Goal: Book appointment/travel/reservation

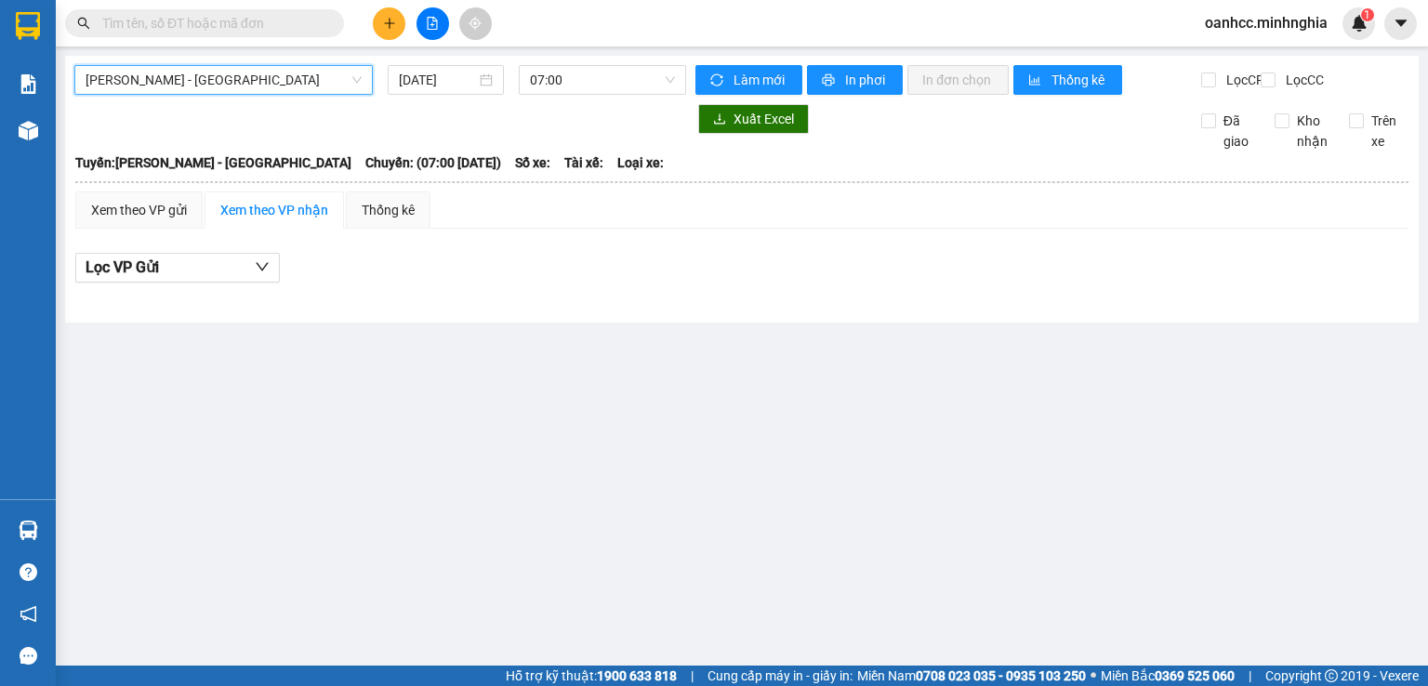
click at [192, 87] on span "[PERSON_NAME] - [GEOGRAPHIC_DATA]" at bounding box center [224, 80] width 276 height 28
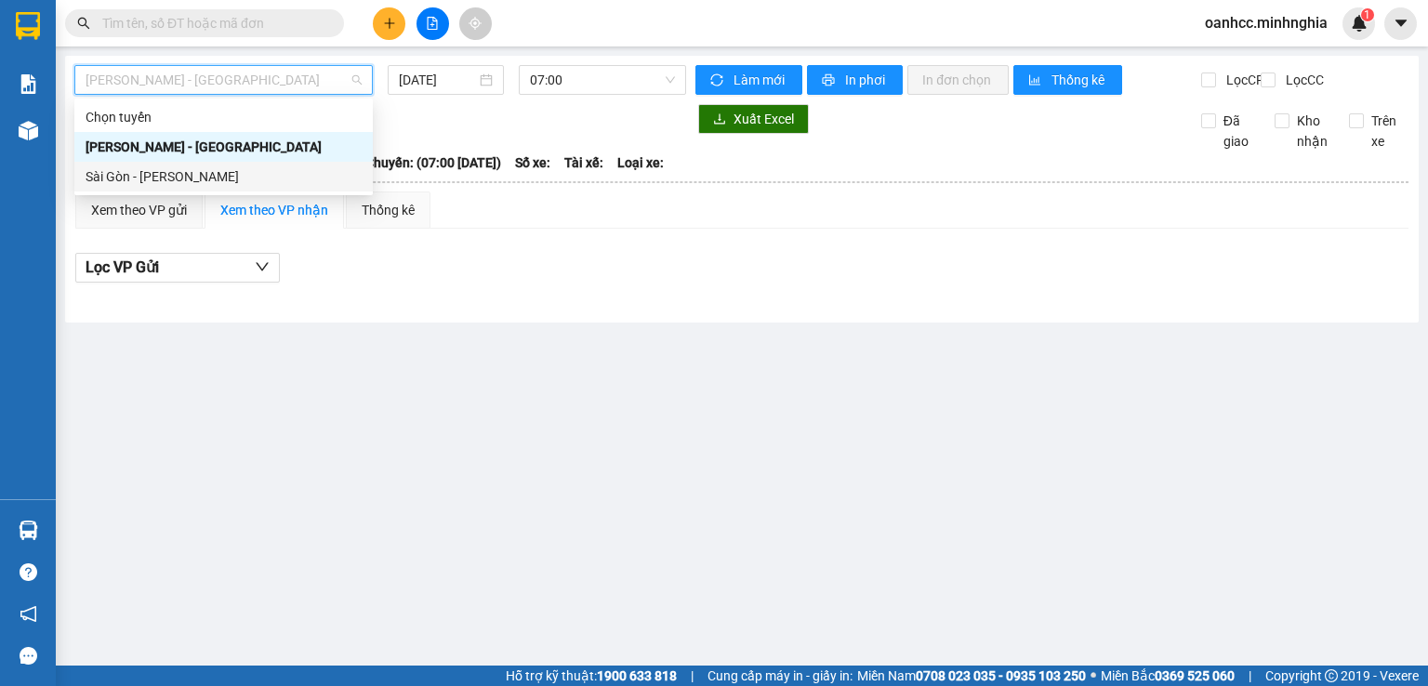
click at [141, 180] on div "Sài Gòn - [PERSON_NAME]" at bounding box center [224, 176] width 276 height 20
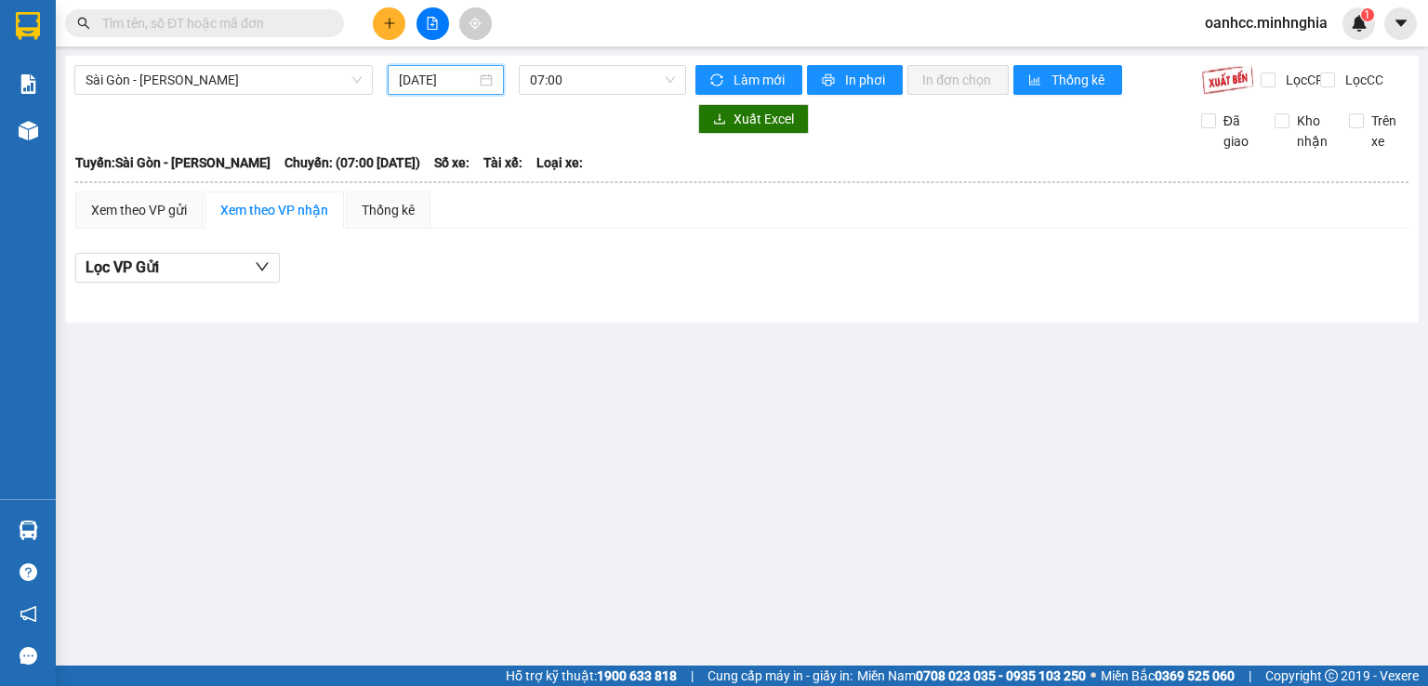
click at [455, 75] on input "[DATE]" at bounding box center [437, 80] width 76 height 20
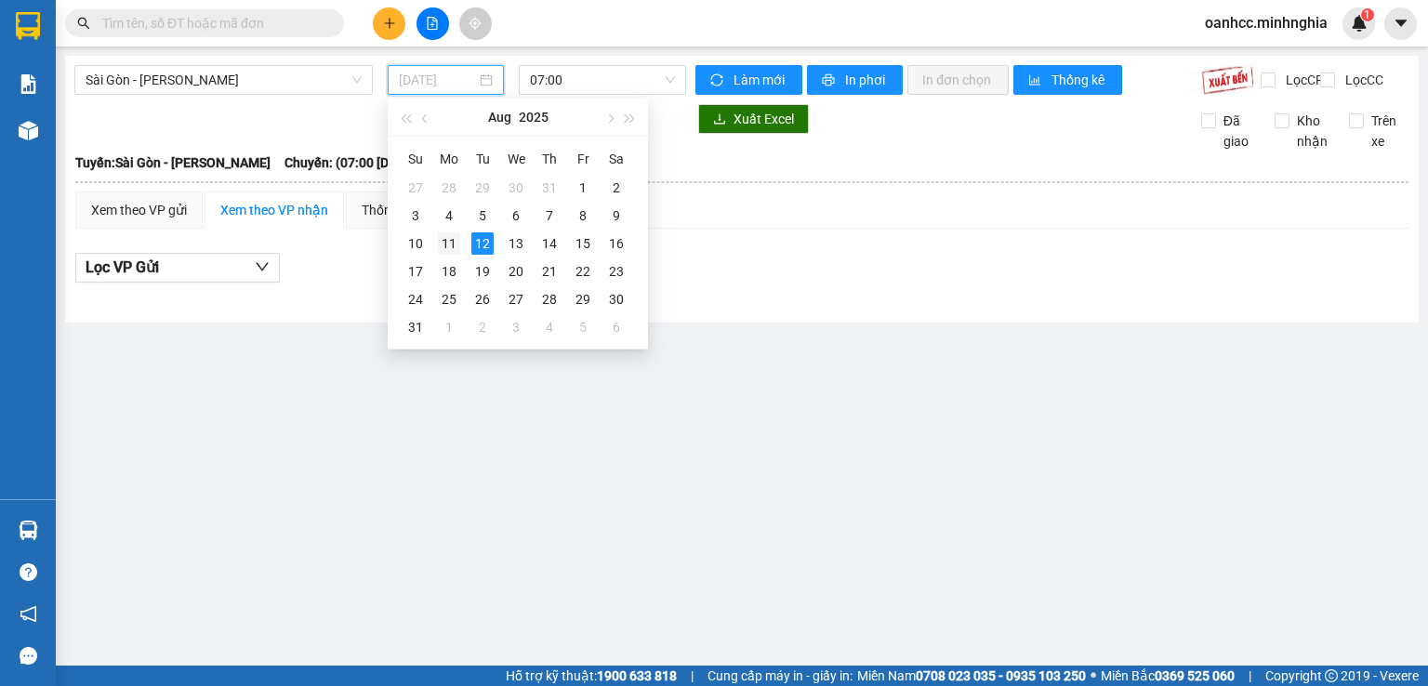
click at [441, 245] on div "11" at bounding box center [449, 243] width 22 height 22
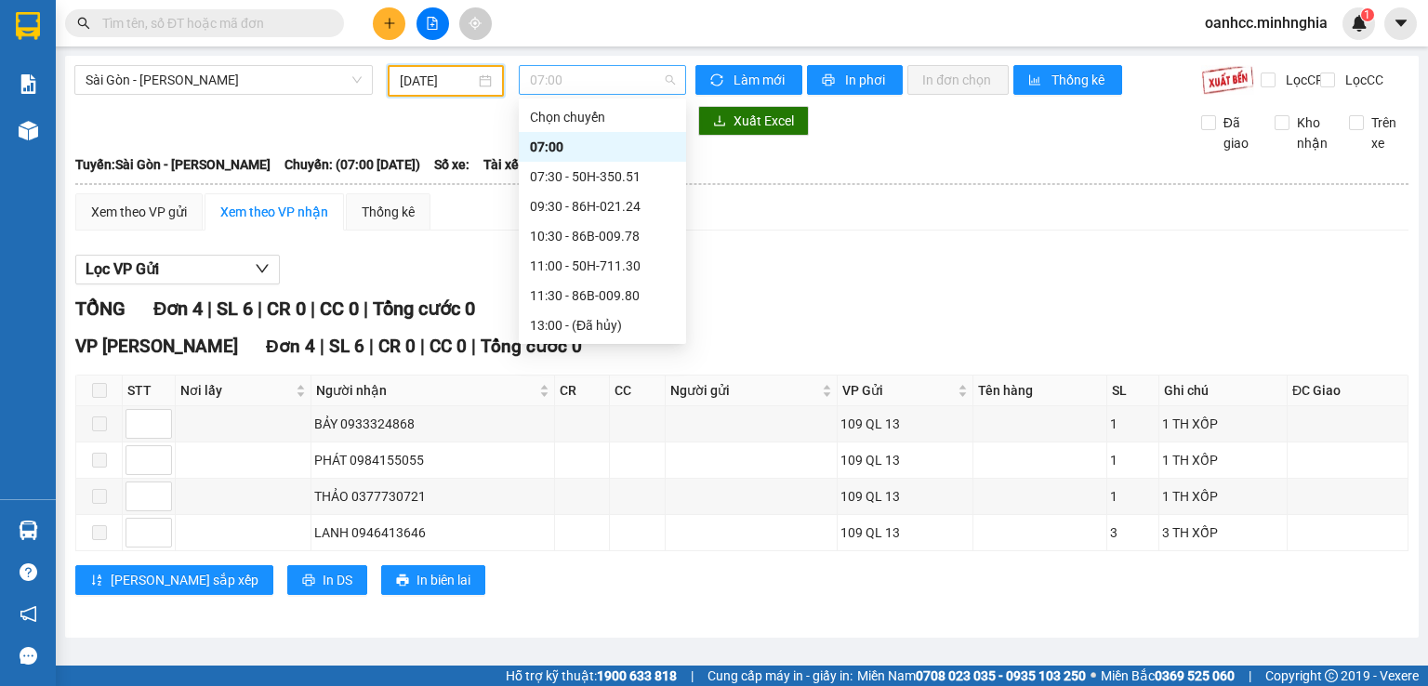
click at [629, 85] on span "07:00" at bounding box center [603, 80] width 146 height 28
click at [585, 331] on div "22:00 - 50H-363.64" at bounding box center [602, 325] width 145 height 20
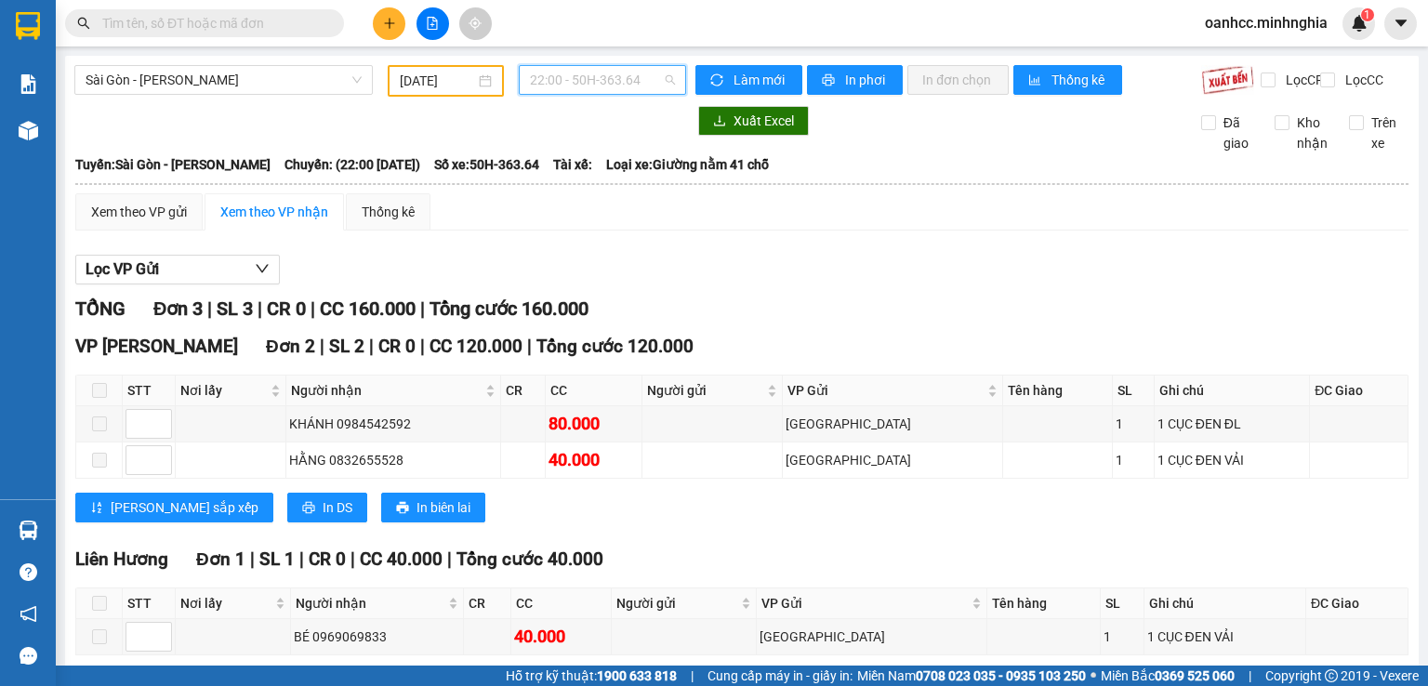
click at [585, 88] on span "22:00 - 50H-363.64" at bounding box center [603, 80] width 146 height 28
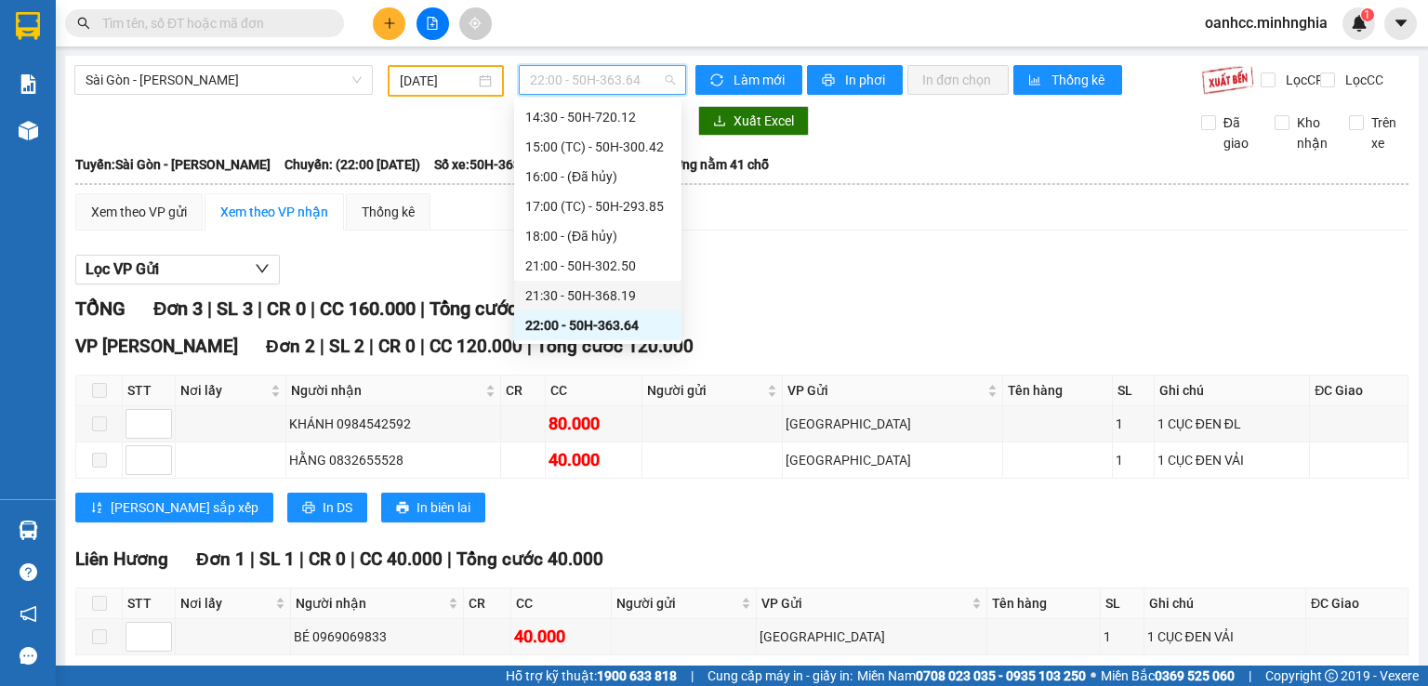
click at [586, 297] on div "21:30 - 50H-368.19" at bounding box center [597, 295] width 145 height 20
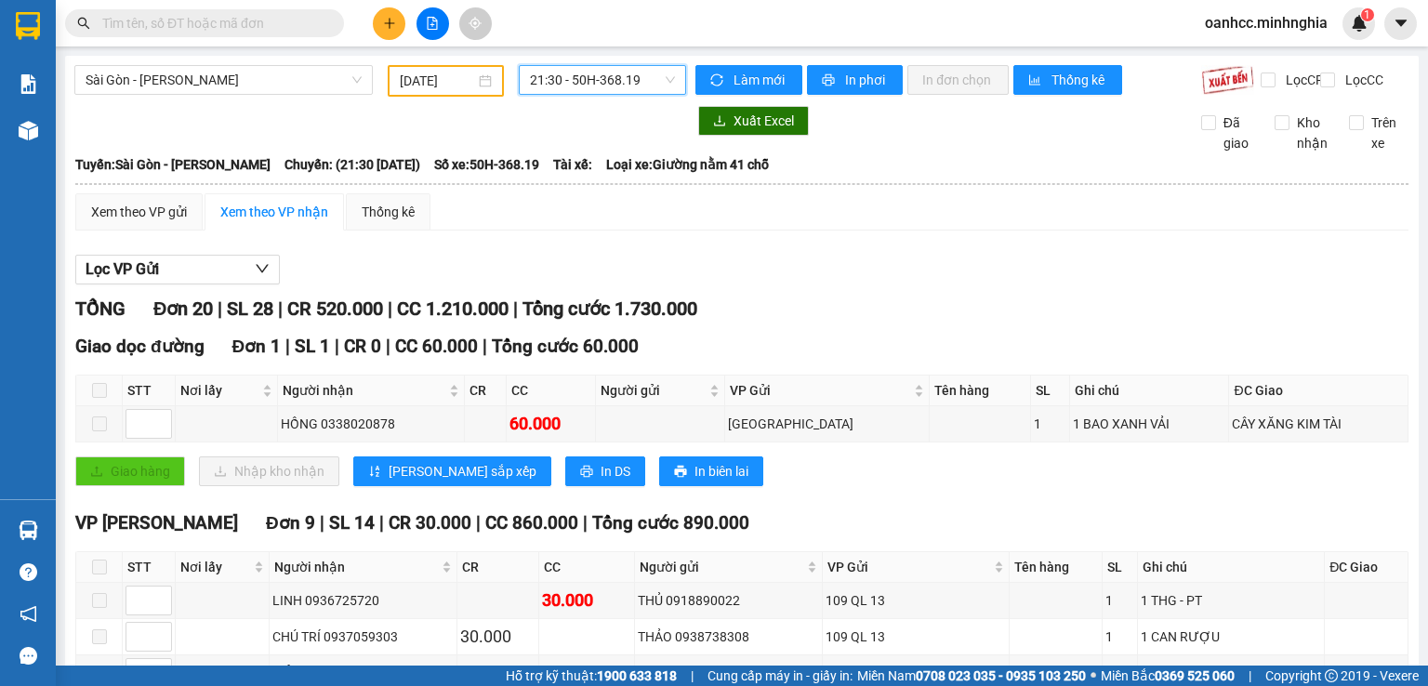
click at [608, 73] on span "21:30 - 50H-368.19" at bounding box center [603, 80] width 146 height 28
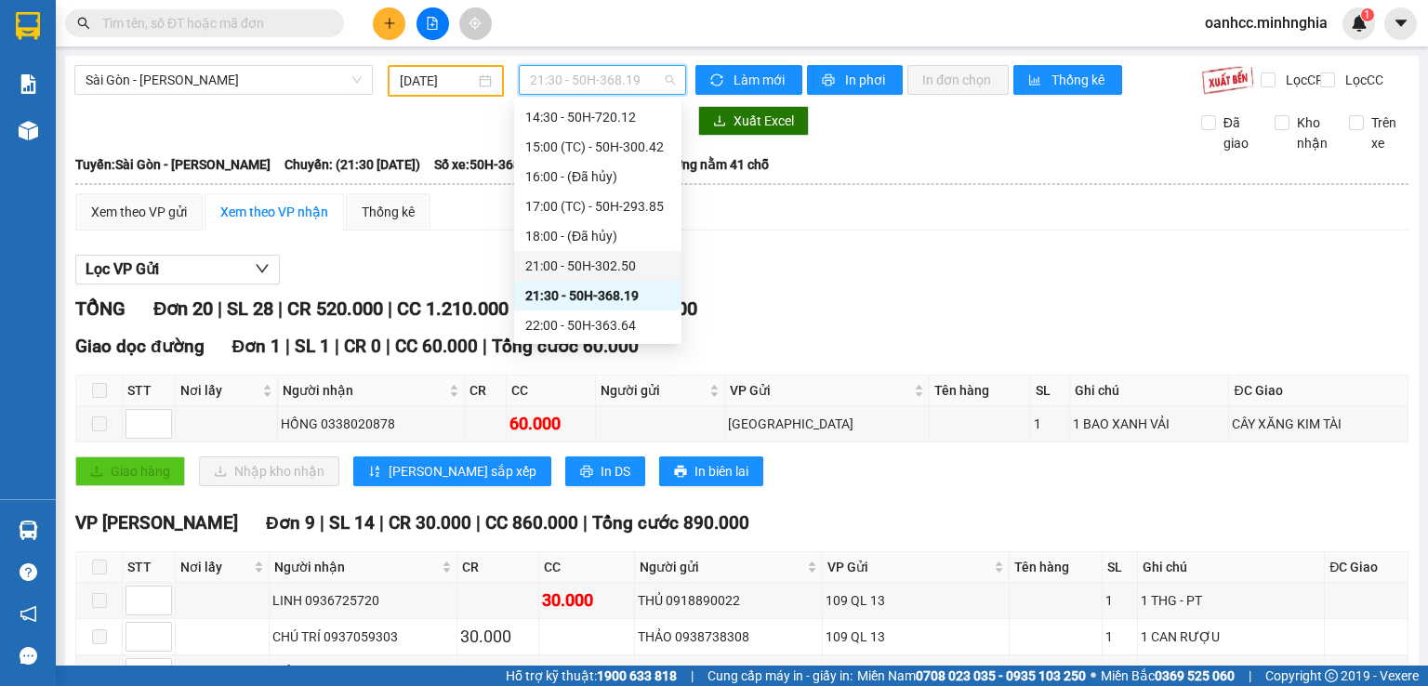
click at [569, 262] on div "21:00 - 50H-302.50" at bounding box center [597, 266] width 145 height 20
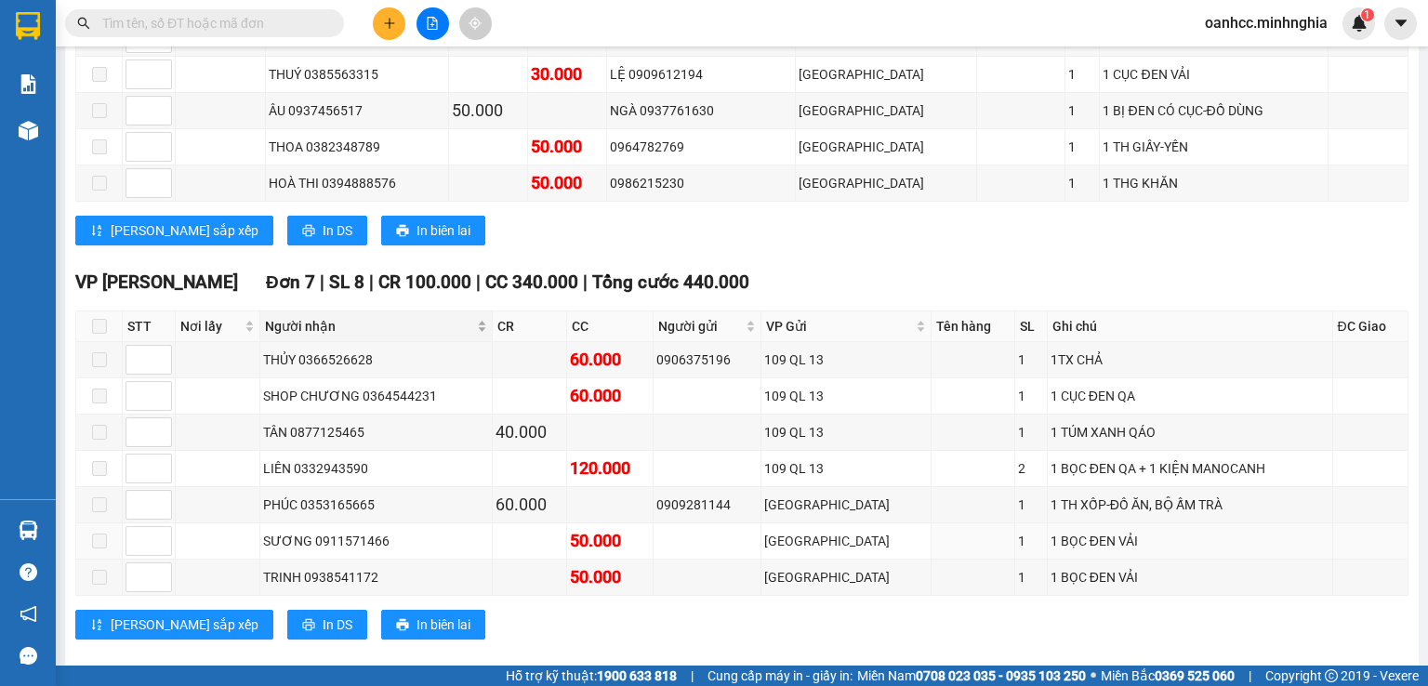
scroll to position [1115, 0]
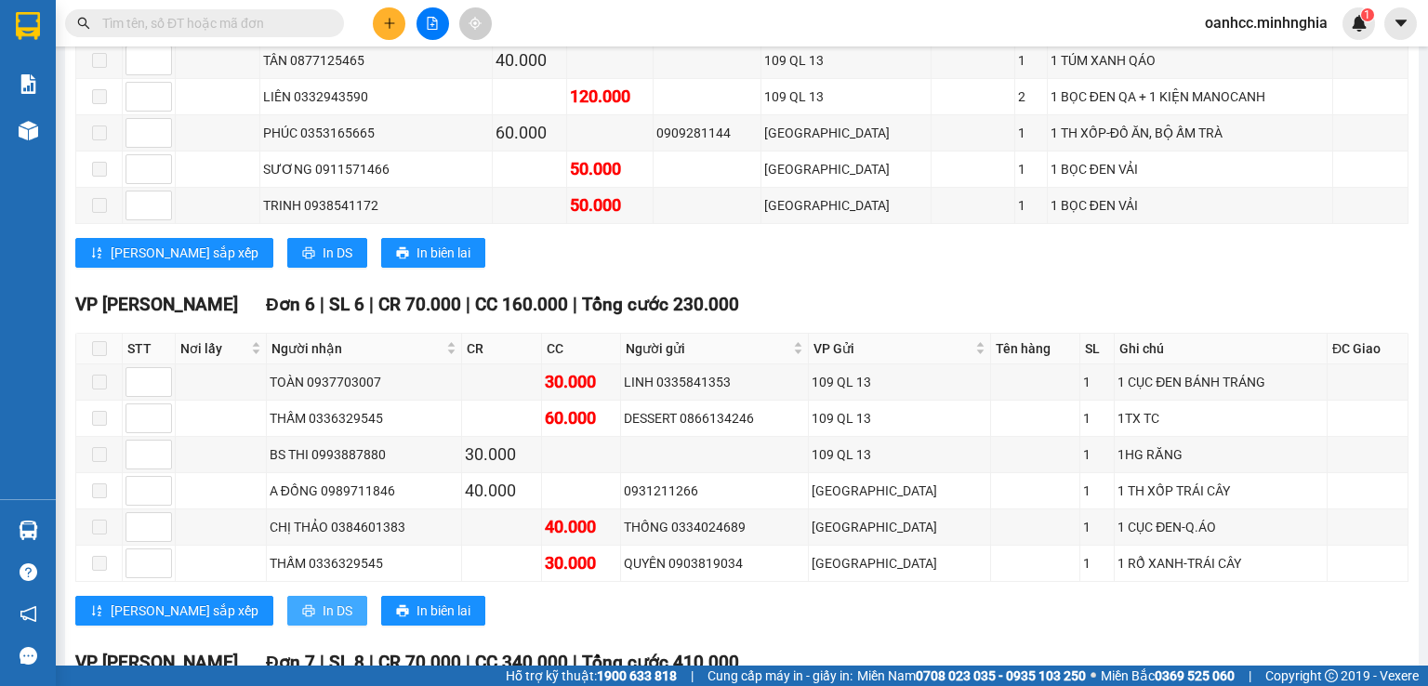
click at [323, 607] on span "In DS" at bounding box center [338, 610] width 30 height 20
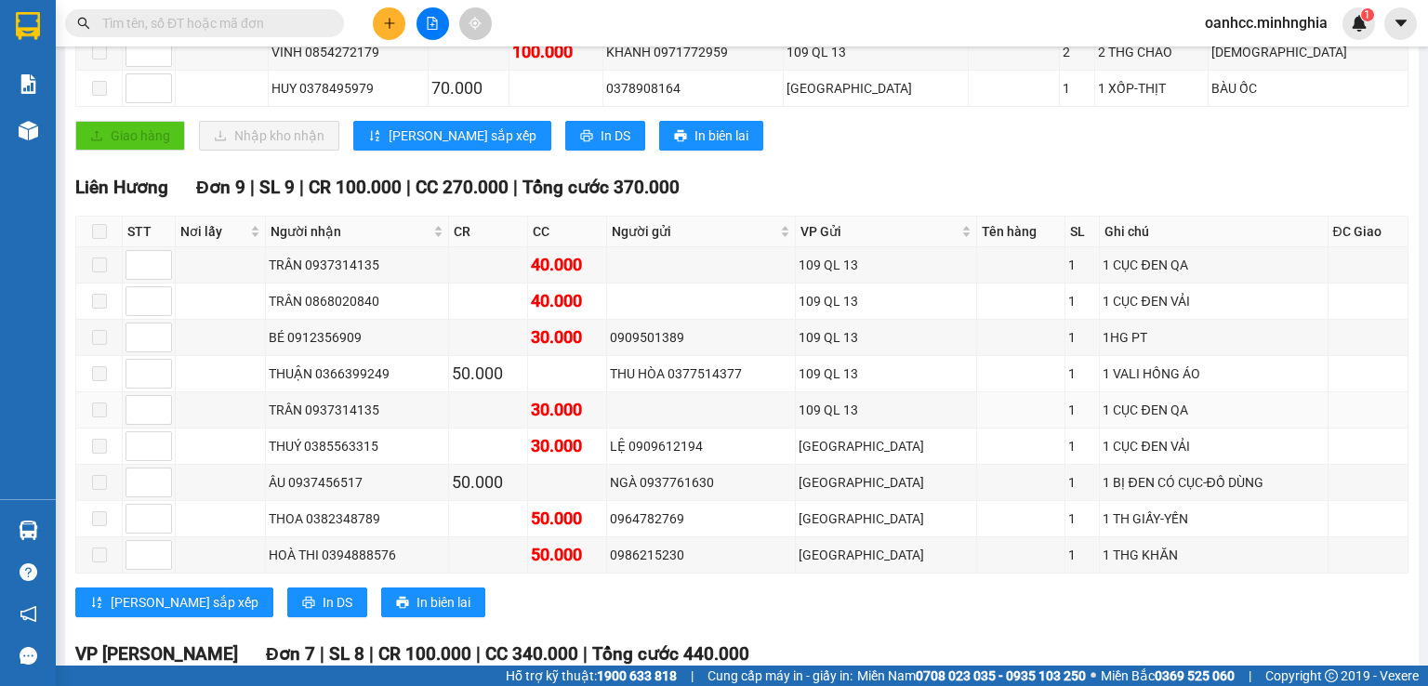
scroll to position [0, 0]
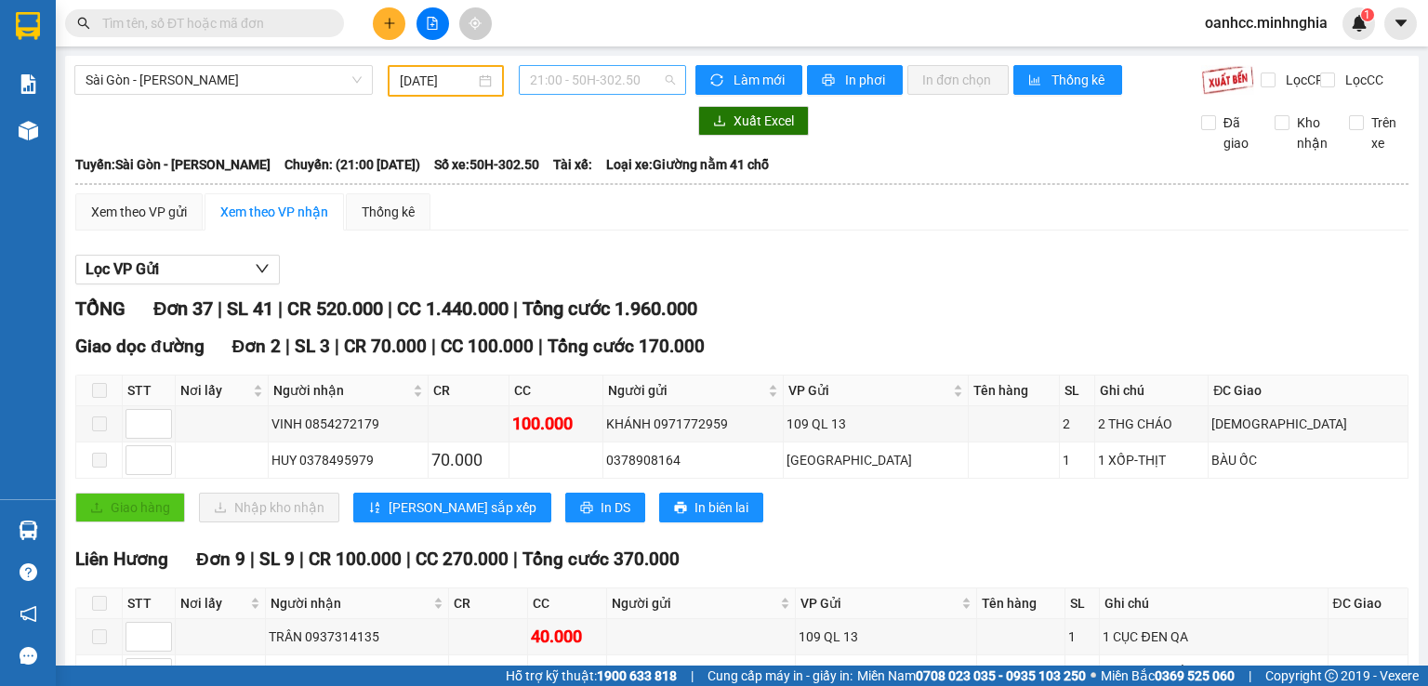
click at [603, 83] on span "21:00 - 50H-302.50" at bounding box center [603, 80] width 146 height 28
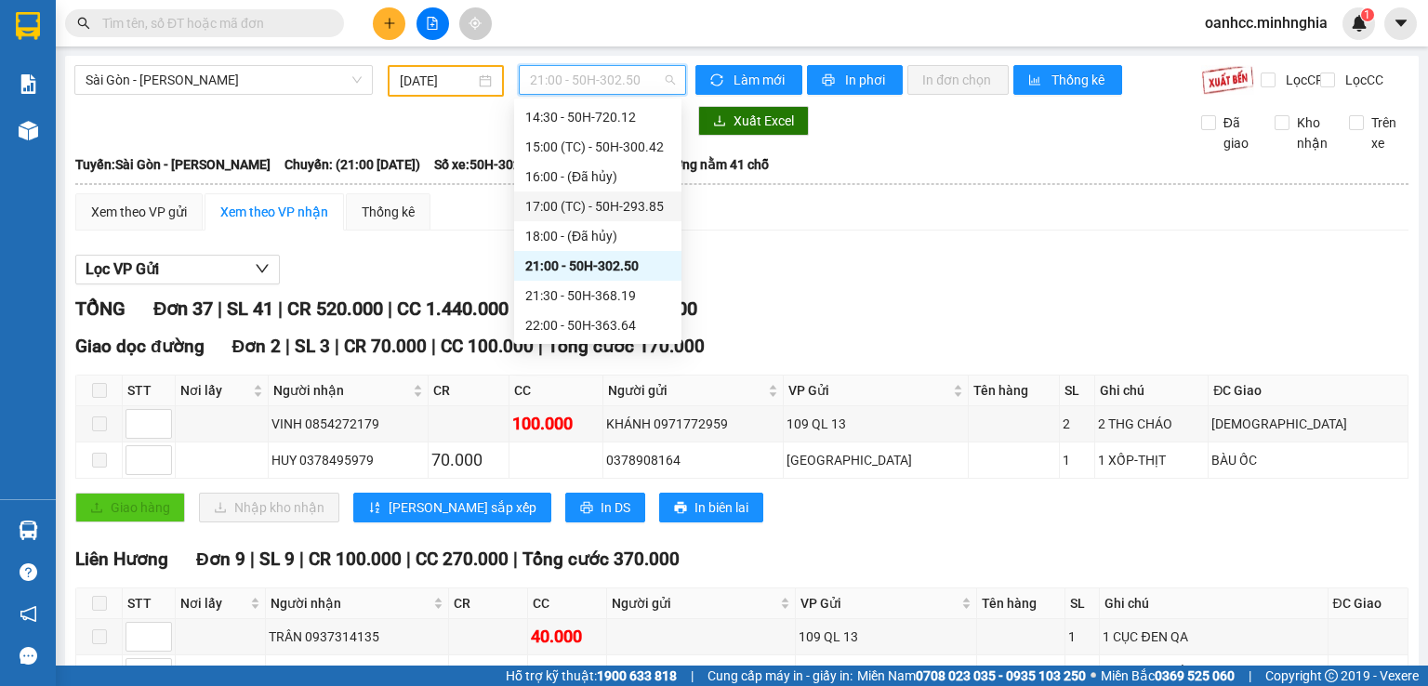
click at [601, 202] on div "17:00 (TC) - 50H-293.85" at bounding box center [597, 206] width 145 height 20
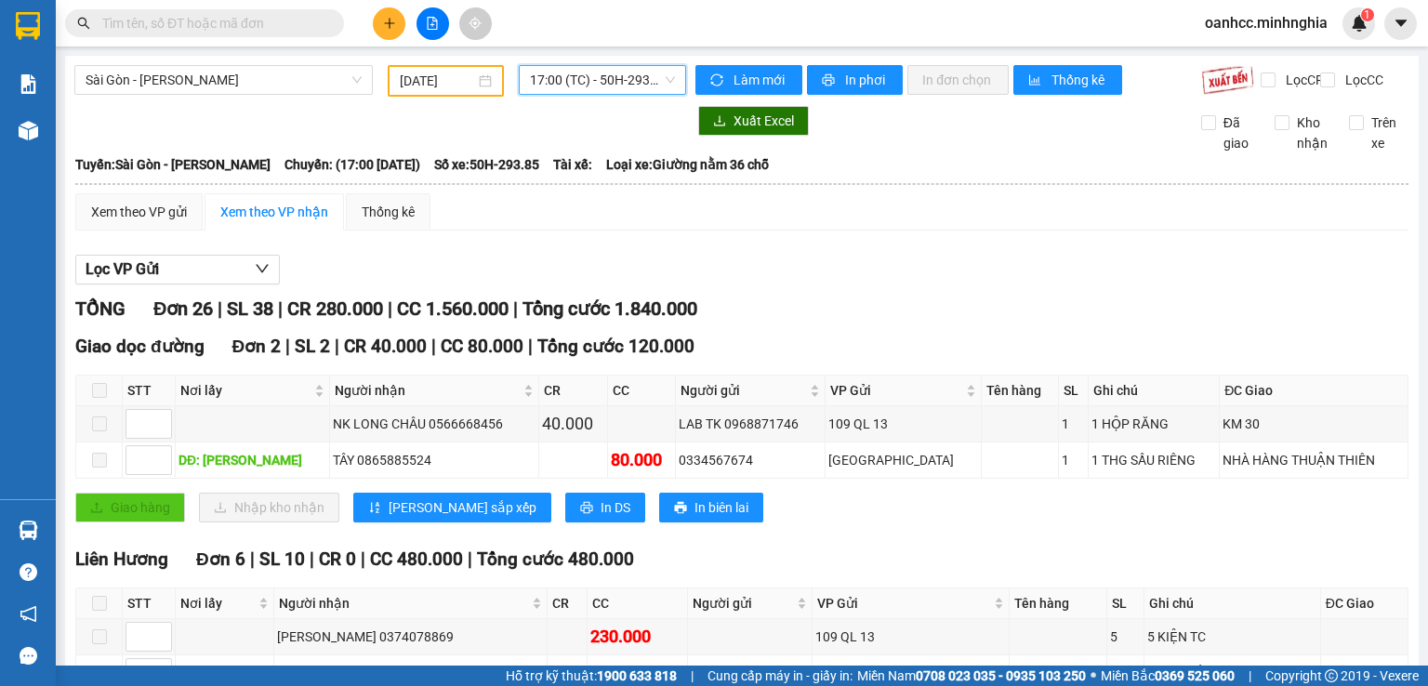
click at [575, 83] on span "17:00 (TC) - 50H-293.85" at bounding box center [603, 80] width 146 height 28
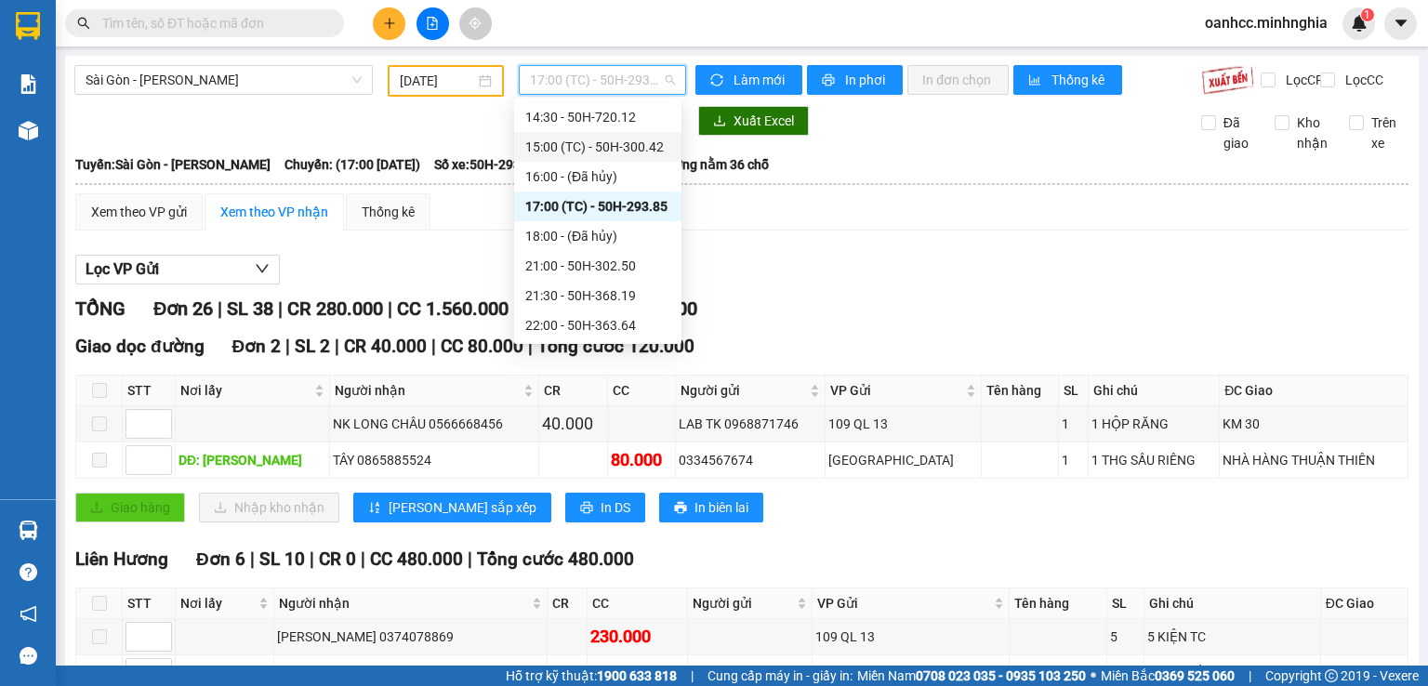
click at [607, 148] on div "15:00 (TC) - 50H-300.42" at bounding box center [597, 147] width 145 height 20
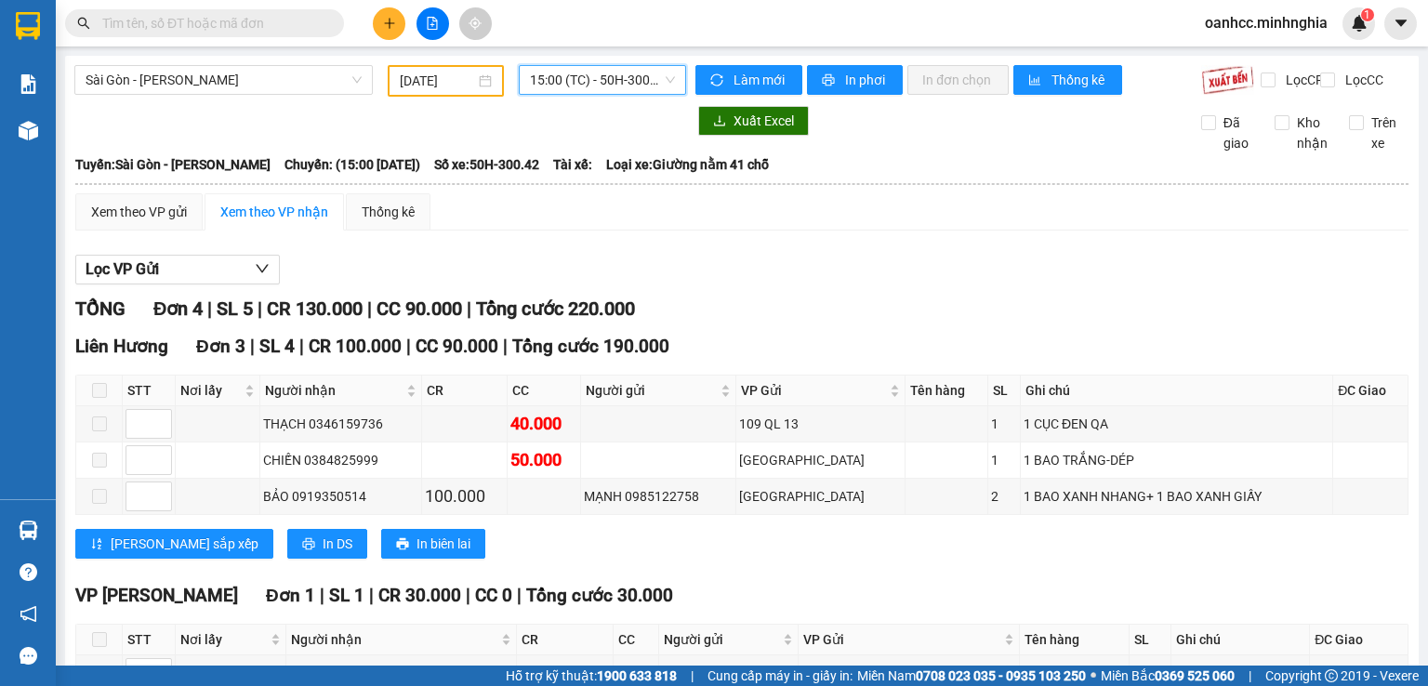
click at [558, 83] on span "15:00 (TC) - 50H-300.42" at bounding box center [603, 80] width 146 height 28
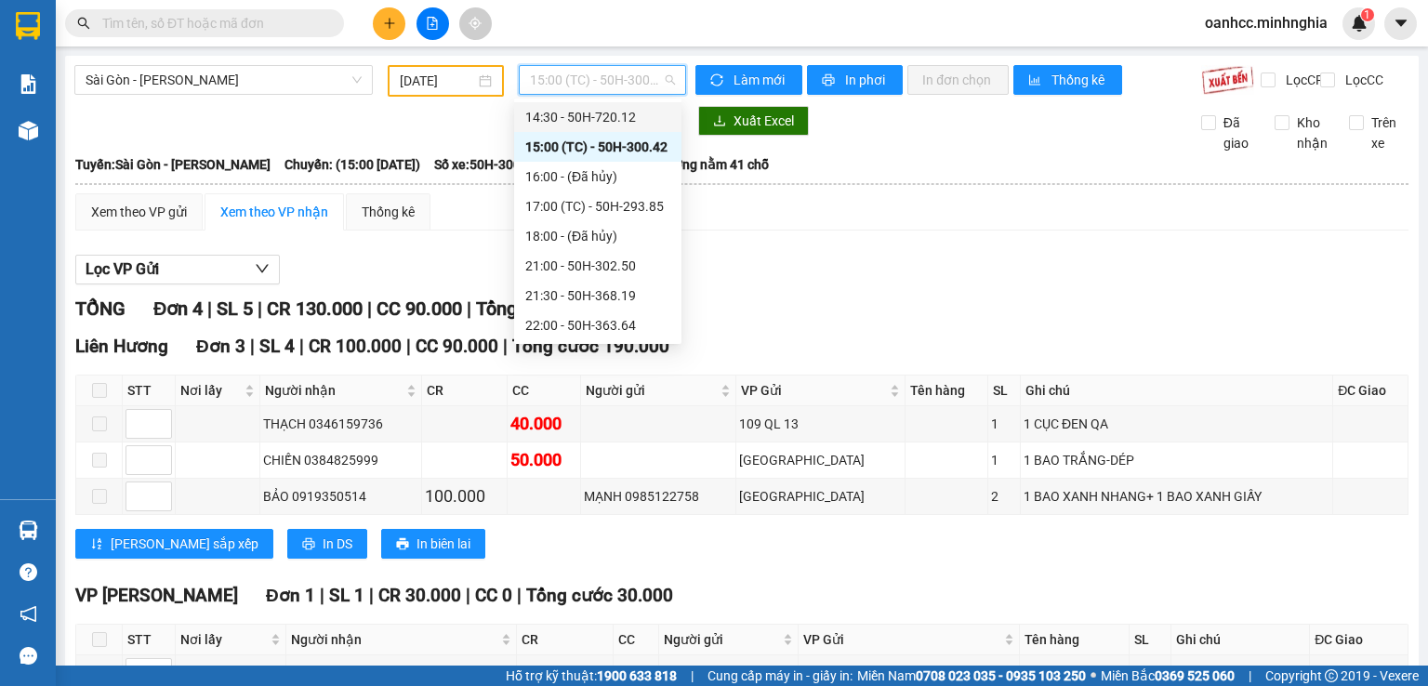
click at [598, 117] on div "14:30 - 50H-720.12" at bounding box center [597, 117] width 145 height 20
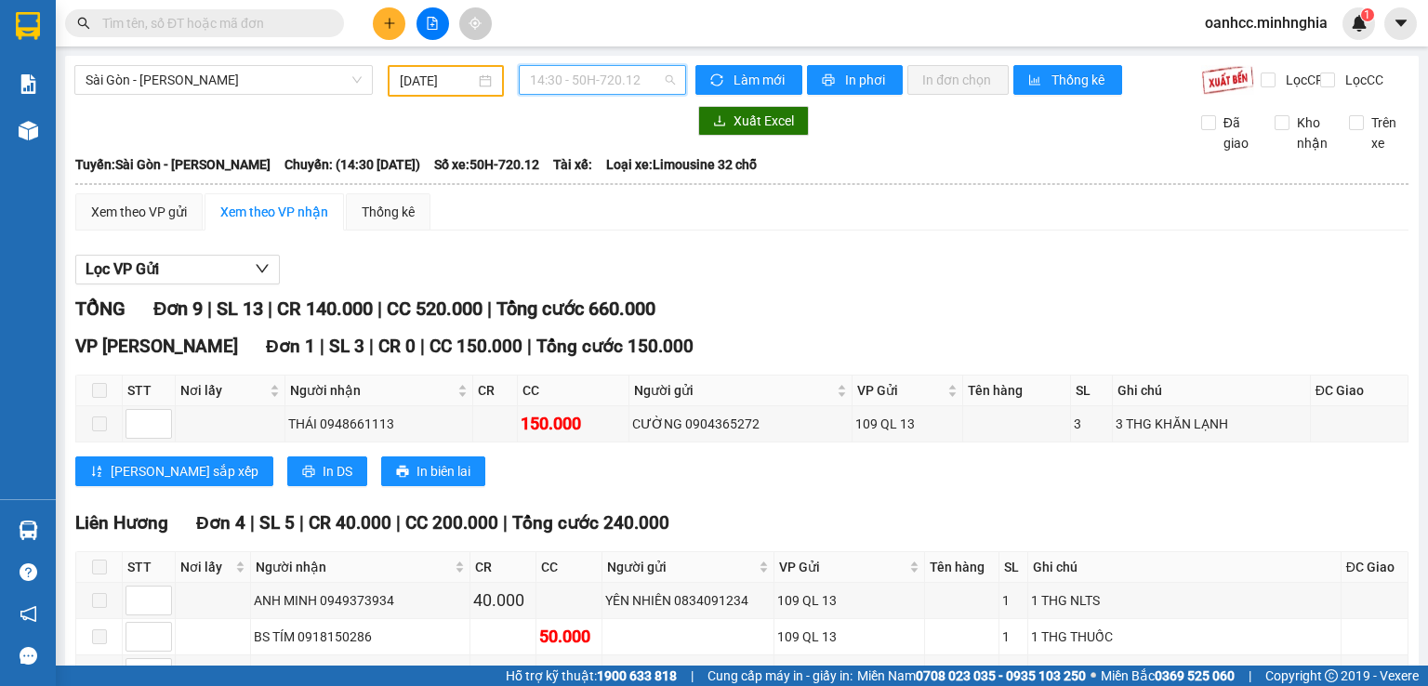
click at [556, 86] on span "14:30 - 50H-720.12" at bounding box center [603, 80] width 146 height 28
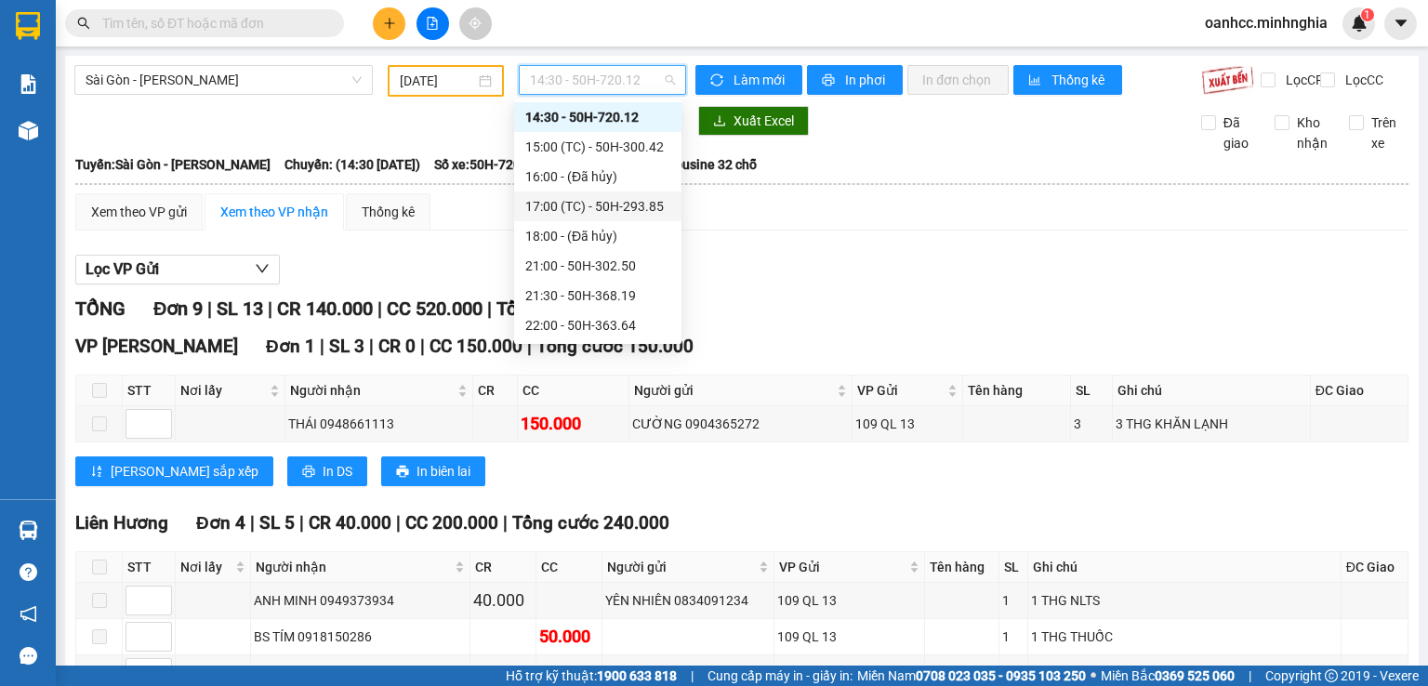
scroll to position [52, 0]
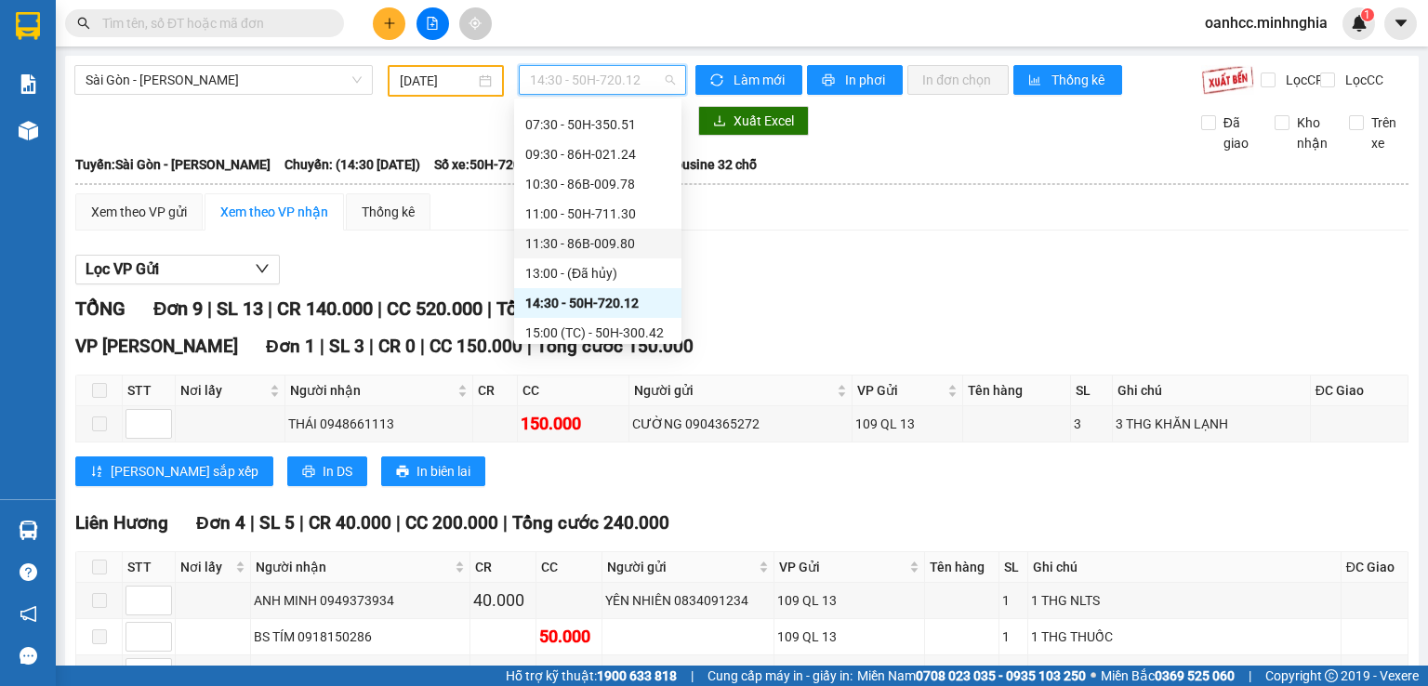
click at [565, 238] on div "11:30 - 86B-009.80" at bounding box center [597, 243] width 145 height 20
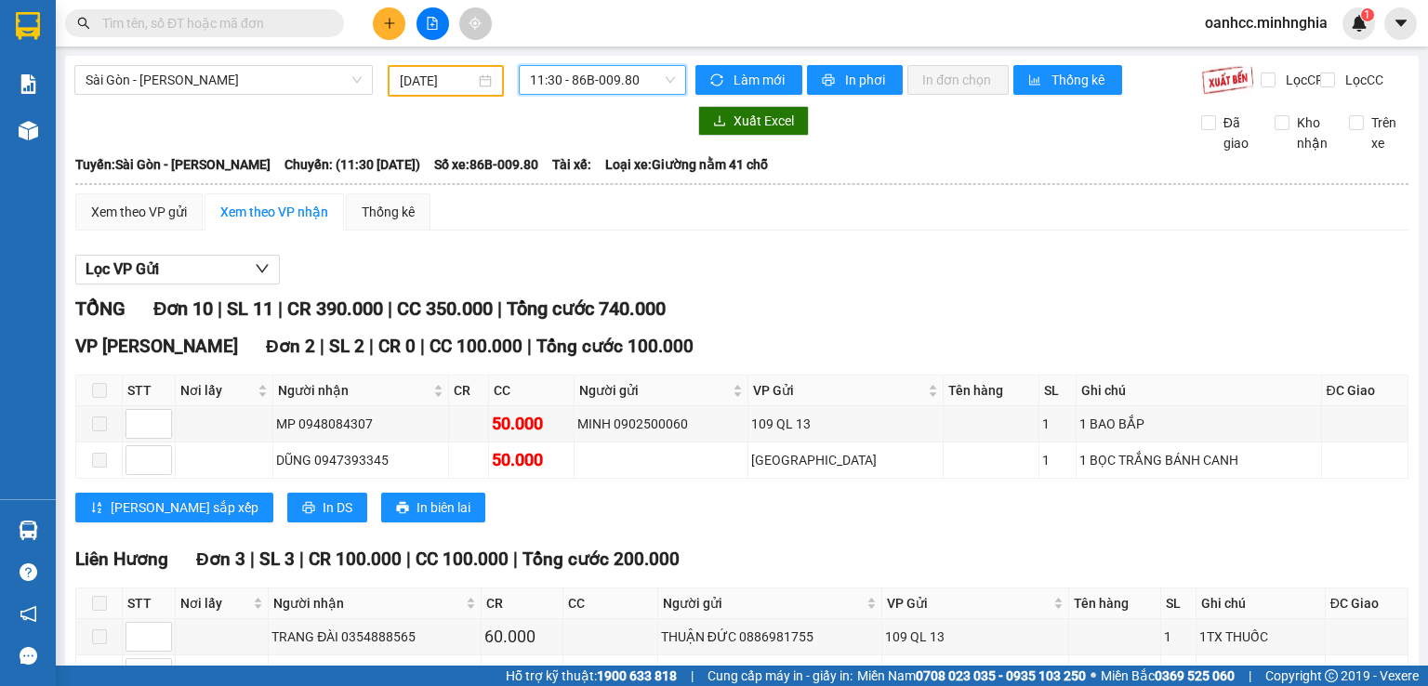
click at [572, 79] on span "11:30 - 86B-009.80" at bounding box center [603, 80] width 146 height 28
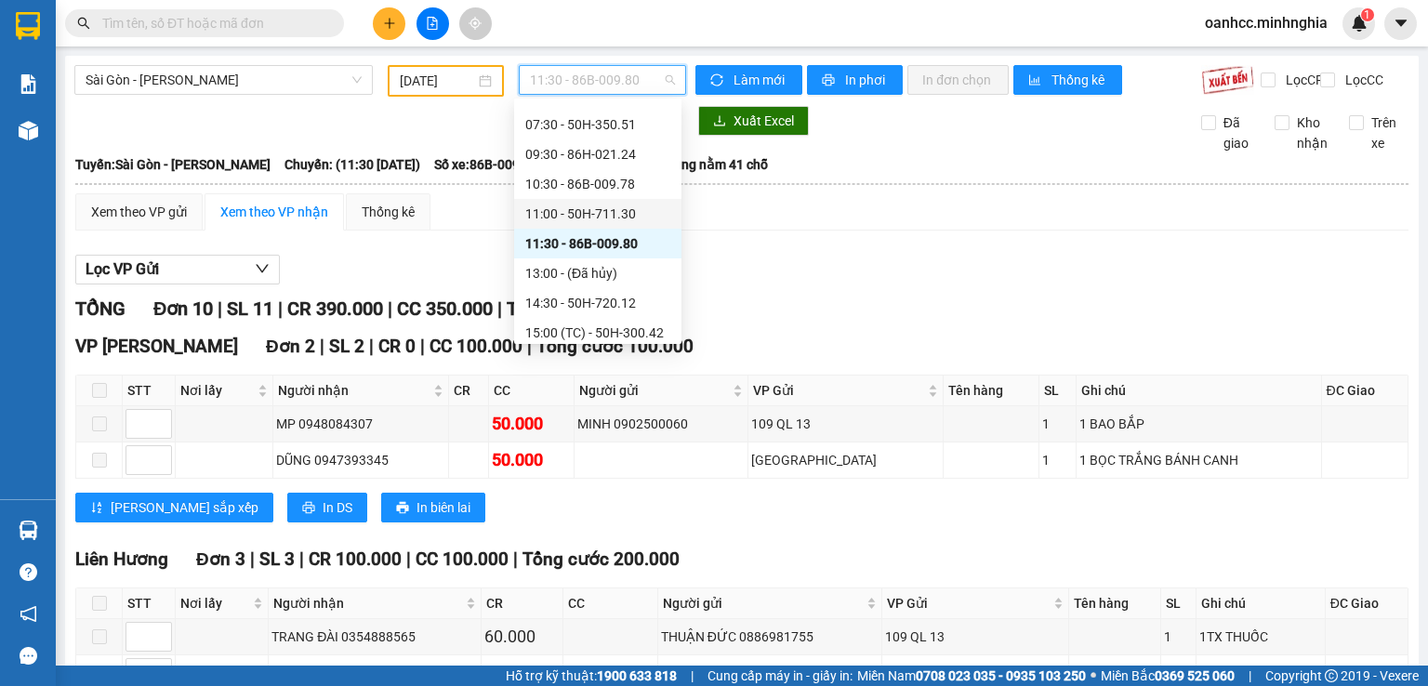
click at [569, 209] on div "11:00 - 50H-711.30" at bounding box center [597, 214] width 145 height 20
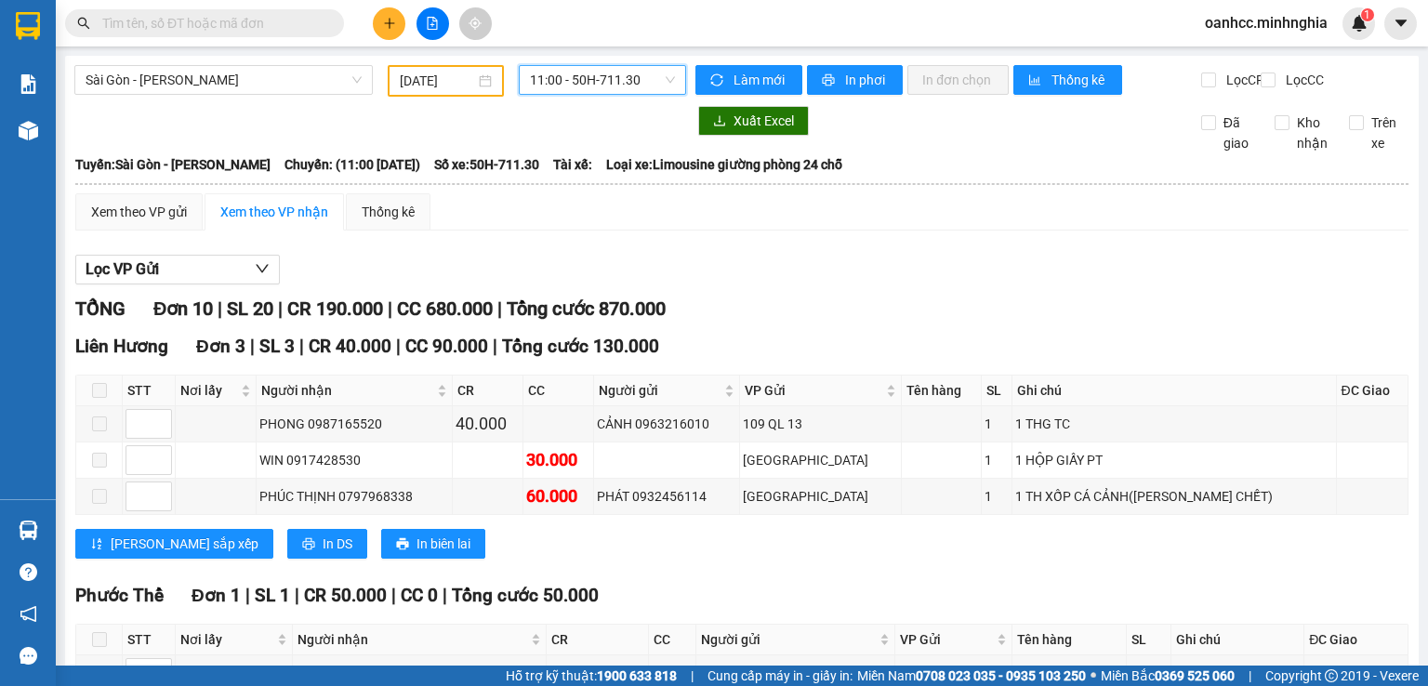
click at [588, 83] on span "11:00 - 50H-711.30" at bounding box center [603, 80] width 146 height 28
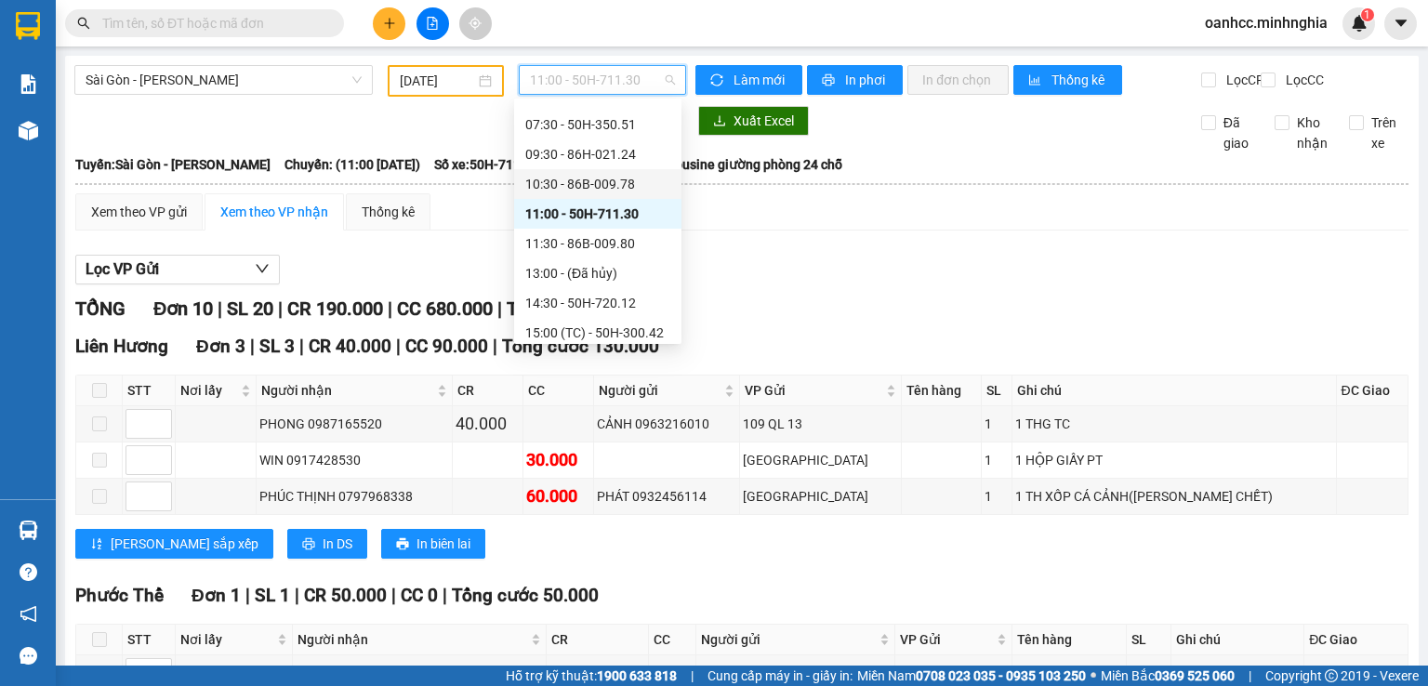
click at [571, 183] on div "10:30 - 86B-009.78" at bounding box center [597, 184] width 145 height 20
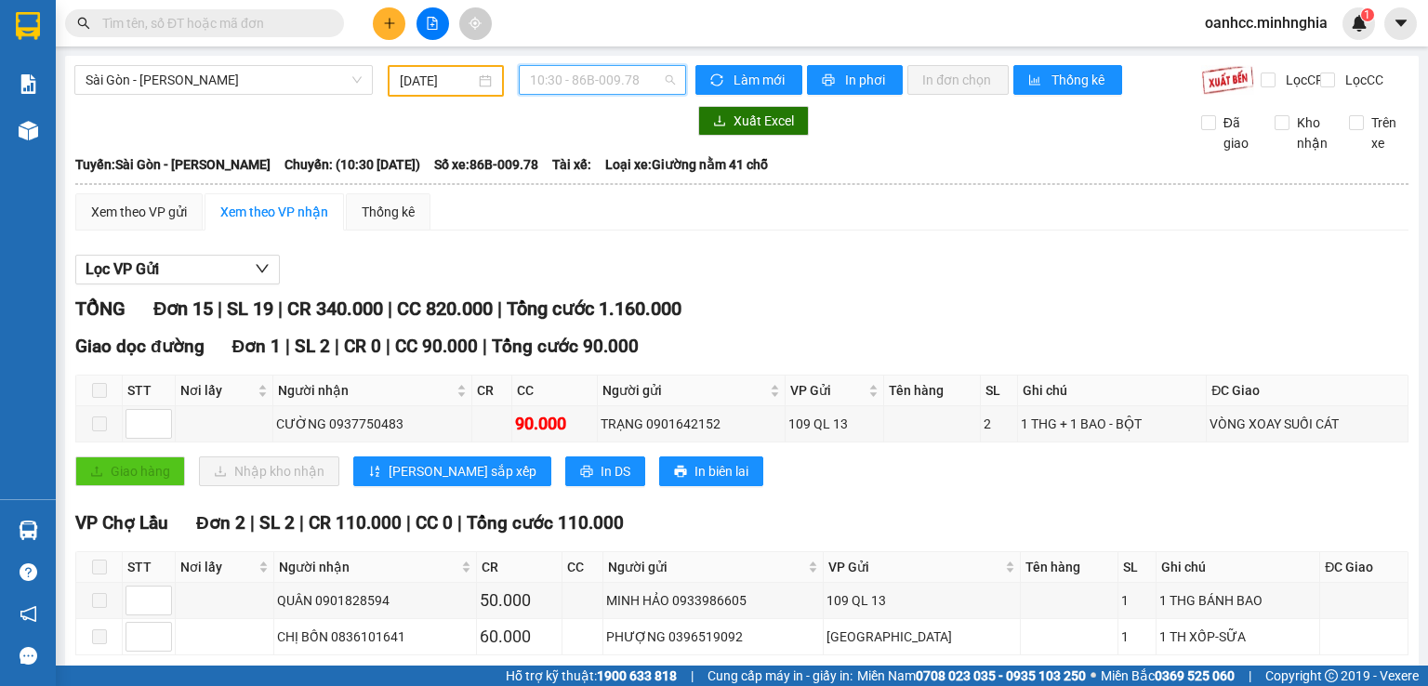
click at [600, 86] on span "10:30 - 86B-009.78" at bounding box center [603, 80] width 146 height 28
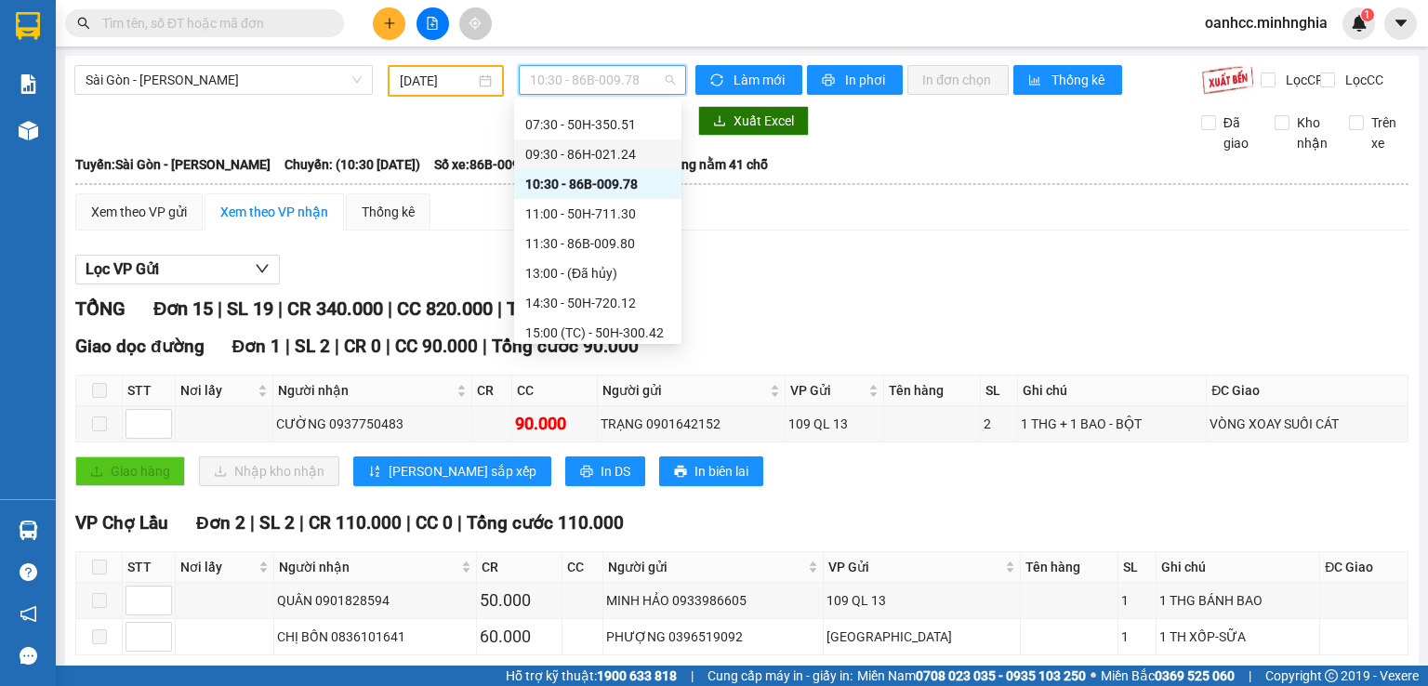
click at [580, 156] on div "09:30 - 86H-021.24" at bounding box center [597, 154] width 145 height 20
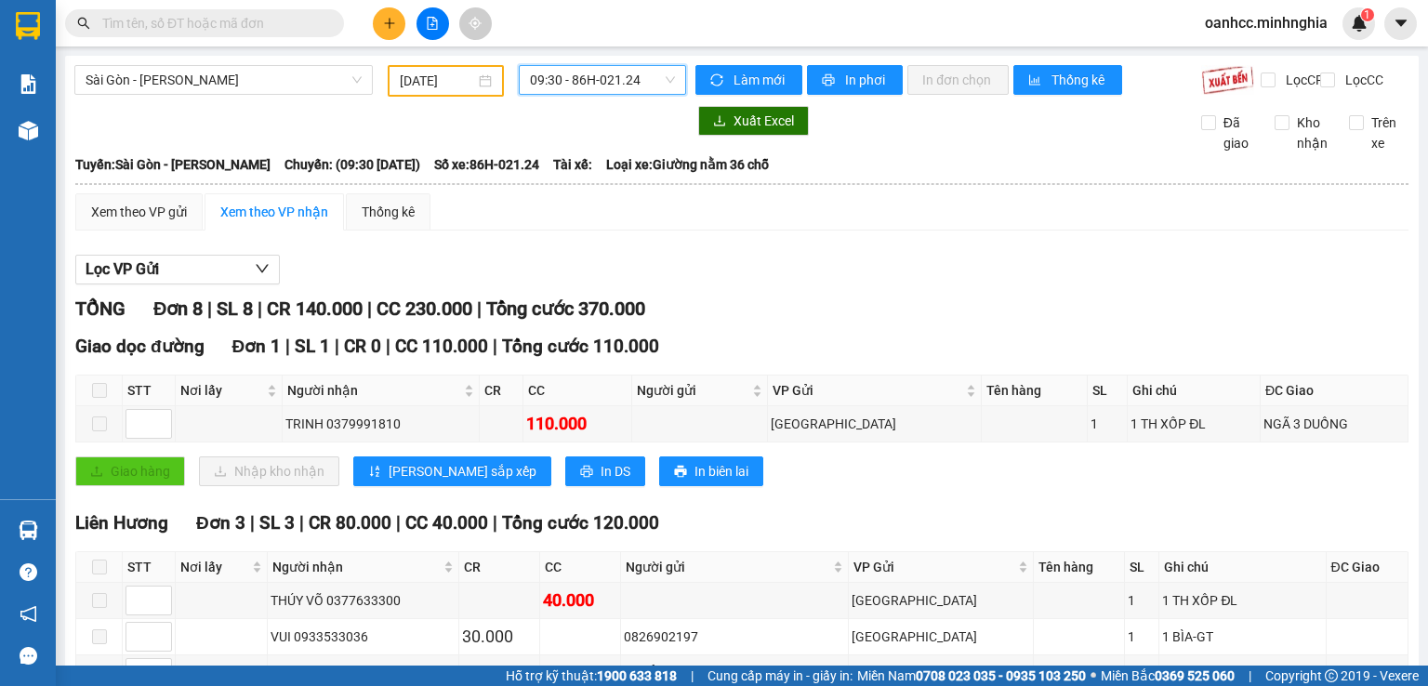
click at [584, 86] on span "09:30 - 86H-021.24" at bounding box center [603, 80] width 146 height 28
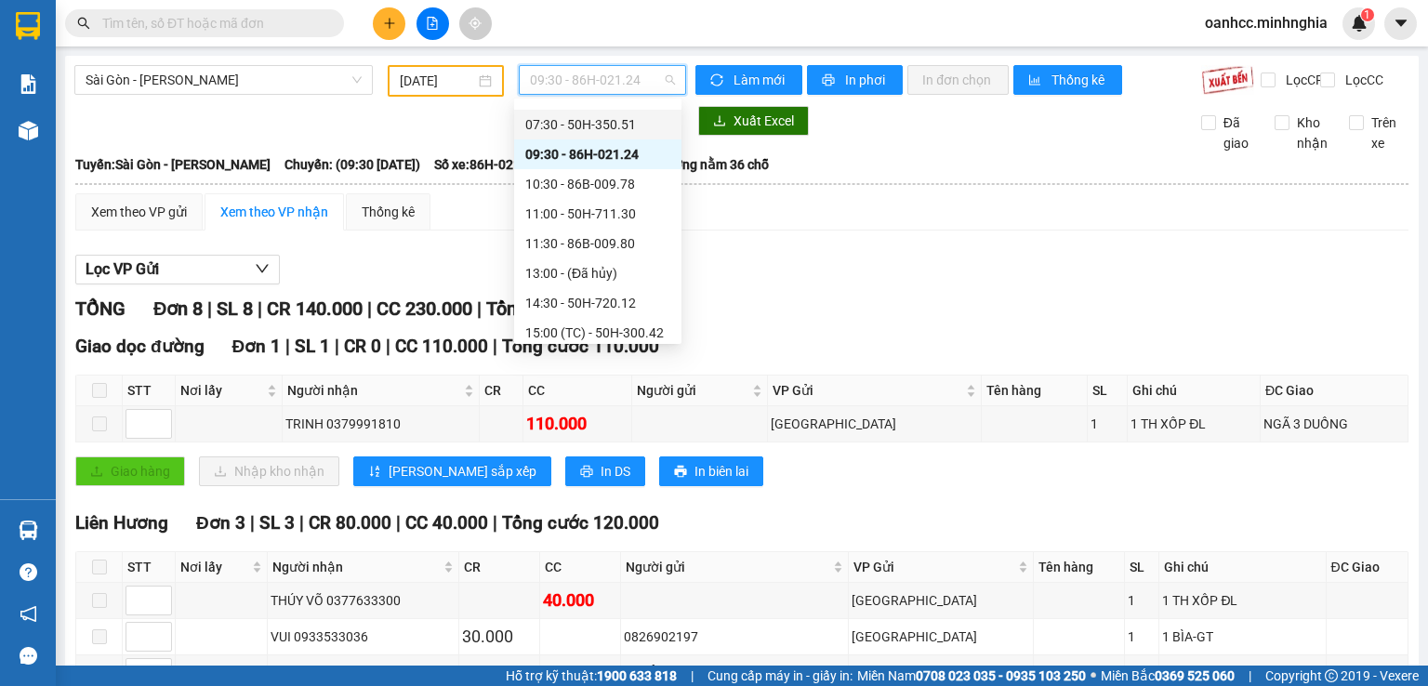
click at [594, 118] on div "07:30 - 50H-350.51" at bounding box center [597, 124] width 145 height 20
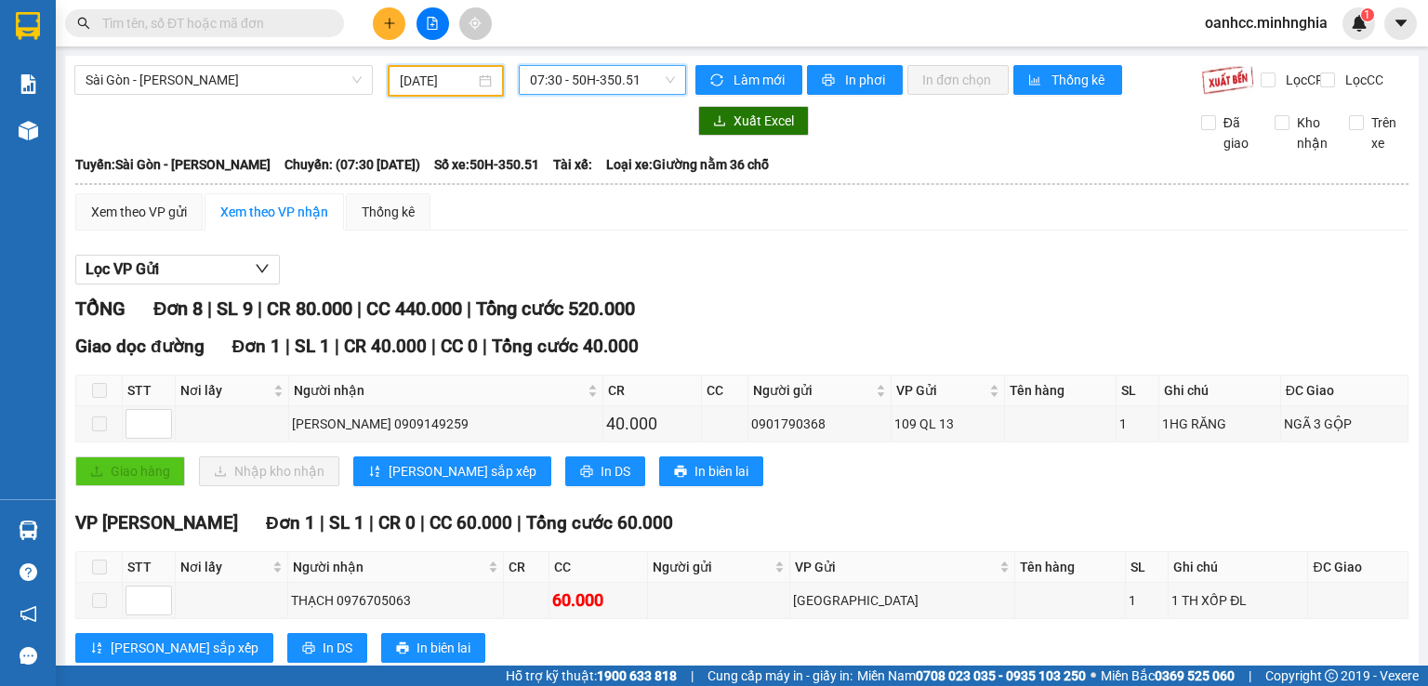
click at [417, 86] on input "[DATE]" at bounding box center [437, 81] width 74 height 20
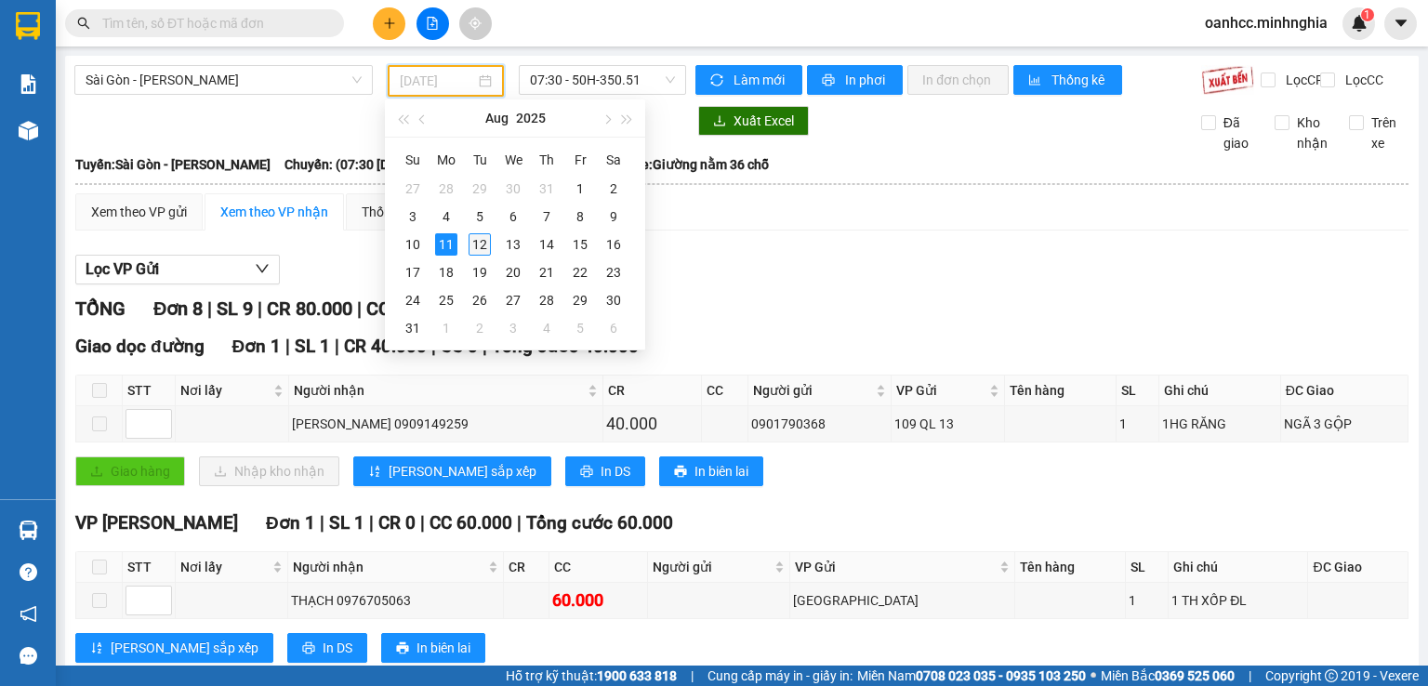
click at [481, 240] on div "12" at bounding box center [479, 244] width 22 height 22
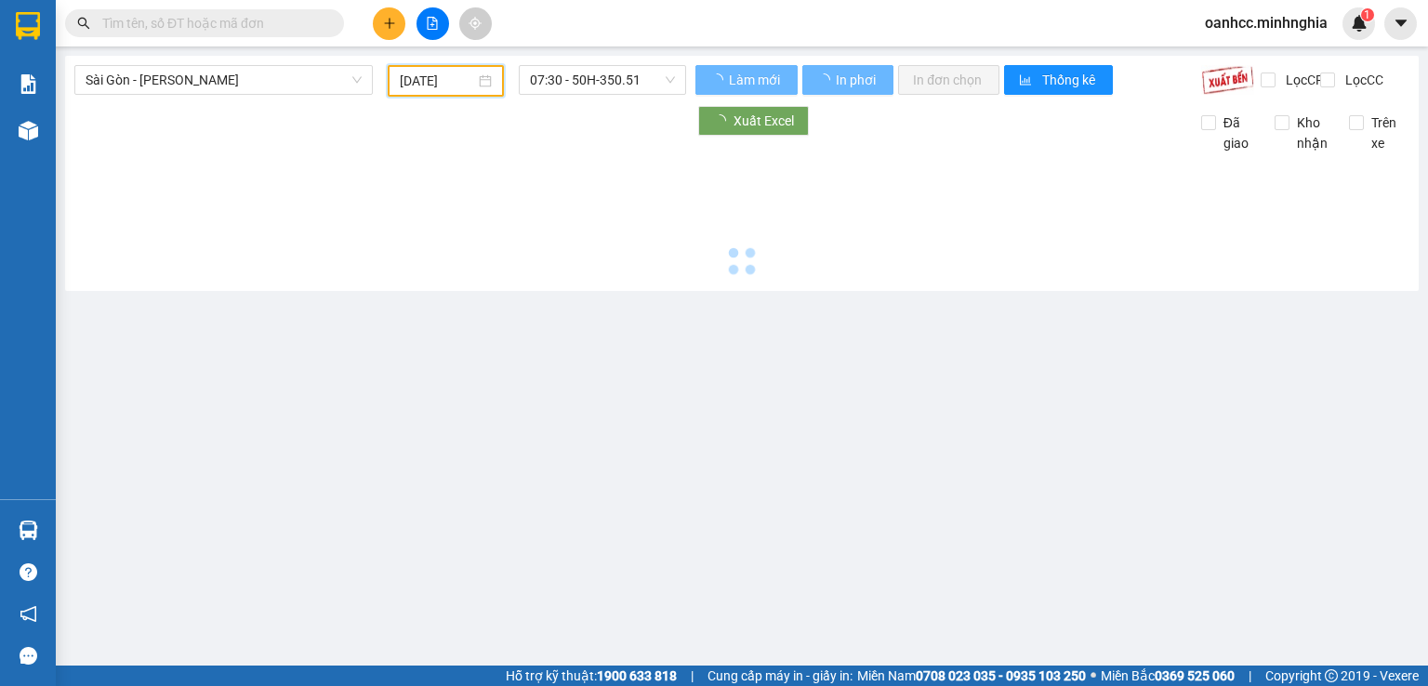
type input "[DATE]"
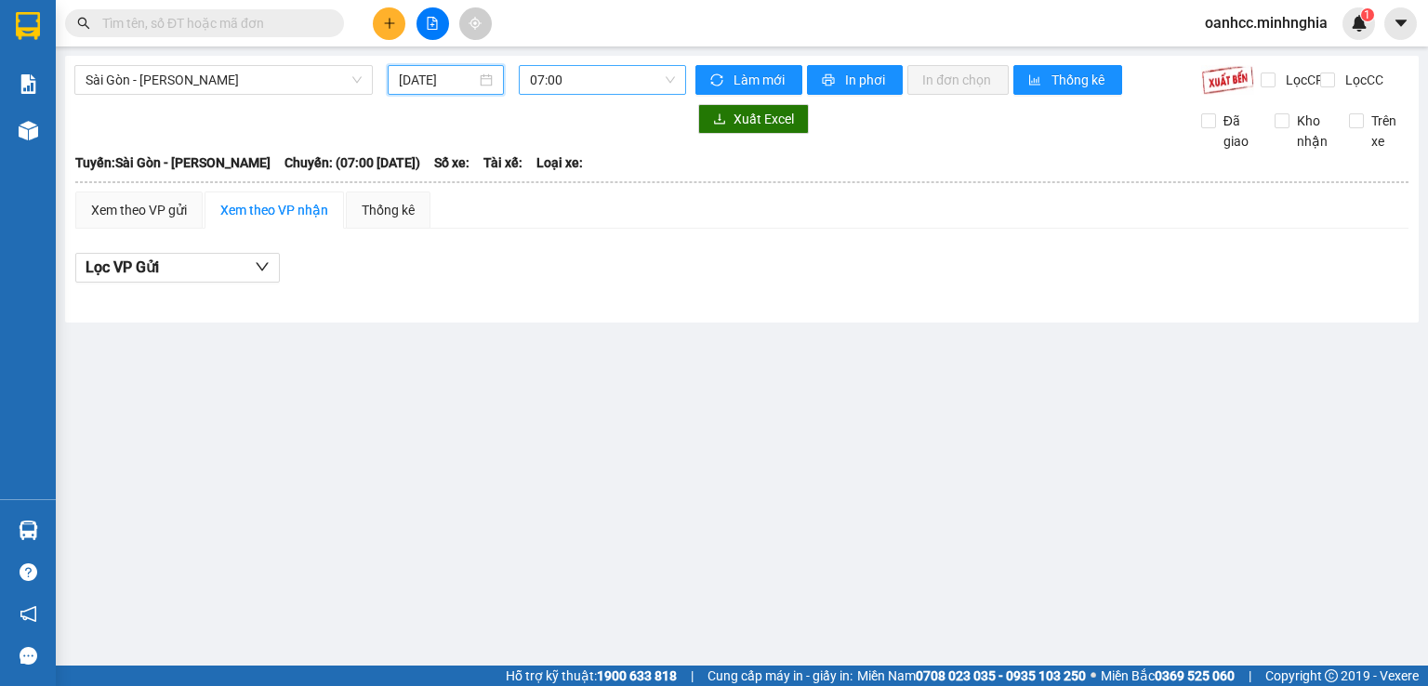
click at [595, 91] on span "07:00" at bounding box center [603, 80] width 146 height 28
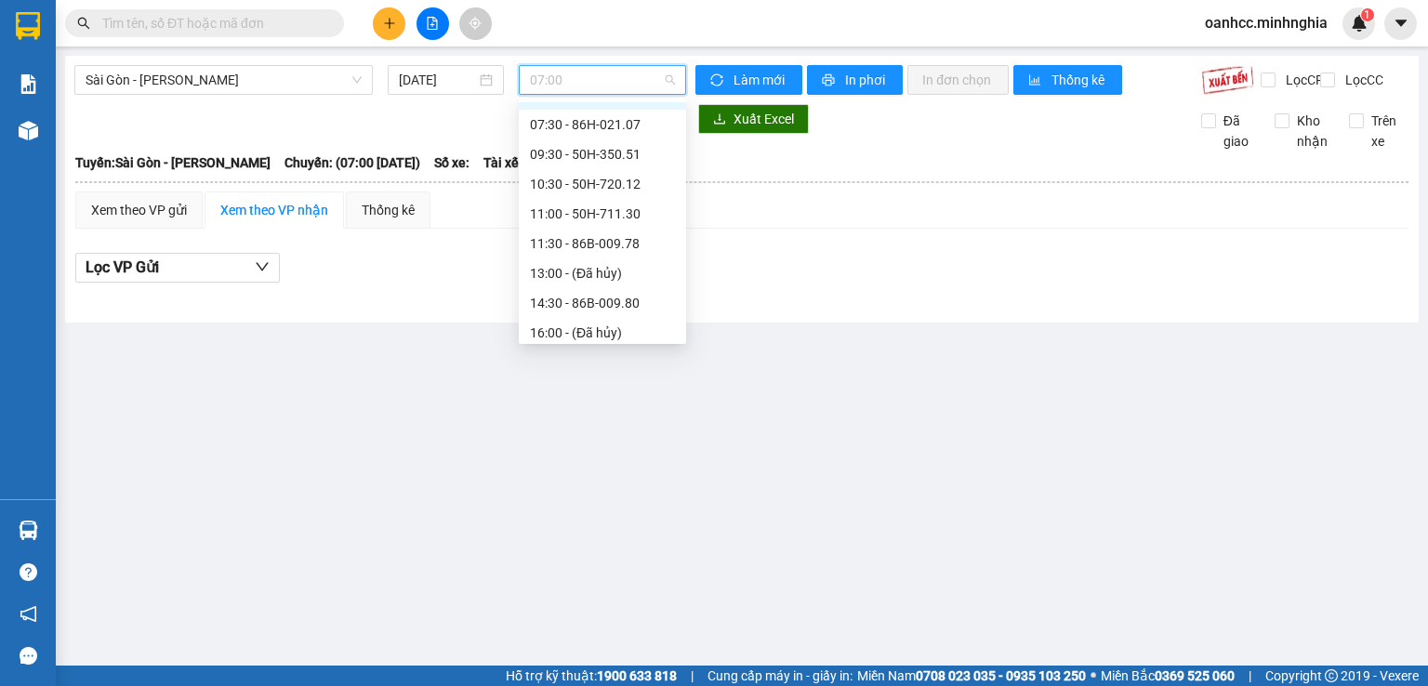
scroll to position [30, 0]
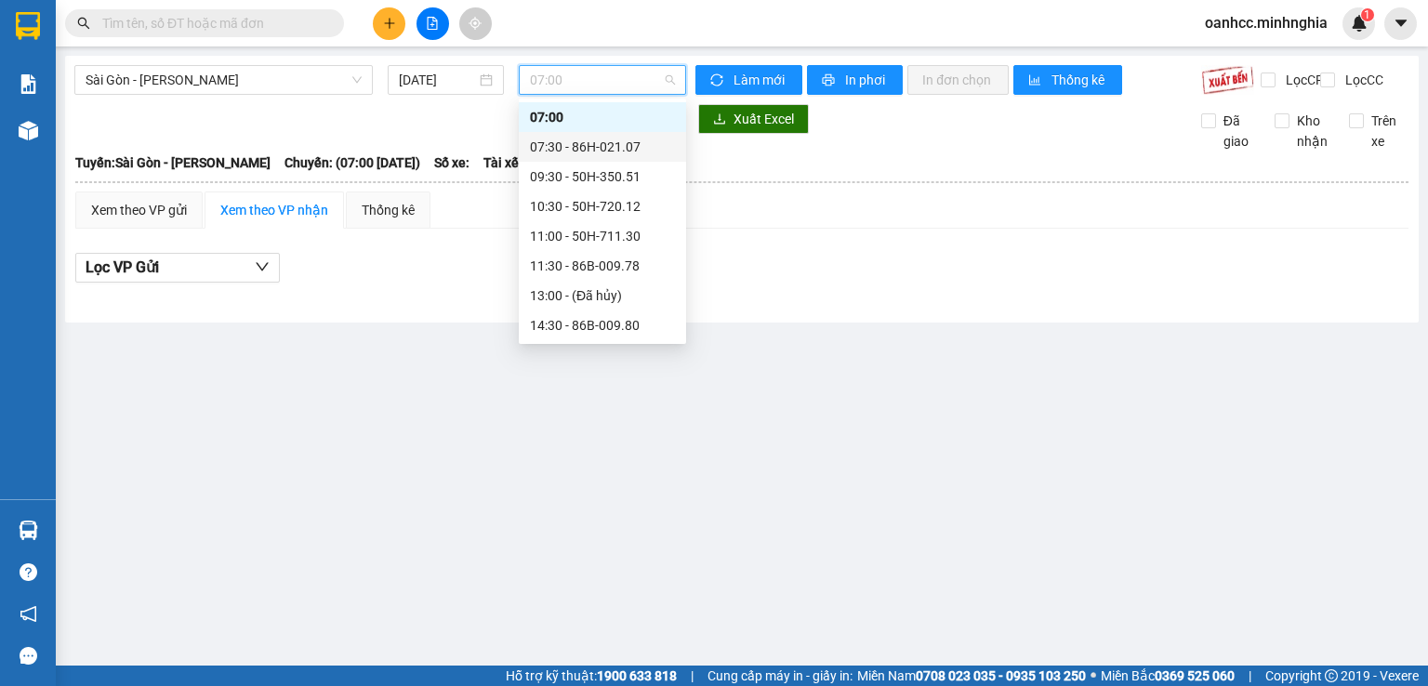
click at [584, 152] on div "07:30 - 86H-021.07" at bounding box center [602, 147] width 145 height 20
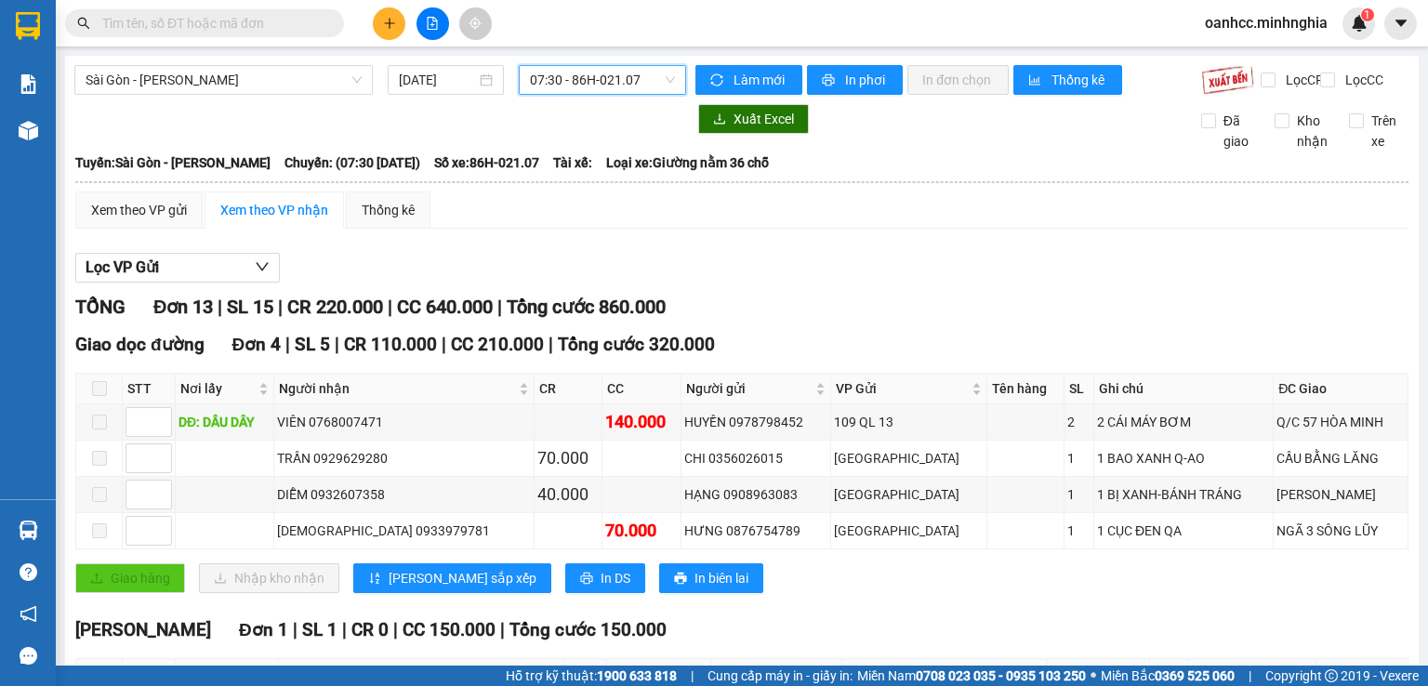
click at [601, 87] on span "07:30 - 86H-021.07" at bounding box center [603, 80] width 146 height 28
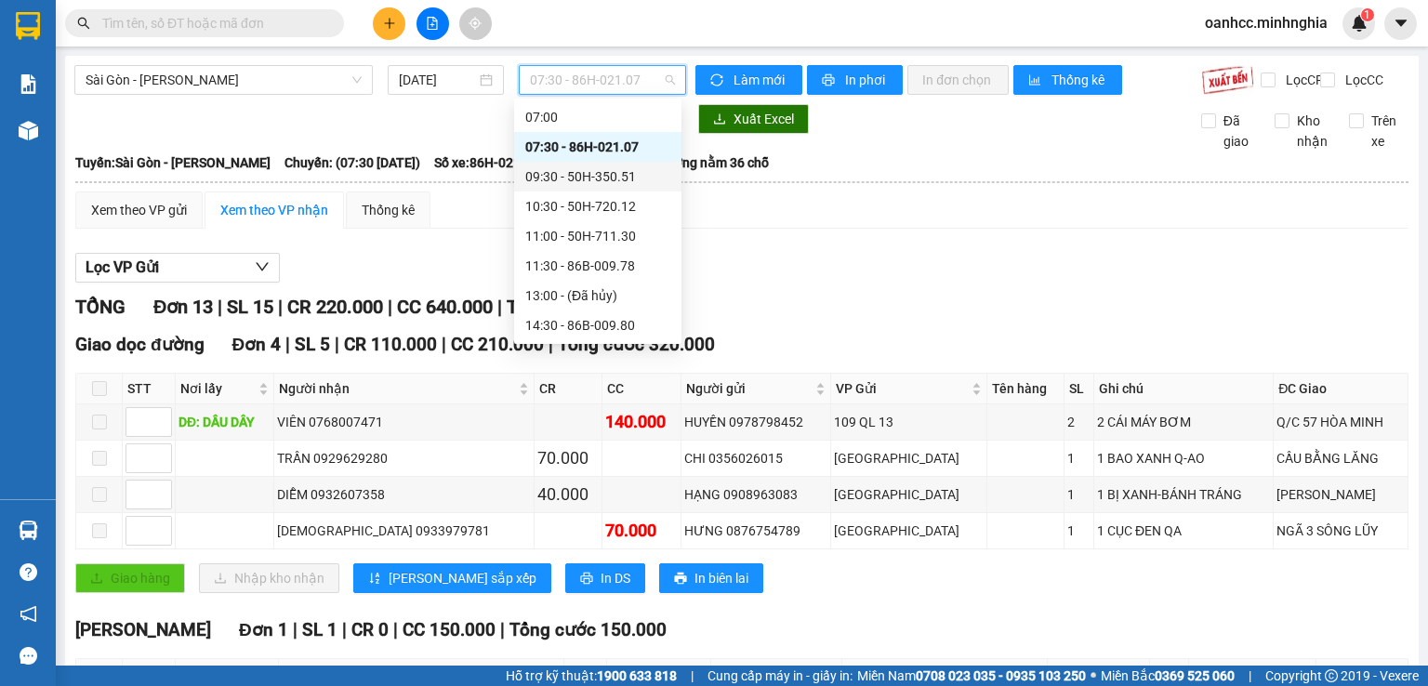
click at [576, 178] on div "09:30 - 50H-350.51" at bounding box center [597, 176] width 145 height 20
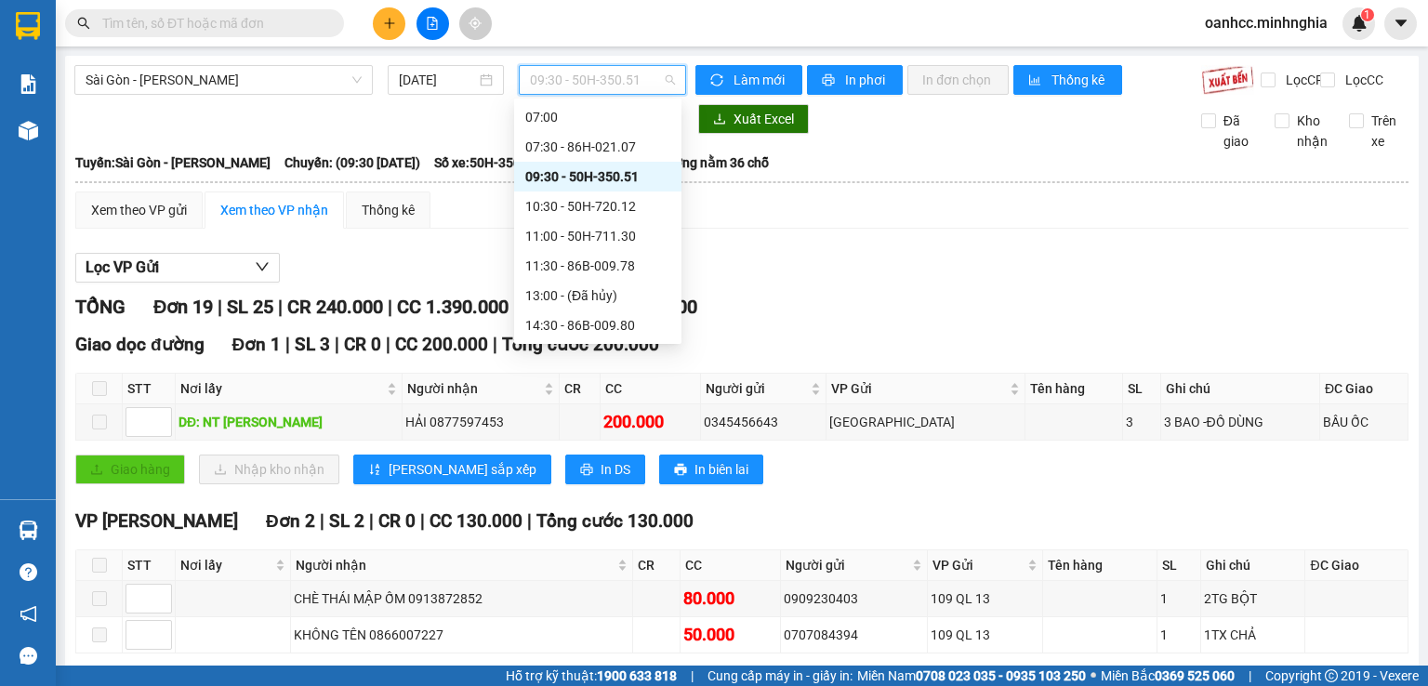
click at [584, 83] on span "09:30 - 50H-350.51" at bounding box center [603, 80] width 146 height 28
click at [574, 200] on div "10:30 - 50H-720.12" at bounding box center [597, 206] width 145 height 20
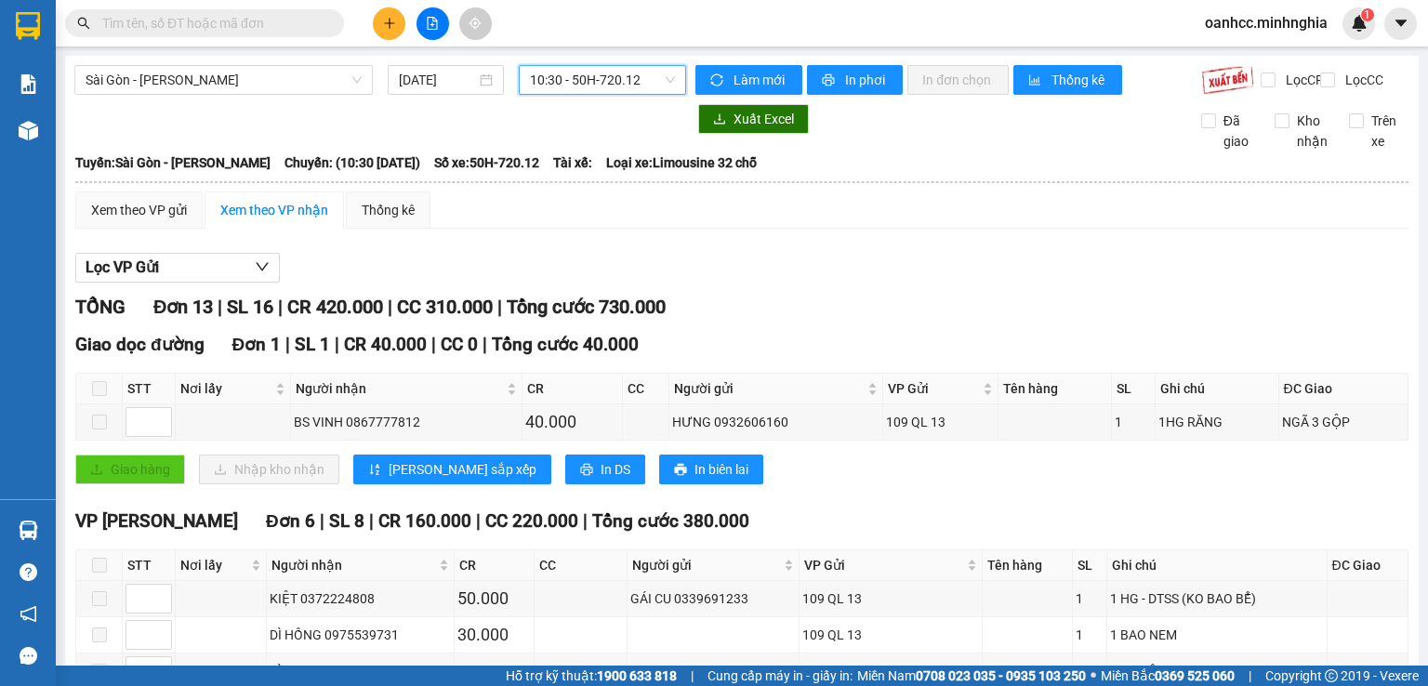
click at [638, 81] on span "10:30 - 50H-720.12" at bounding box center [603, 80] width 146 height 28
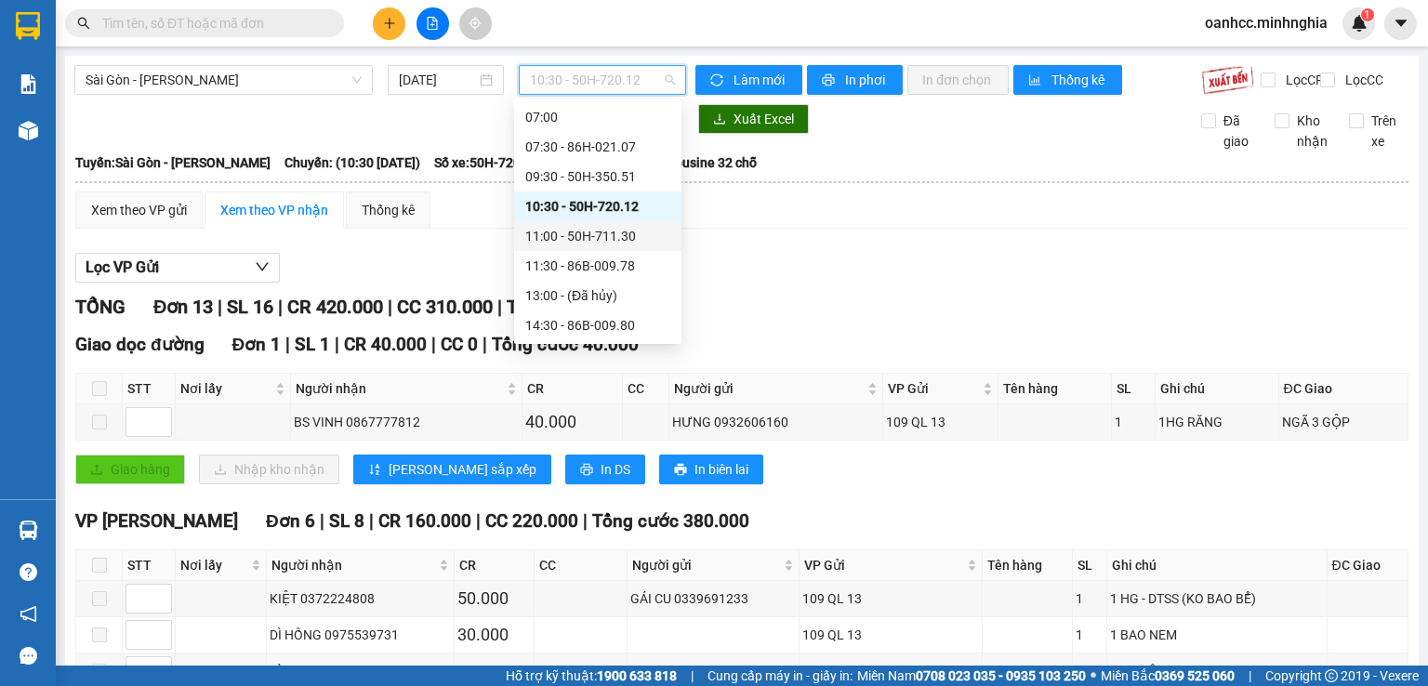
click at [556, 235] on div "11:00 - 50H-711.30" at bounding box center [597, 236] width 145 height 20
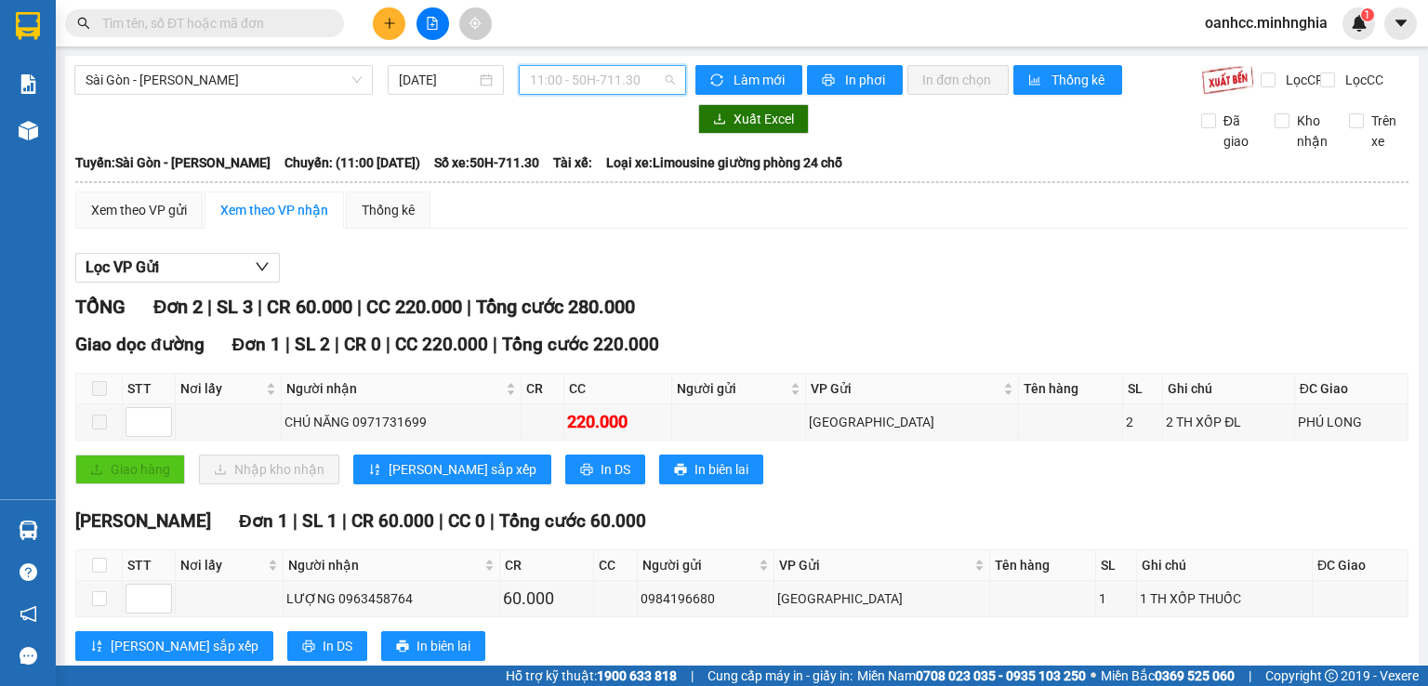
click at [597, 83] on span "11:00 - 50H-711.30" at bounding box center [603, 80] width 146 height 28
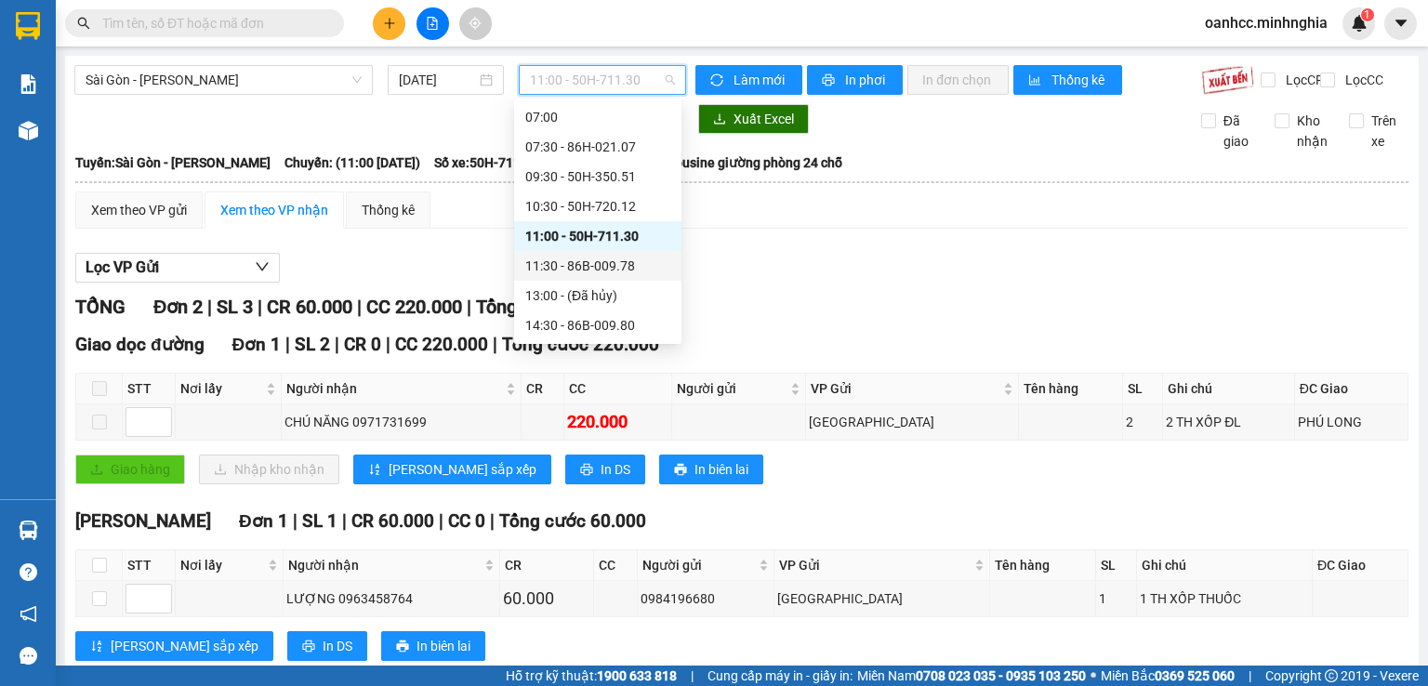
click at [560, 276] on div "11:30 - 86B-009.78" at bounding box center [597, 266] width 167 height 30
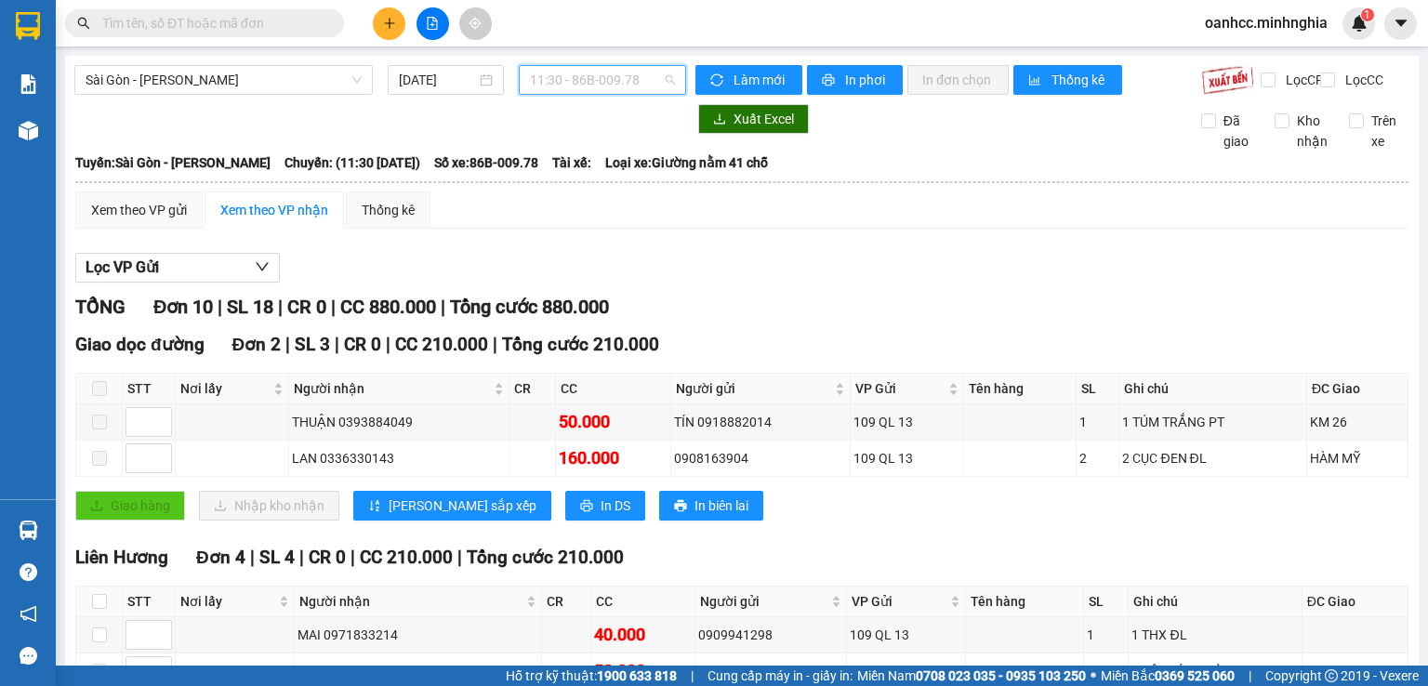
click at [616, 86] on span "11:30 - 86B-009.78" at bounding box center [603, 80] width 146 height 28
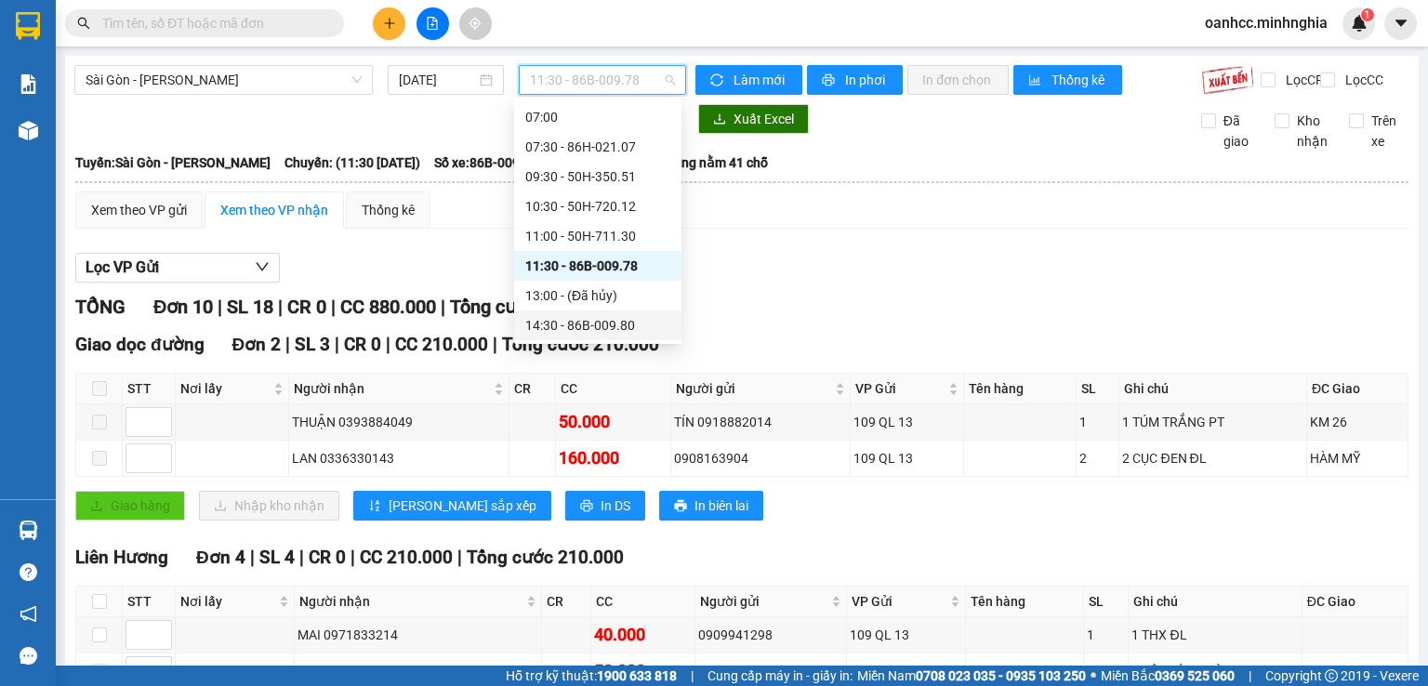
click at [567, 332] on div "14:30 - 86B-009.80" at bounding box center [597, 325] width 145 height 20
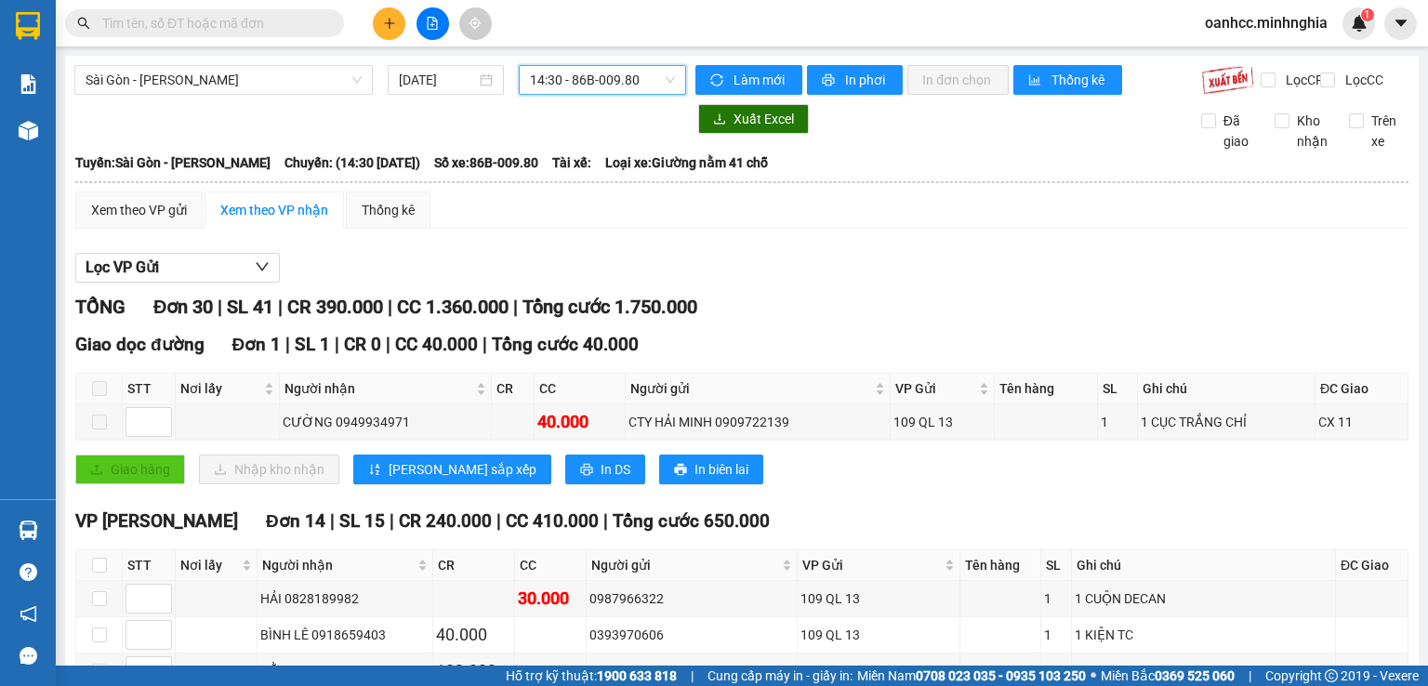
click at [550, 86] on span "14:30 - 86B-009.80" at bounding box center [603, 80] width 146 height 28
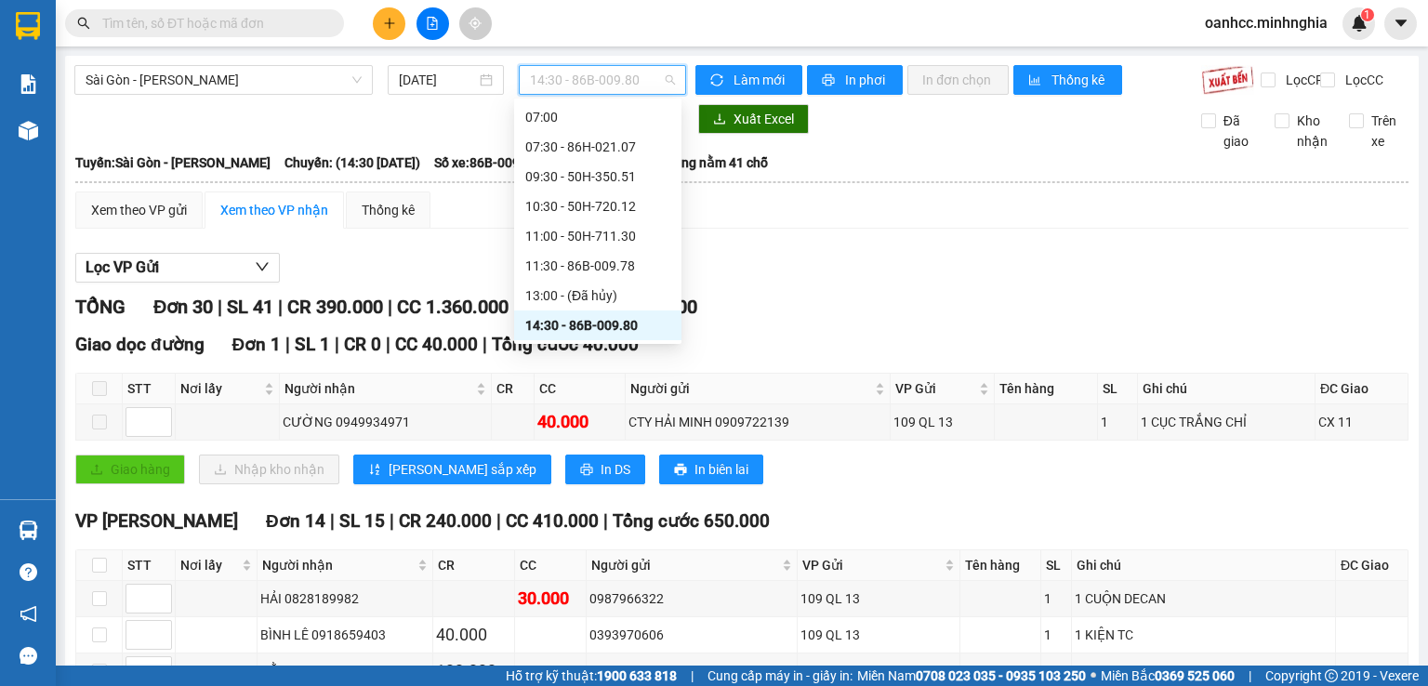
scroll to position [208, 0]
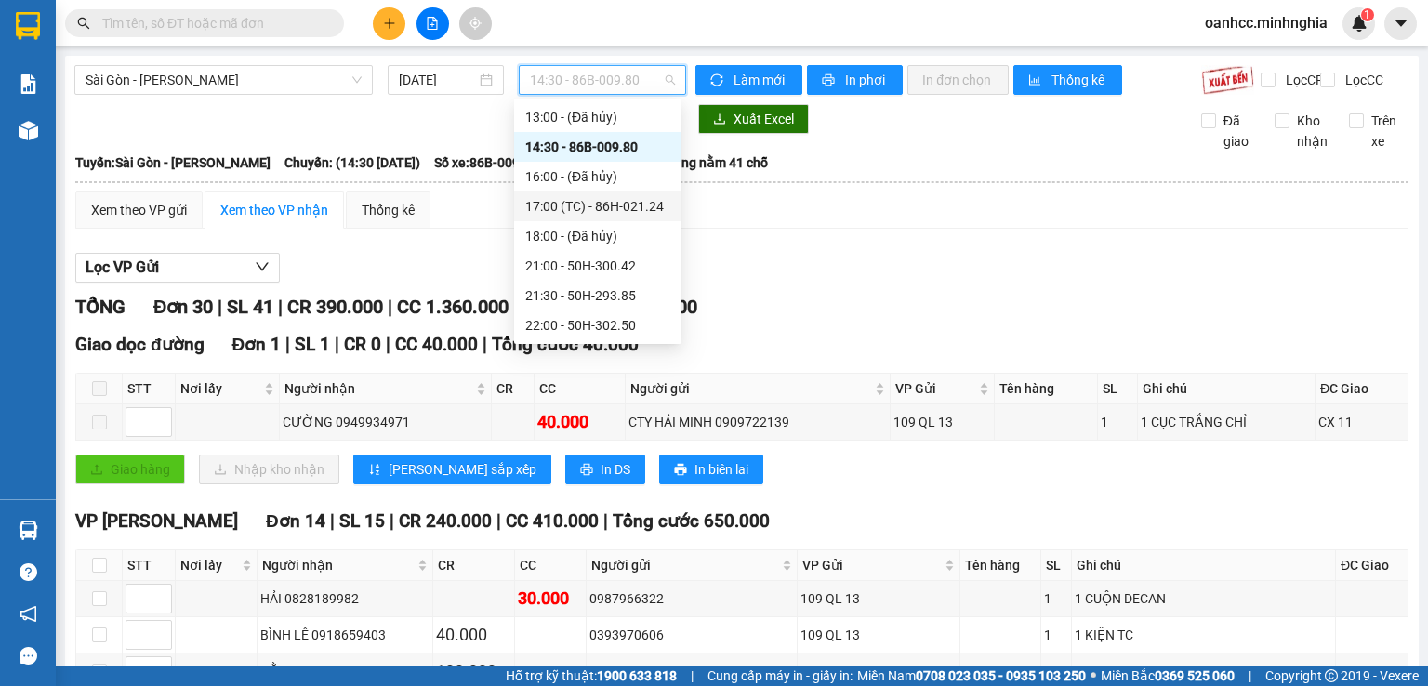
click at [632, 209] on div "17:00 (TC) - 86H-021.24" at bounding box center [597, 206] width 145 height 20
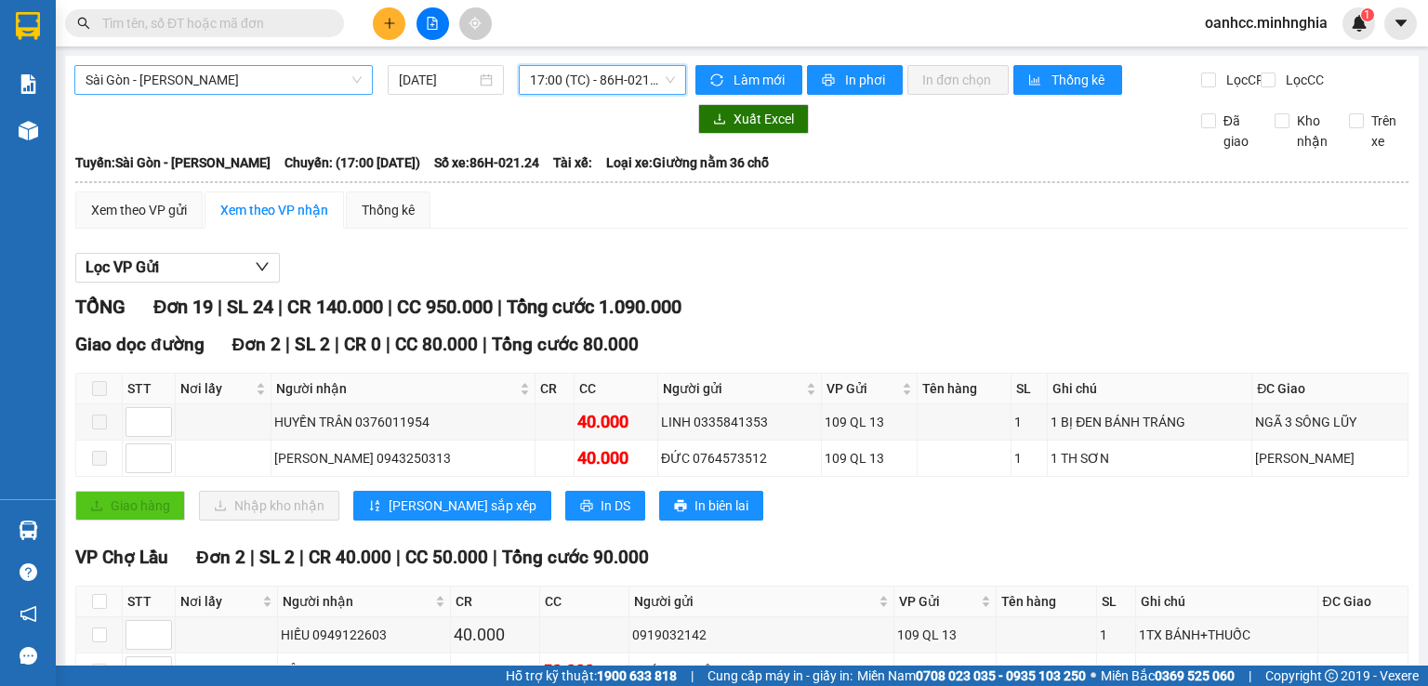
click at [188, 81] on span "Sài Gòn - [PERSON_NAME]" at bounding box center [224, 80] width 276 height 28
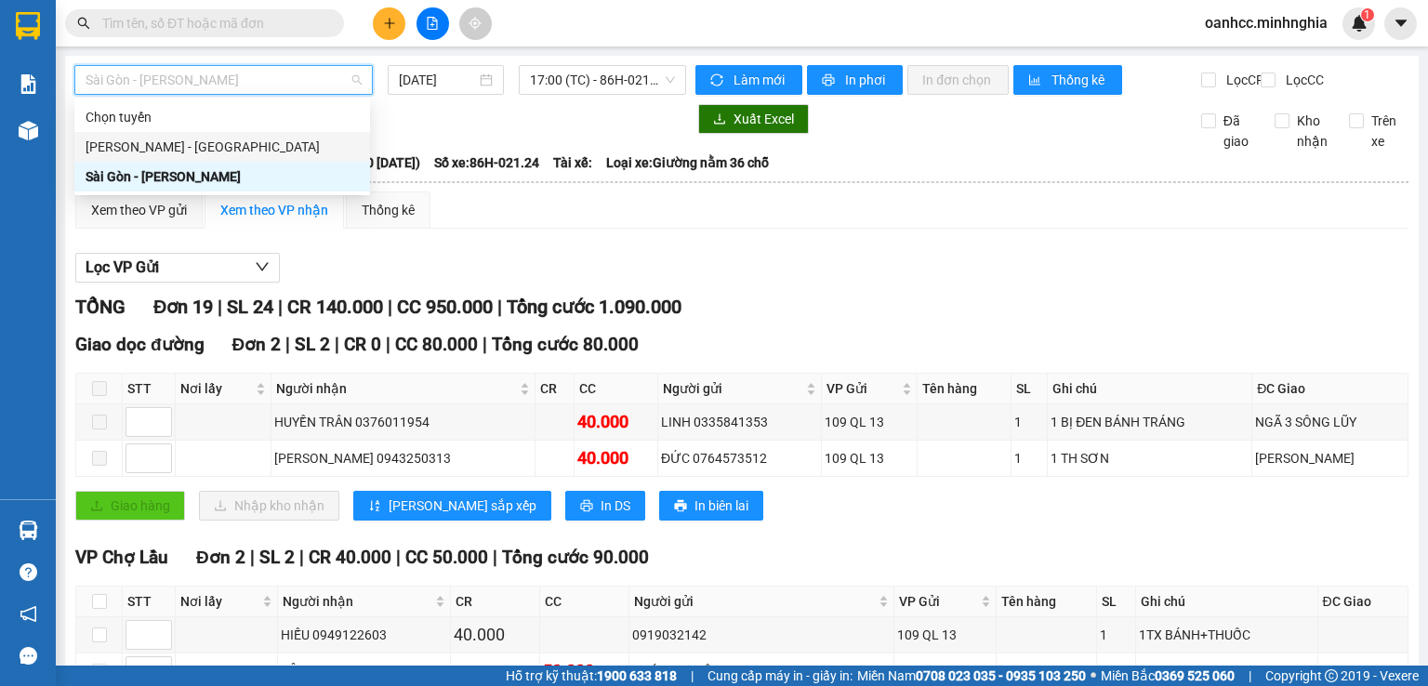
click at [120, 140] on div "[PERSON_NAME] - [GEOGRAPHIC_DATA]" at bounding box center [222, 147] width 273 height 20
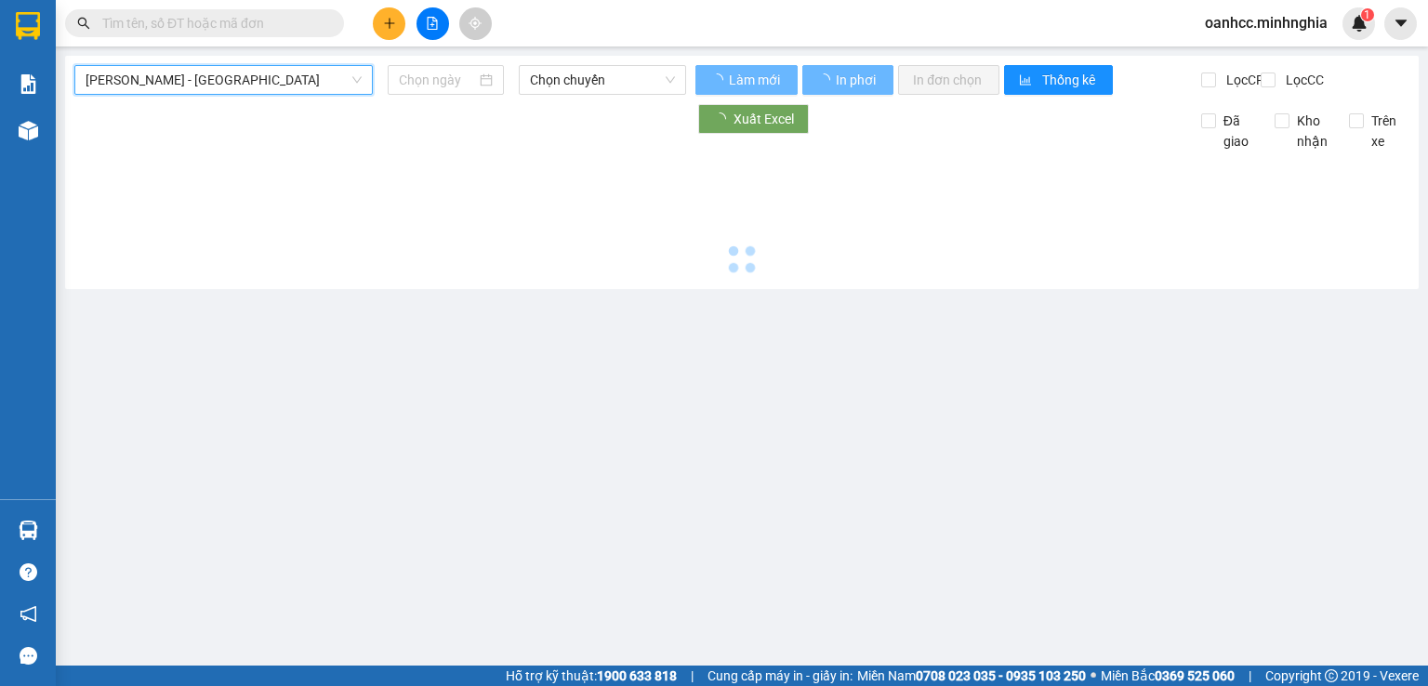
type input "[DATE]"
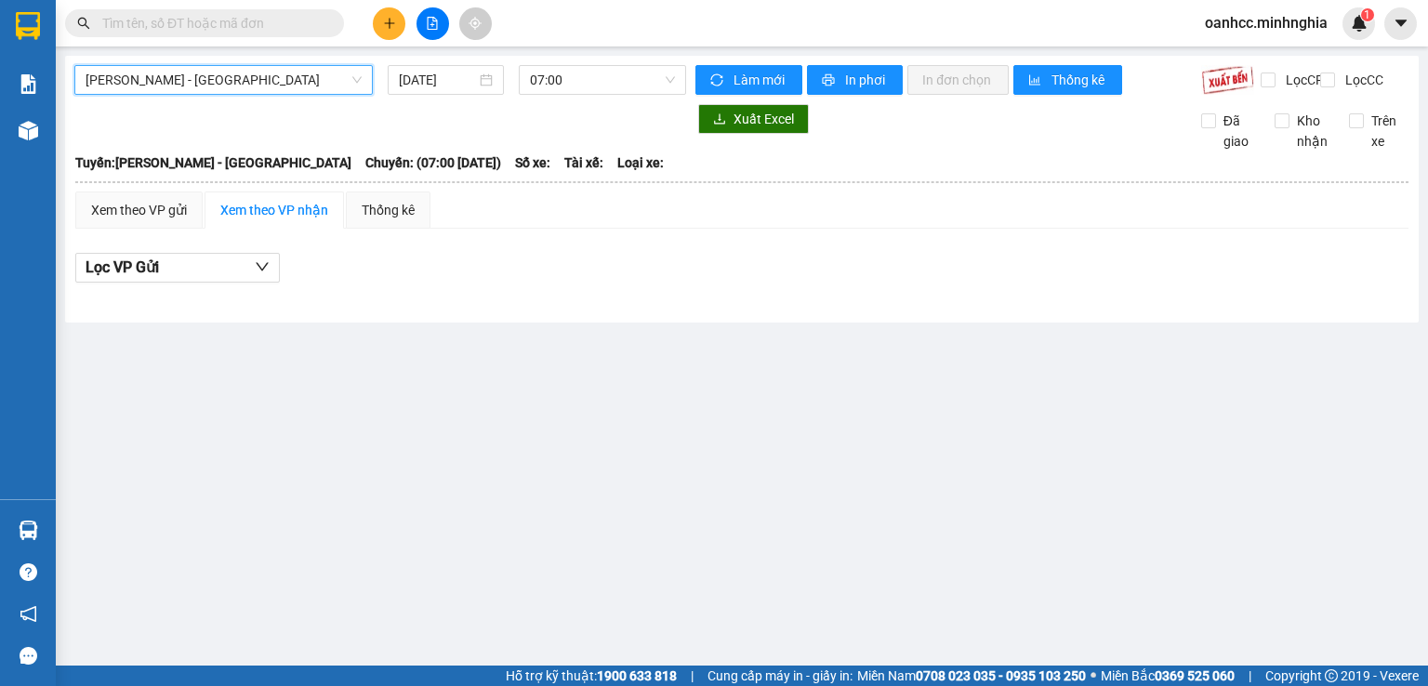
click at [182, 66] on span "[PERSON_NAME] - [GEOGRAPHIC_DATA]" at bounding box center [224, 80] width 276 height 28
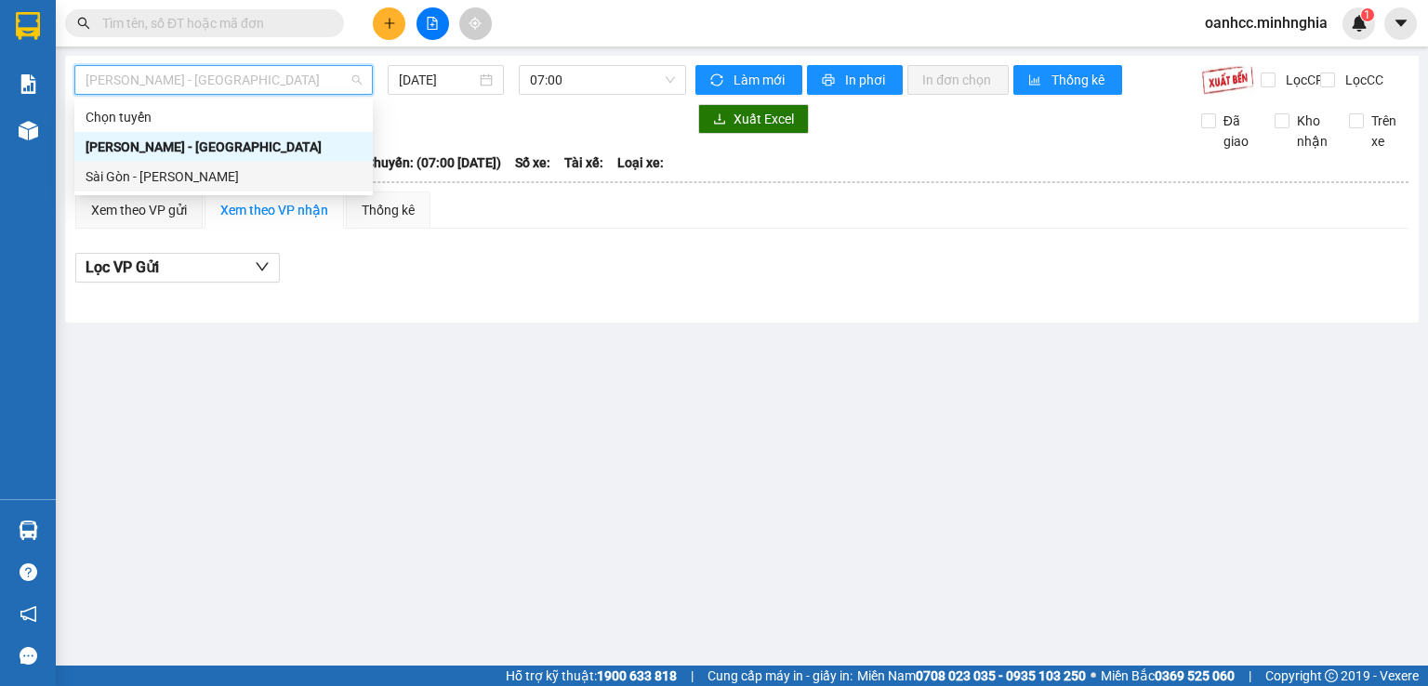
click at [152, 175] on div "Sài Gòn - [PERSON_NAME]" at bounding box center [224, 176] width 276 height 20
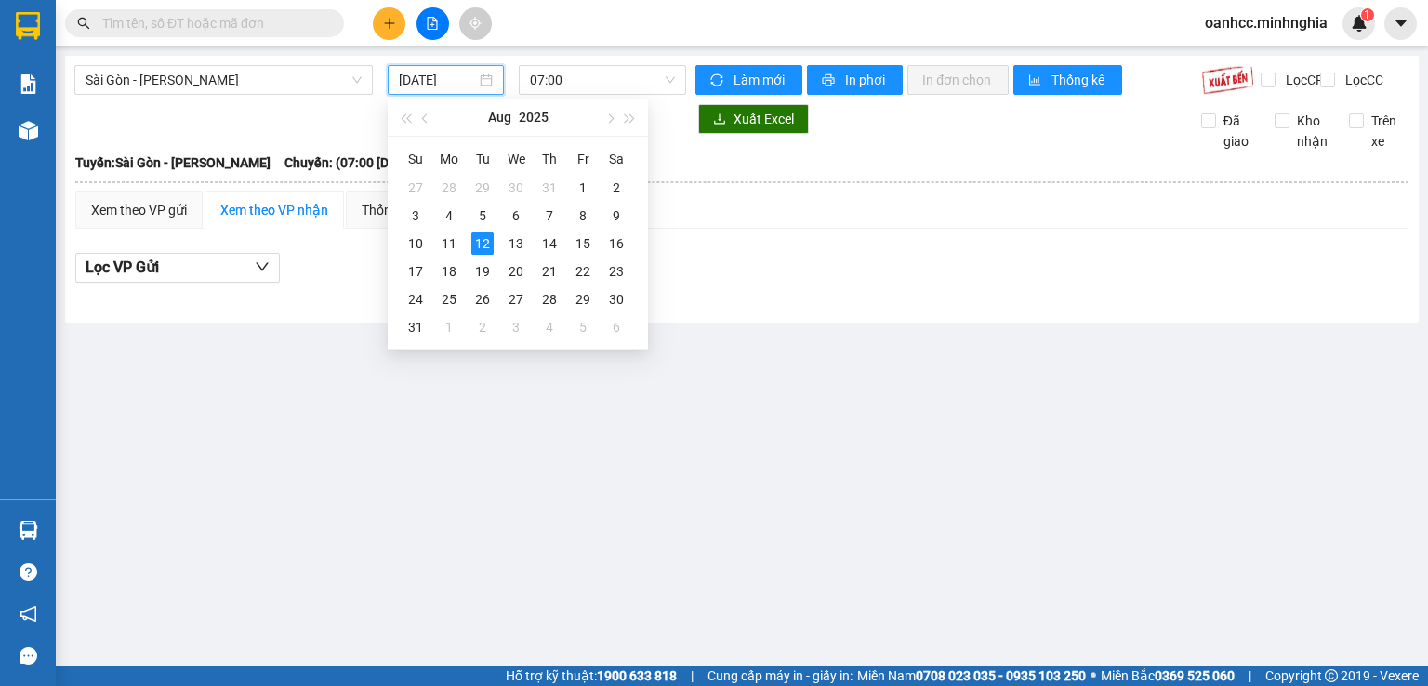
click at [435, 86] on input "[DATE]" at bounding box center [437, 80] width 76 height 20
click at [413, 243] on div "10" at bounding box center [415, 243] width 22 height 22
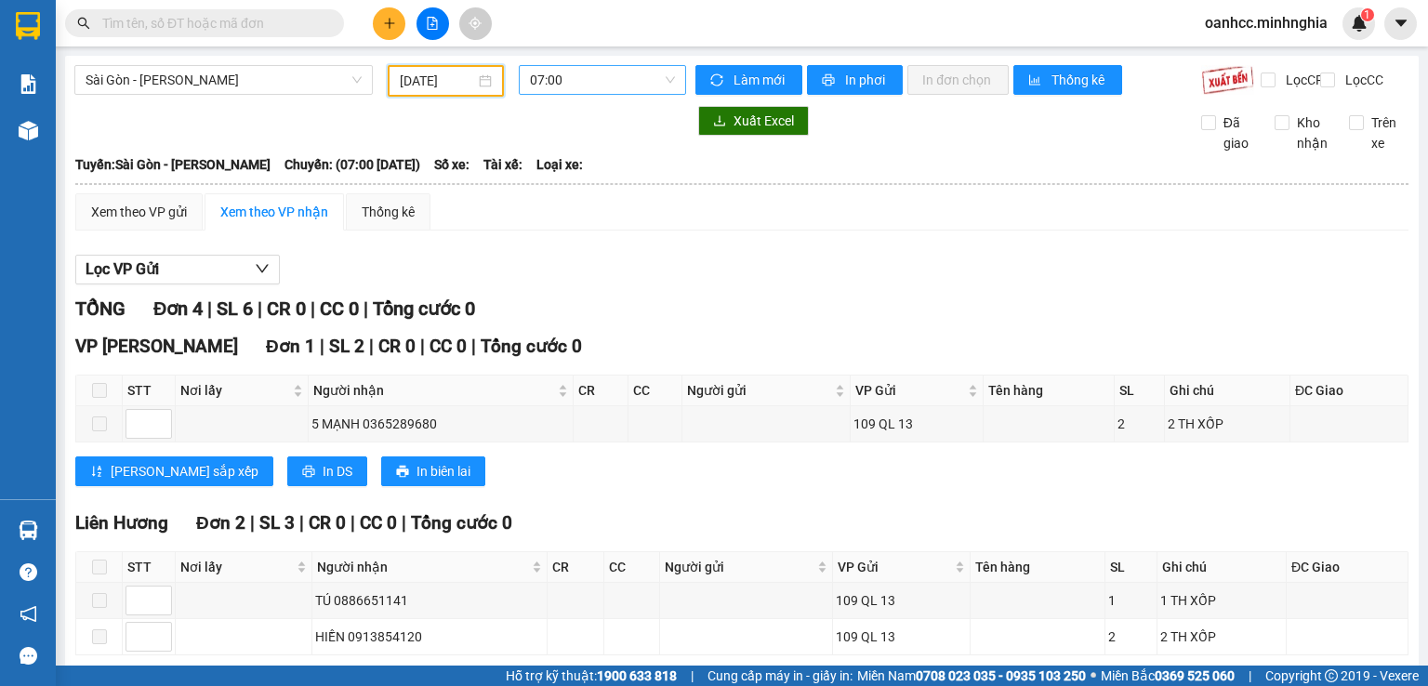
click at [591, 83] on span "07:00" at bounding box center [603, 80] width 146 height 28
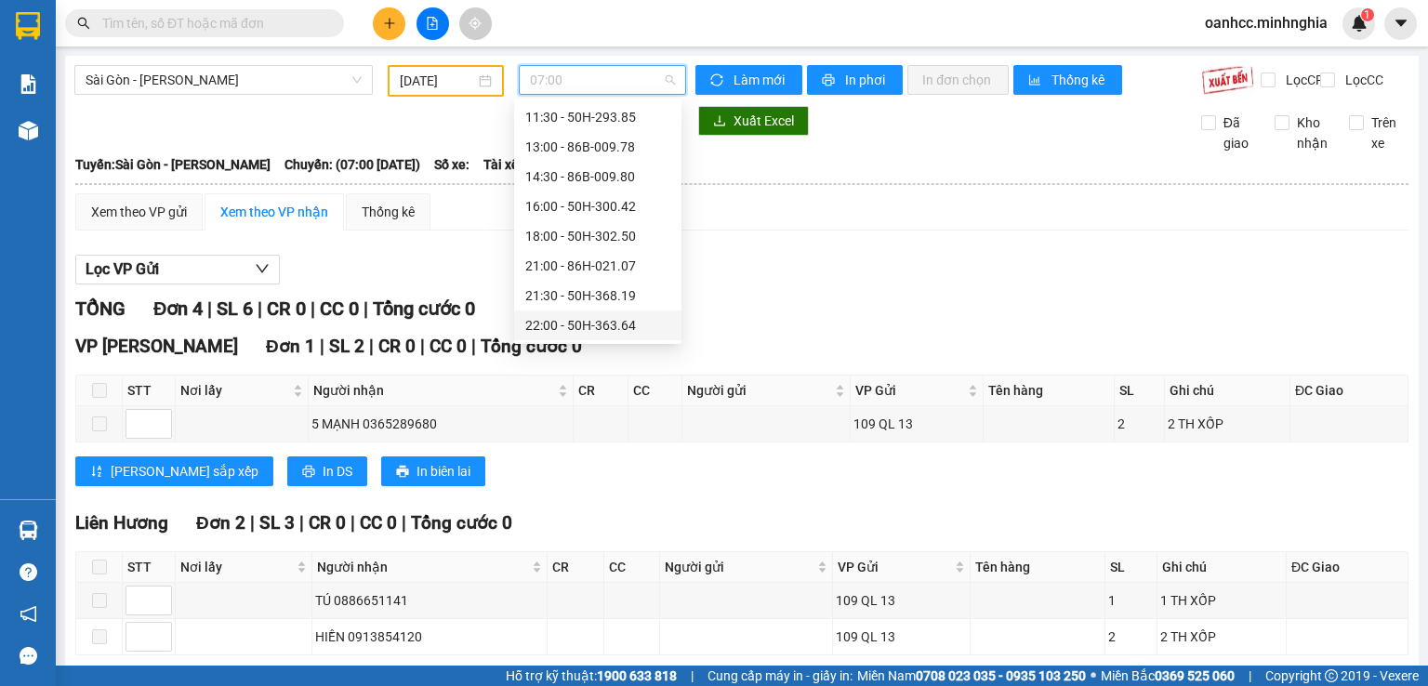
scroll to position [271, 0]
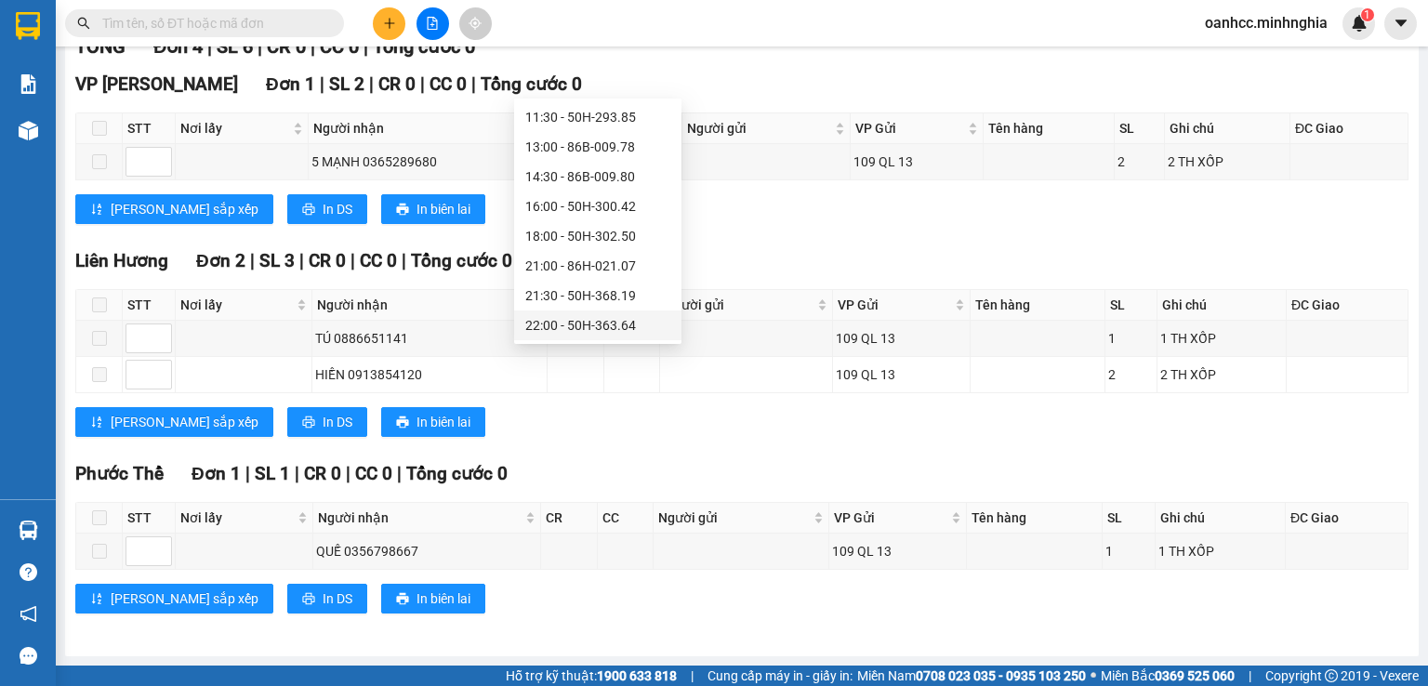
click at [600, 329] on div "22:00 - 50H-363.64" at bounding box center [597, 325] width 145 height 20
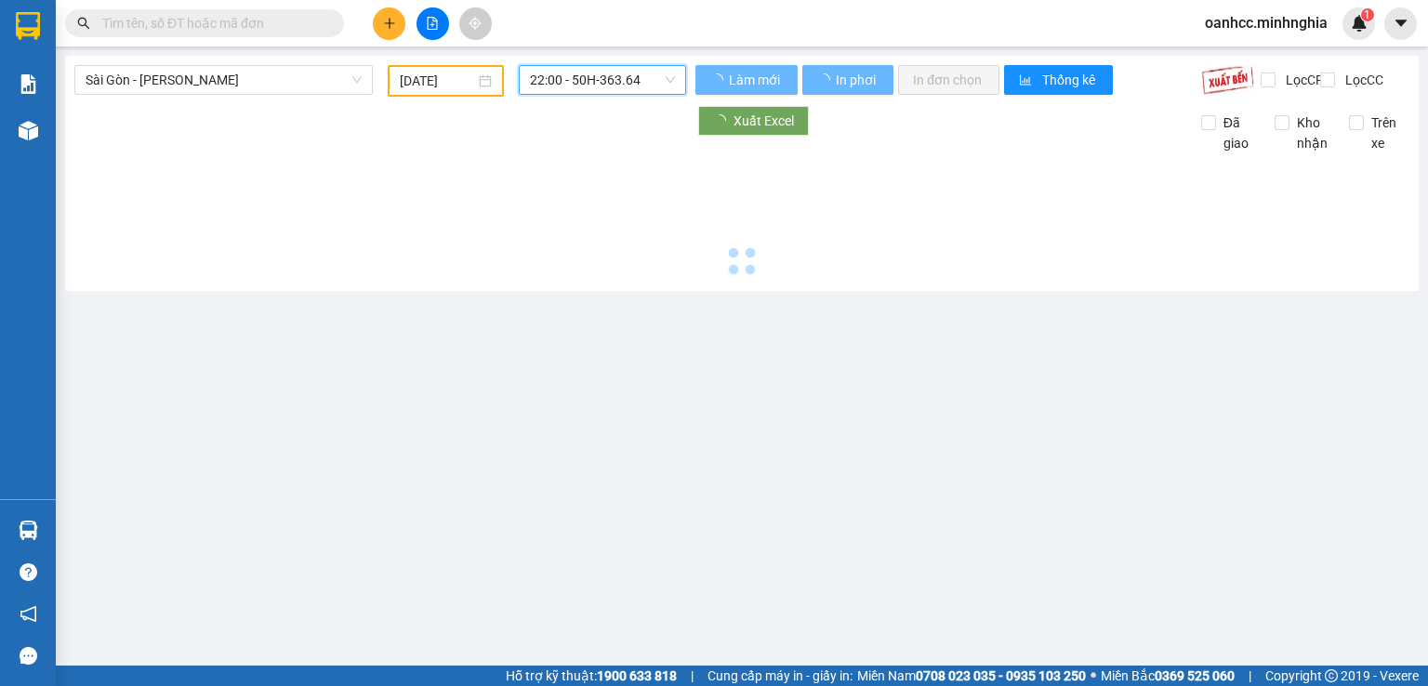
scroll to position [0, 0]
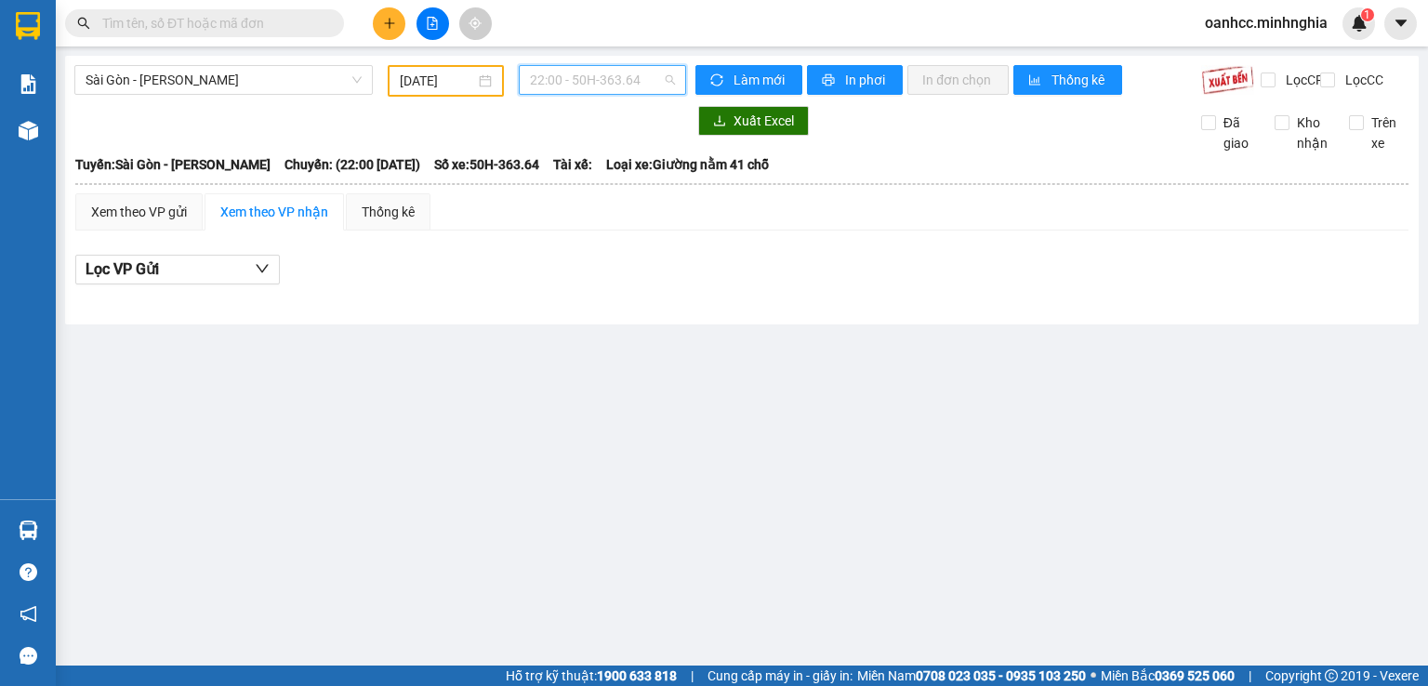
click at [627, 87] on span "22:00 - 50H-363.64" at bounding box center [603, 80] width 146 height 28
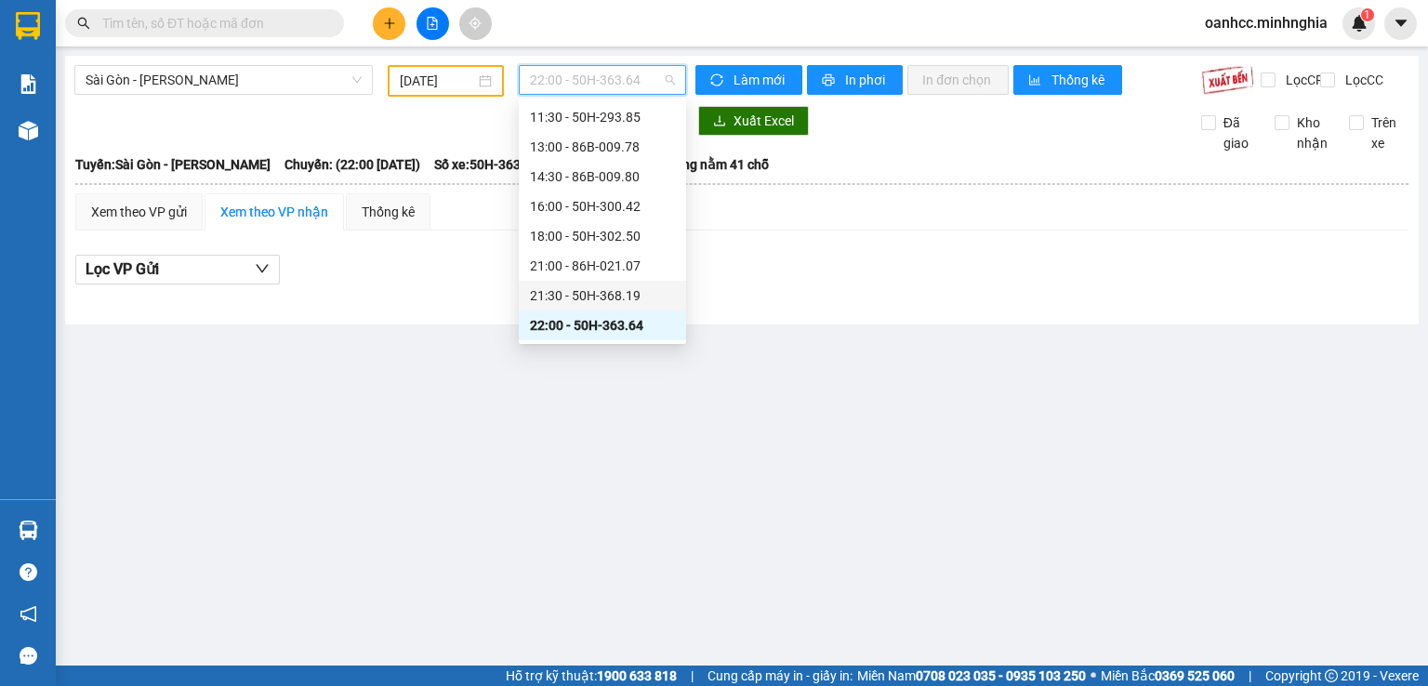
click at [566, 291] on div "21:30 - 50H-368.19" at bounding box center [602, 295] width 145 height 20
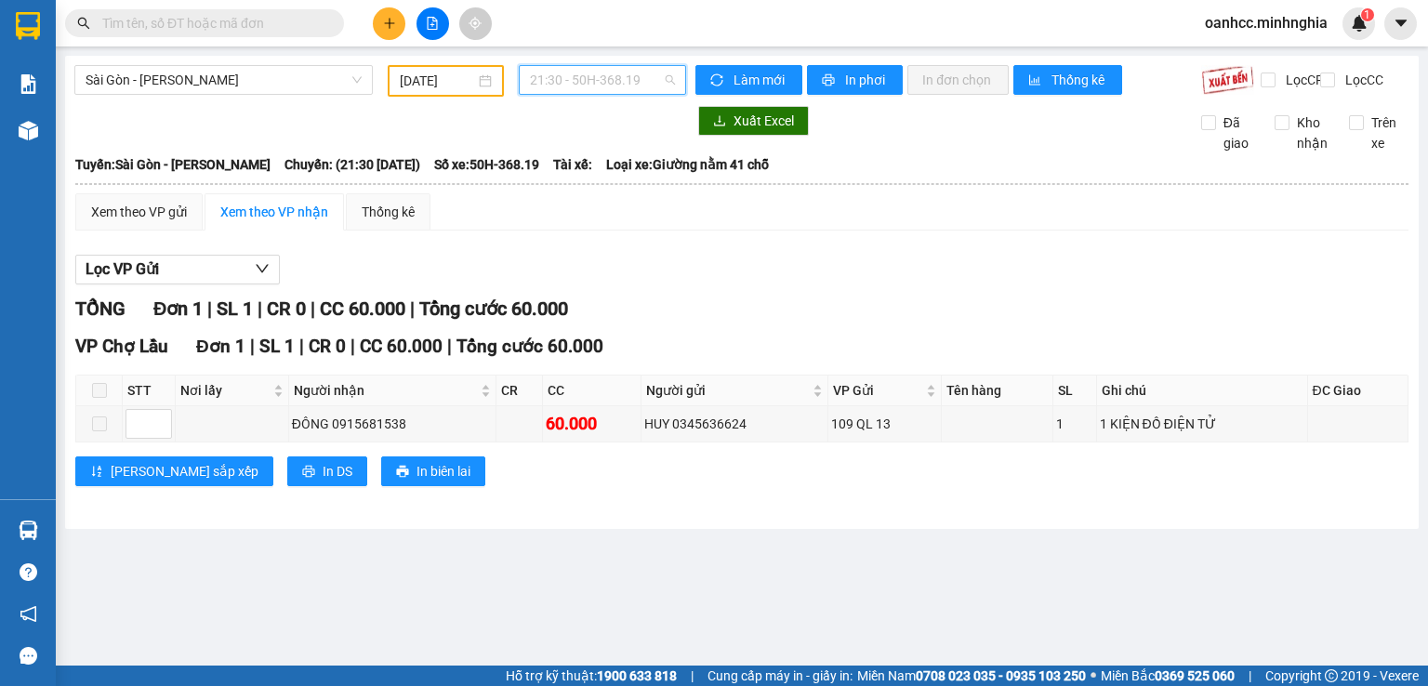
click at [584, 80] on span "21:30 - 50H-368.19" at bounding box center [603, 80] width 146 height 28
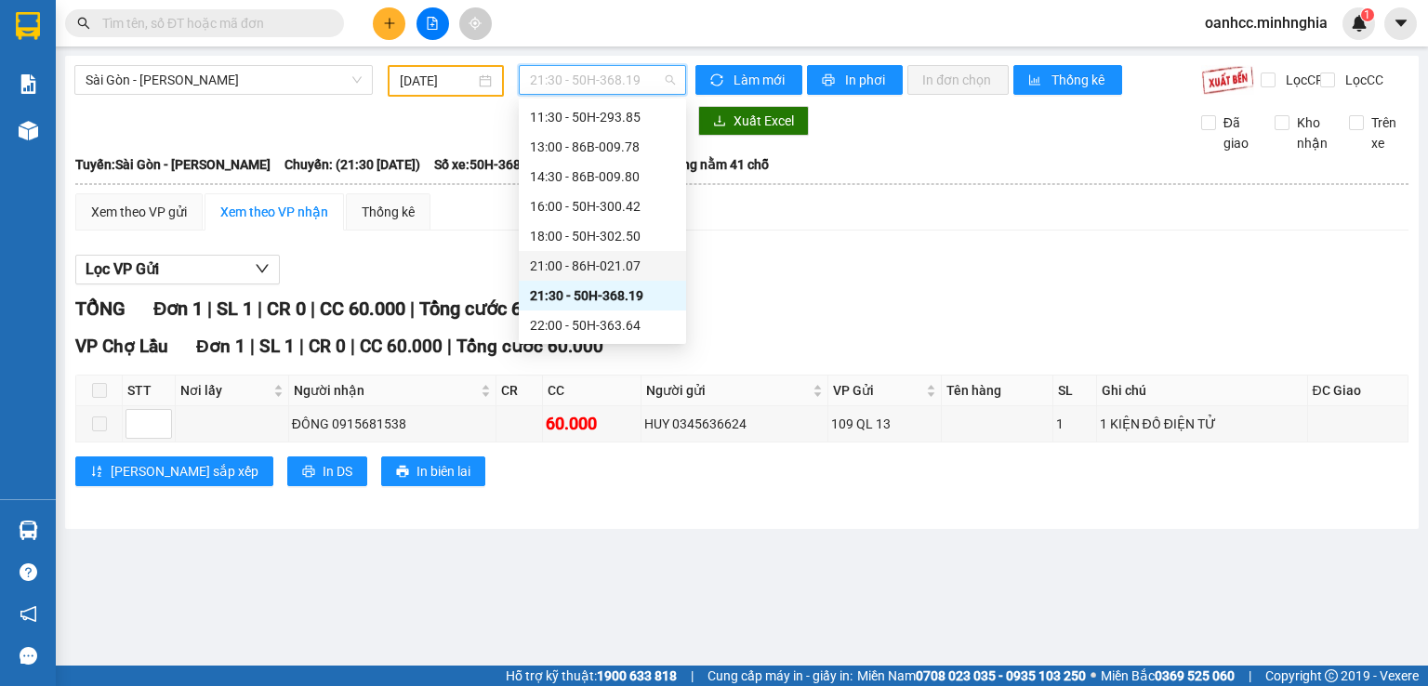
click at [561, 271] on div "21:00 - 86H-021.07" at bounding box center [602, 266] width 145 height 20
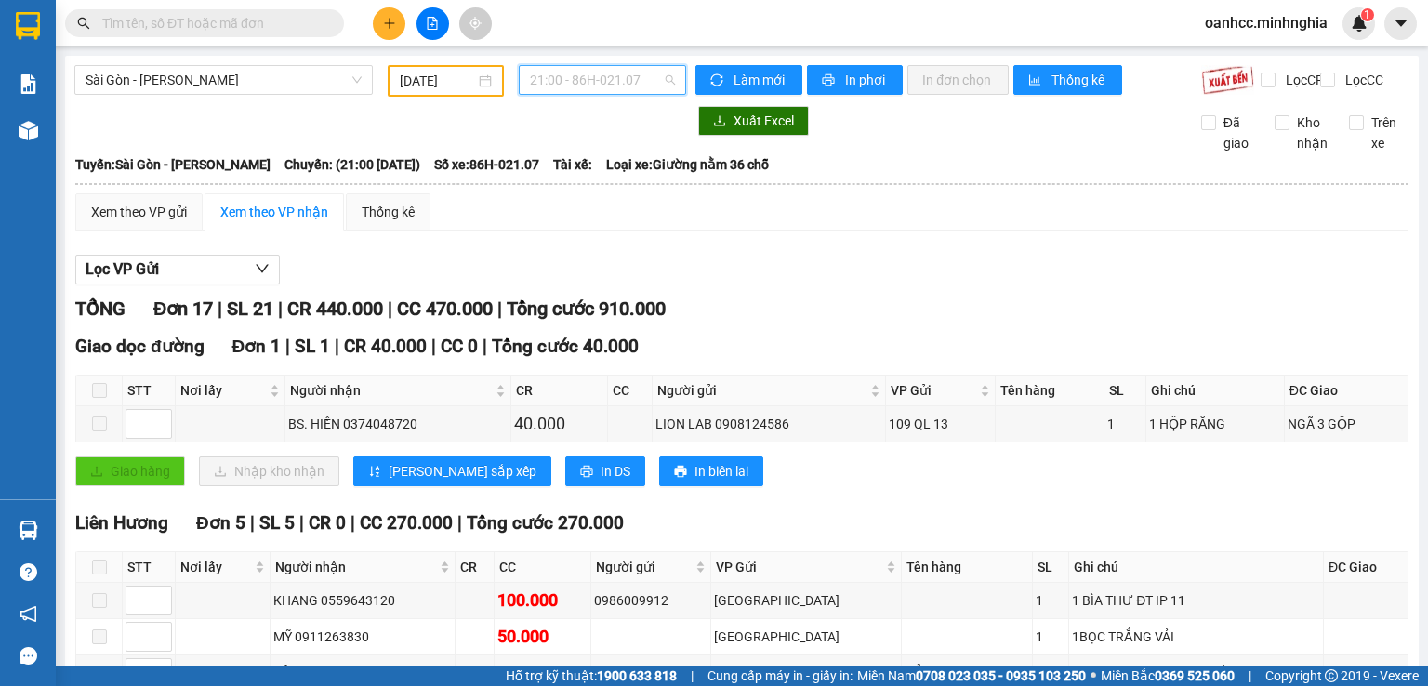
click at [634, 84] on span "21:00 - 86H-021.07" at bounding box center [603, 80] width 146 height 28
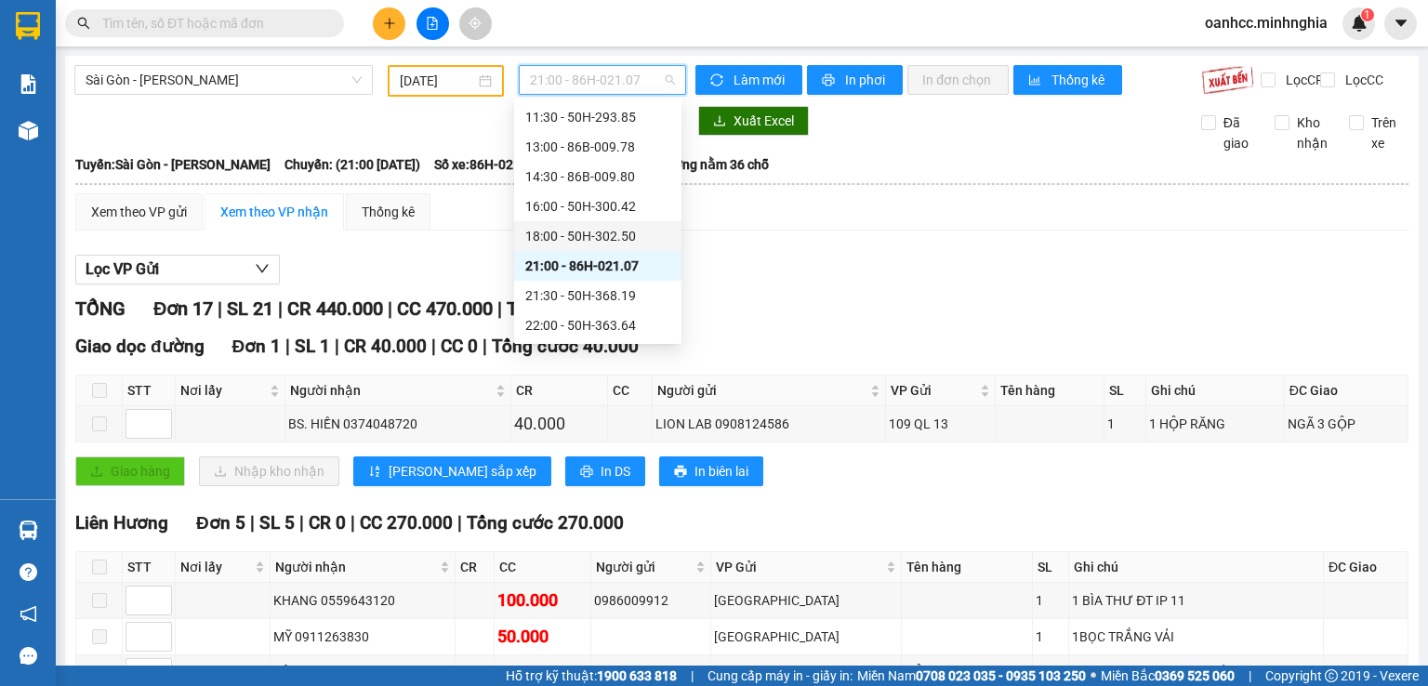
click at [584, 239] on div "18:00 - 50H-302.50" at bounding box center [597, 236] width 145 height 20
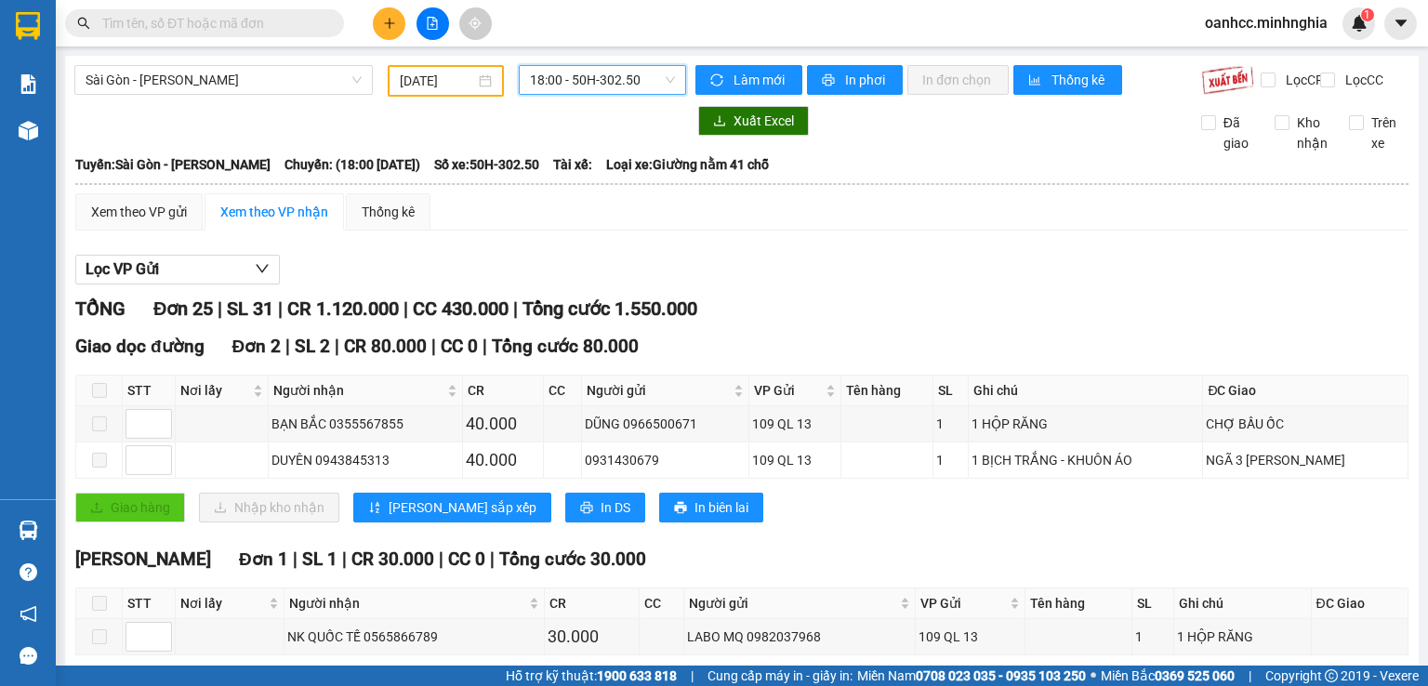
click at [595, 84] on span "18:00 - 50H-302.50" at bounding box center [603, 80] width 146 height 28
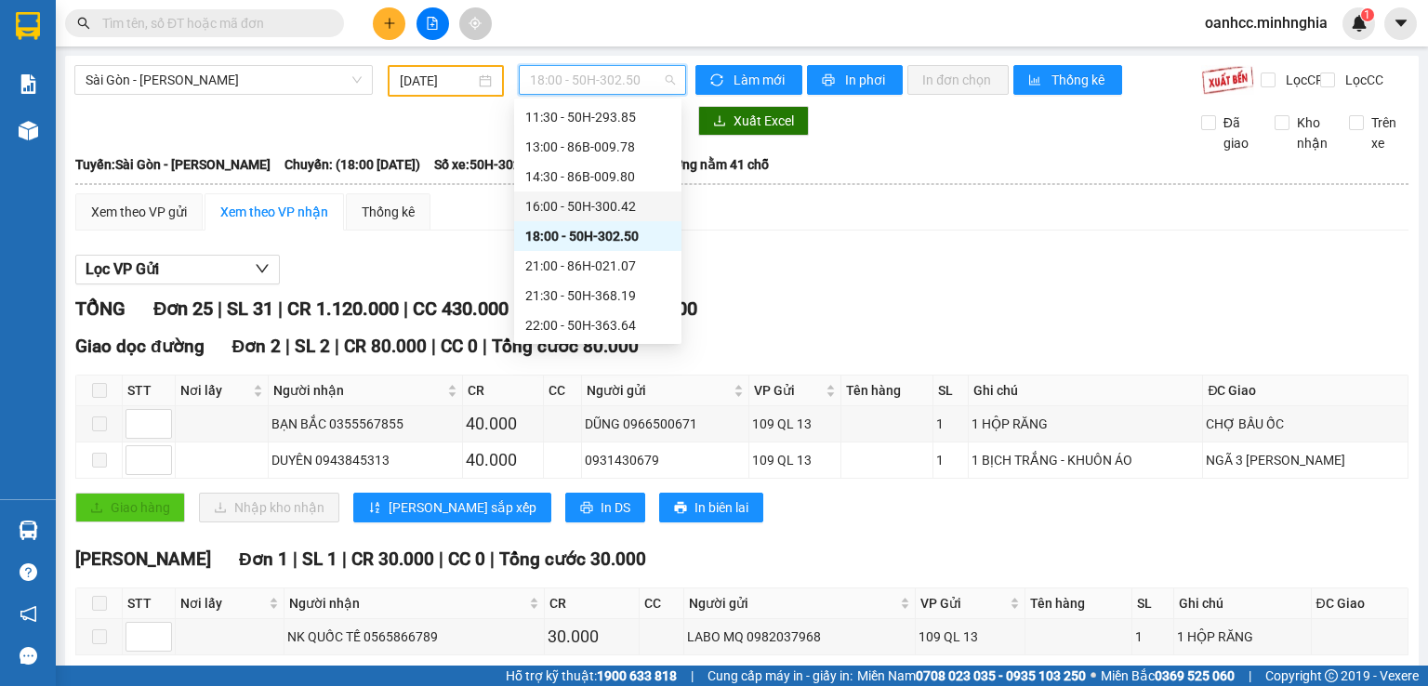
click at [577, 206] on div "16:00 - 50H-300.42" at bounding box center [597, 206] width 145 height 20
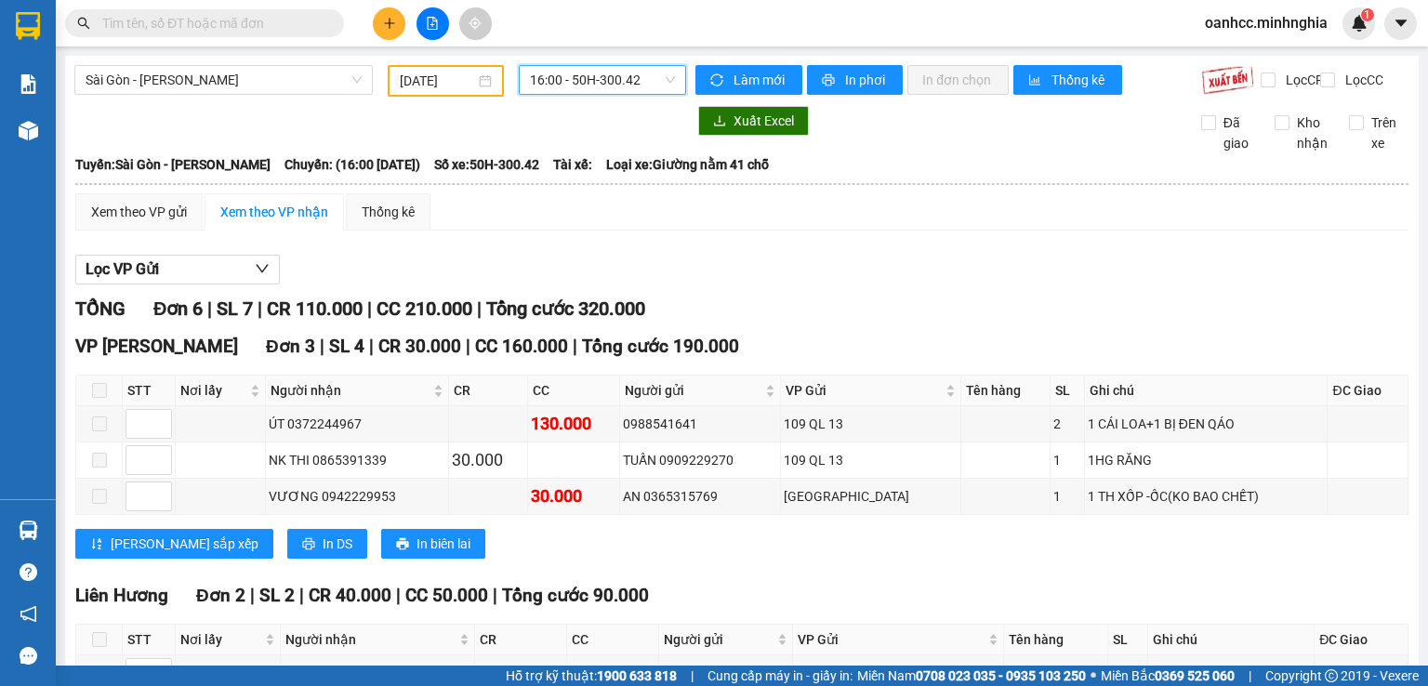
click at [556, 86] on span "16:00 - 50H-300.42" at bounding box center [603, 80] width 146 height 28
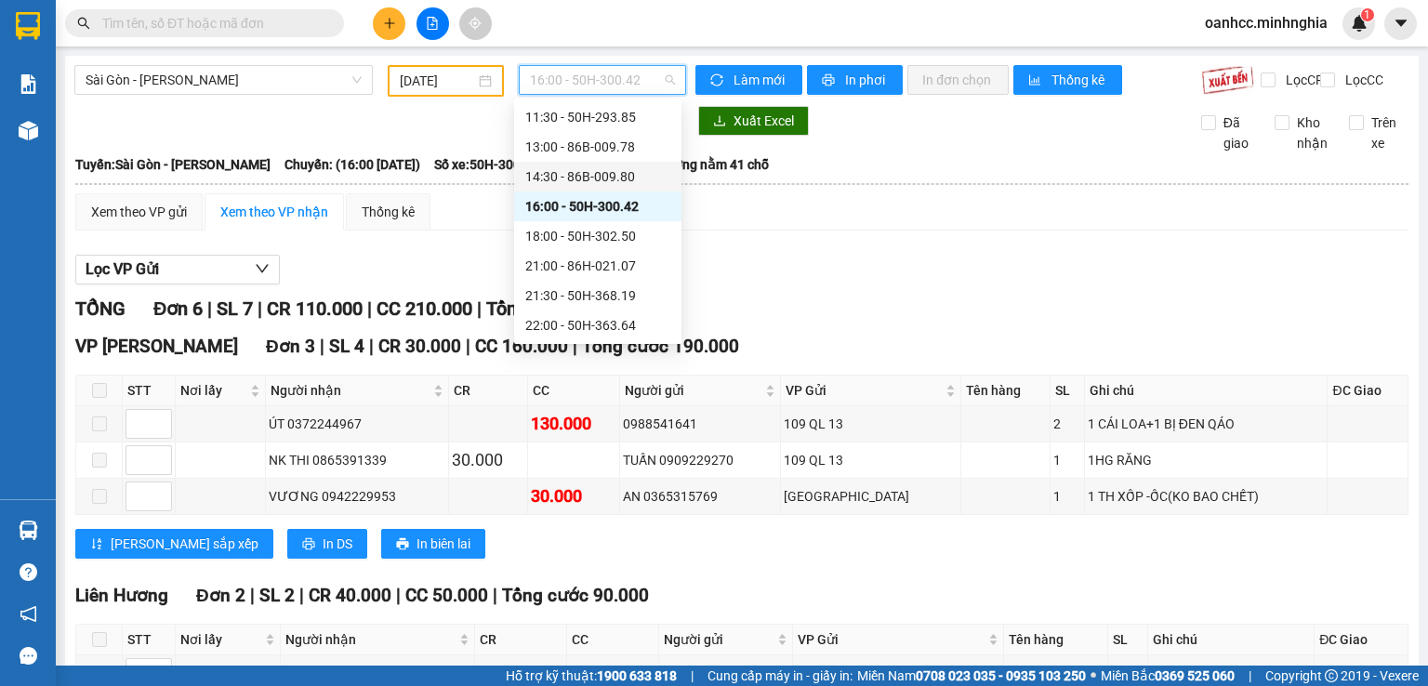
click at [586, 178] on div "14:30 - 86B-009.80" at bounding box center [597, 176] width 145 height 20
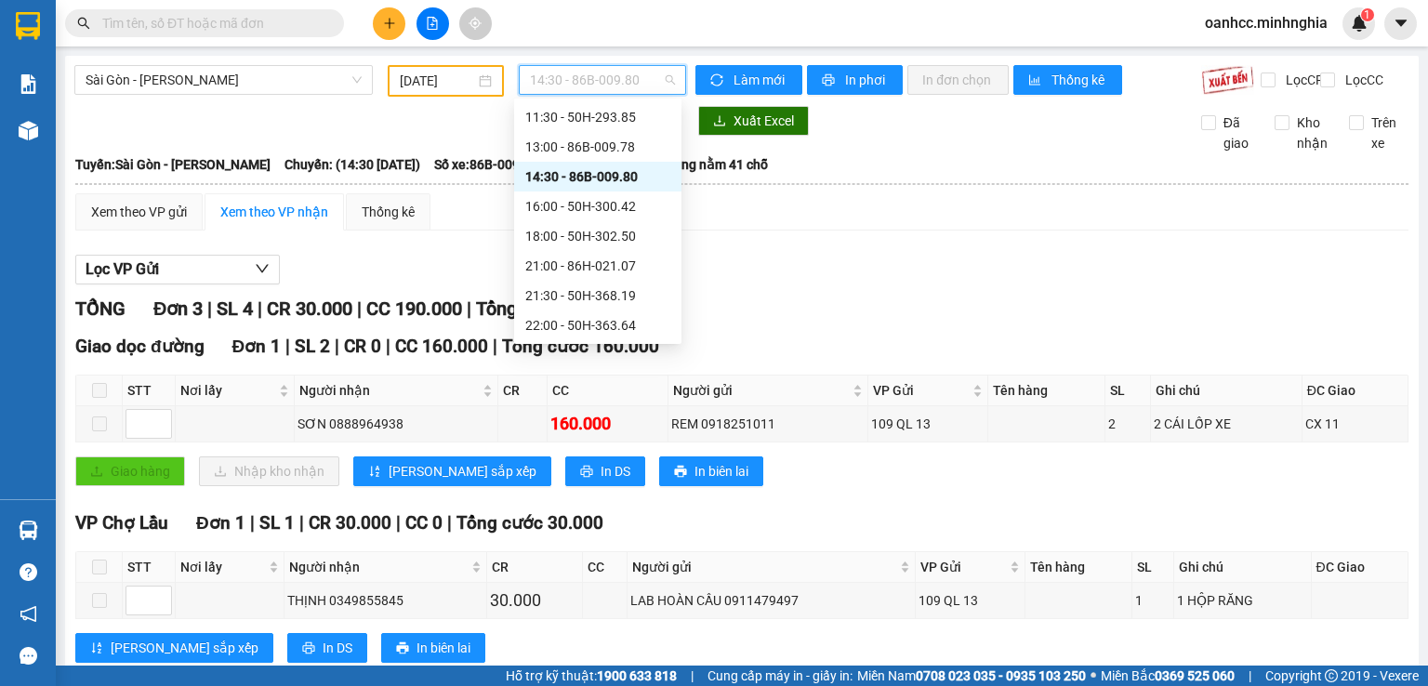
click at [573, 86] on span "14:30 - 86B-009.80" at bounding box center [603, 80] width 146 height 28
click at [428, 77] on input "[DATE]" at bounding box center [437, 81] width 74 height 20
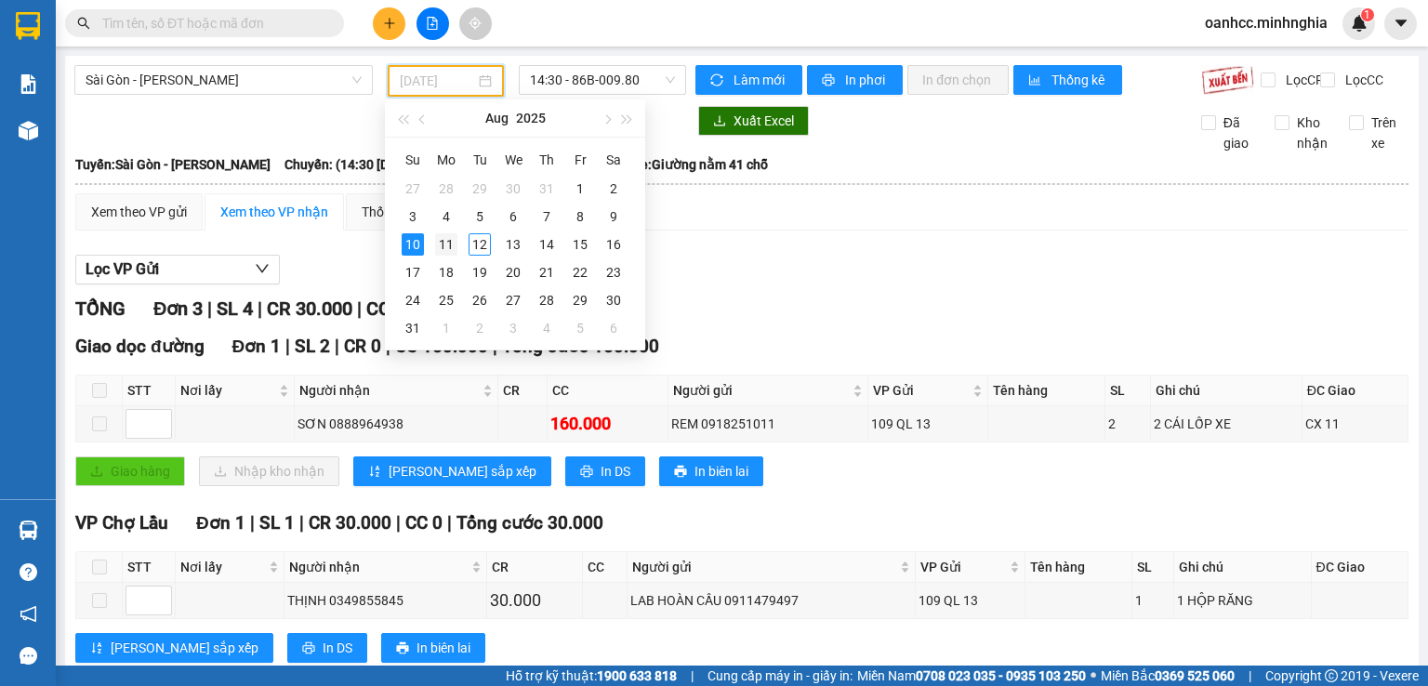
click at [442, 246] on div "11" at bounding box center [446, 244] width 22 height 22
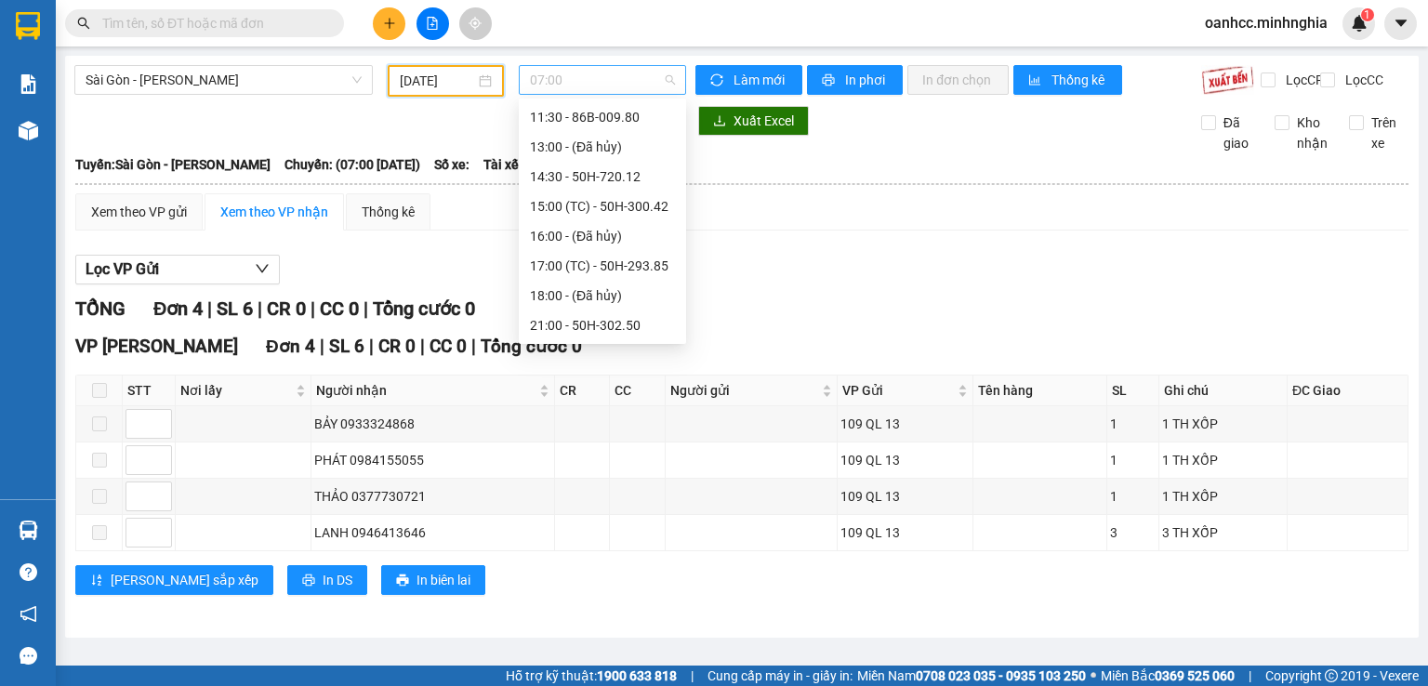
click at [578, 85] on span "07:00" at bounding box center [603, 80] width 146 height 28
click at [556, 324] on div "22:00 - 50H-363.64" at bounding box center [602, 325] width 145 height 20
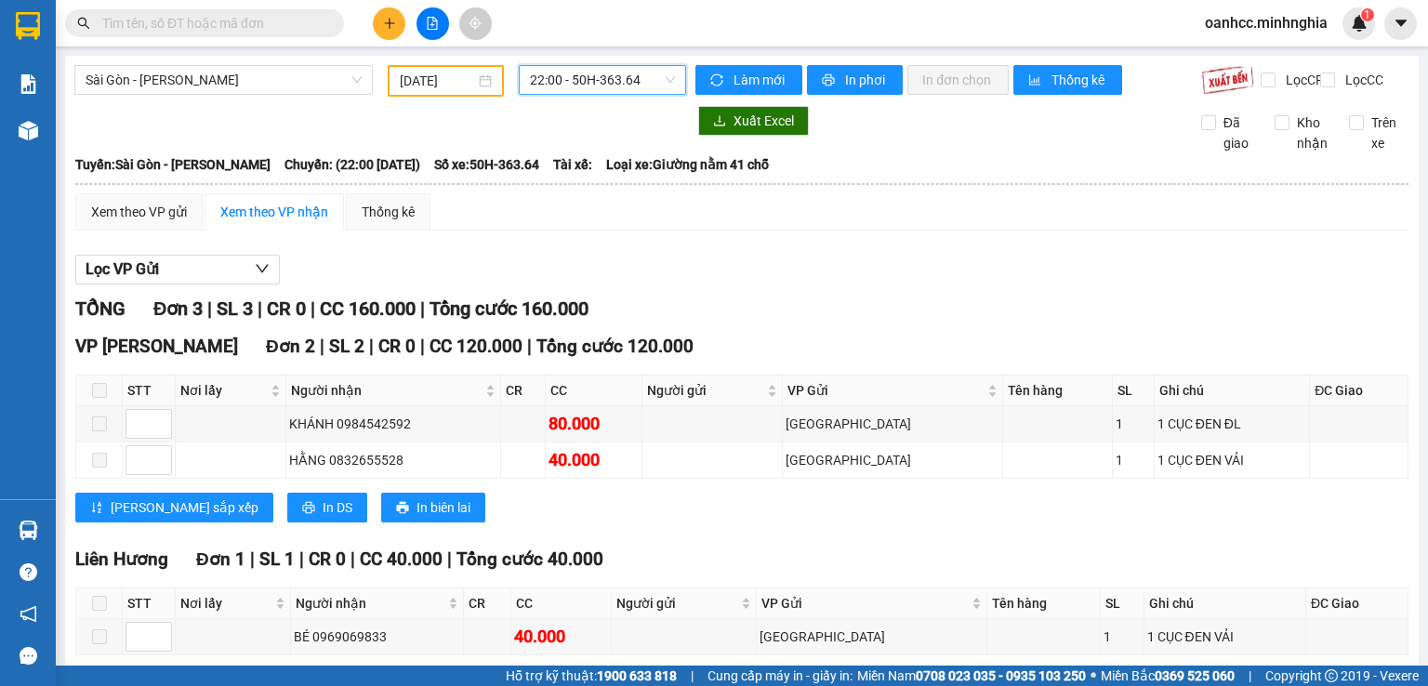
click at [586, 85] on span "22:00 - 50H-363.64" at bounding box center [603, 80] width 146 height 28
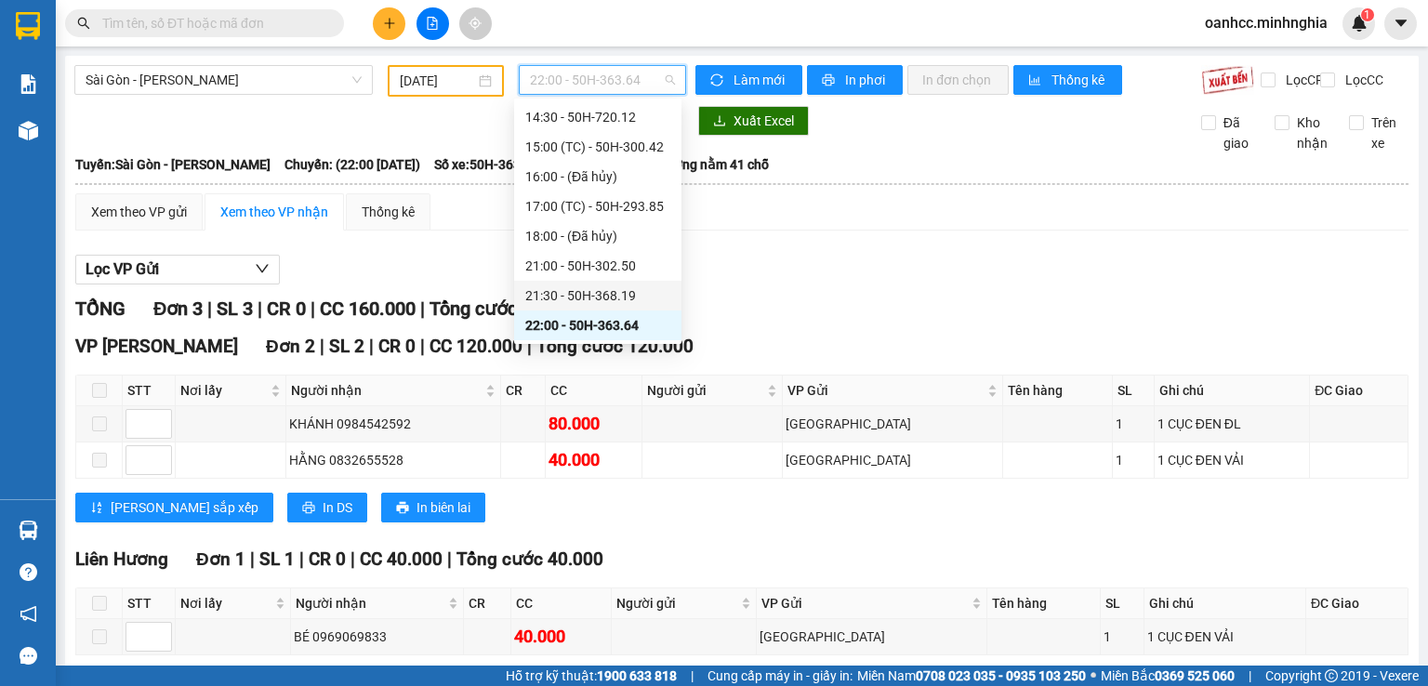
click at [559, 288] on div "21:30 - 50H-368.19" at bounding box center [597, 295] width 145 height 20
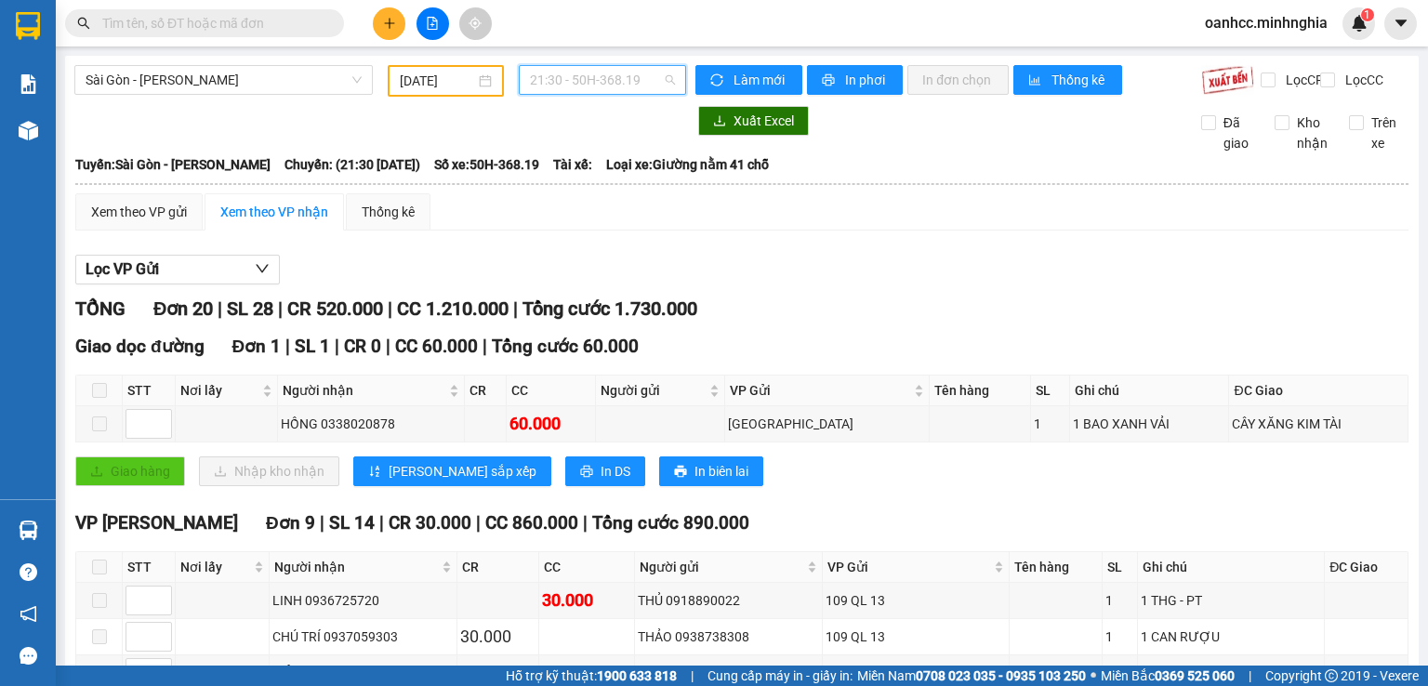
click at [585, 80] on span "21:30 - 50H-368.19" at bounding box center [603, 80] width 146 height 28
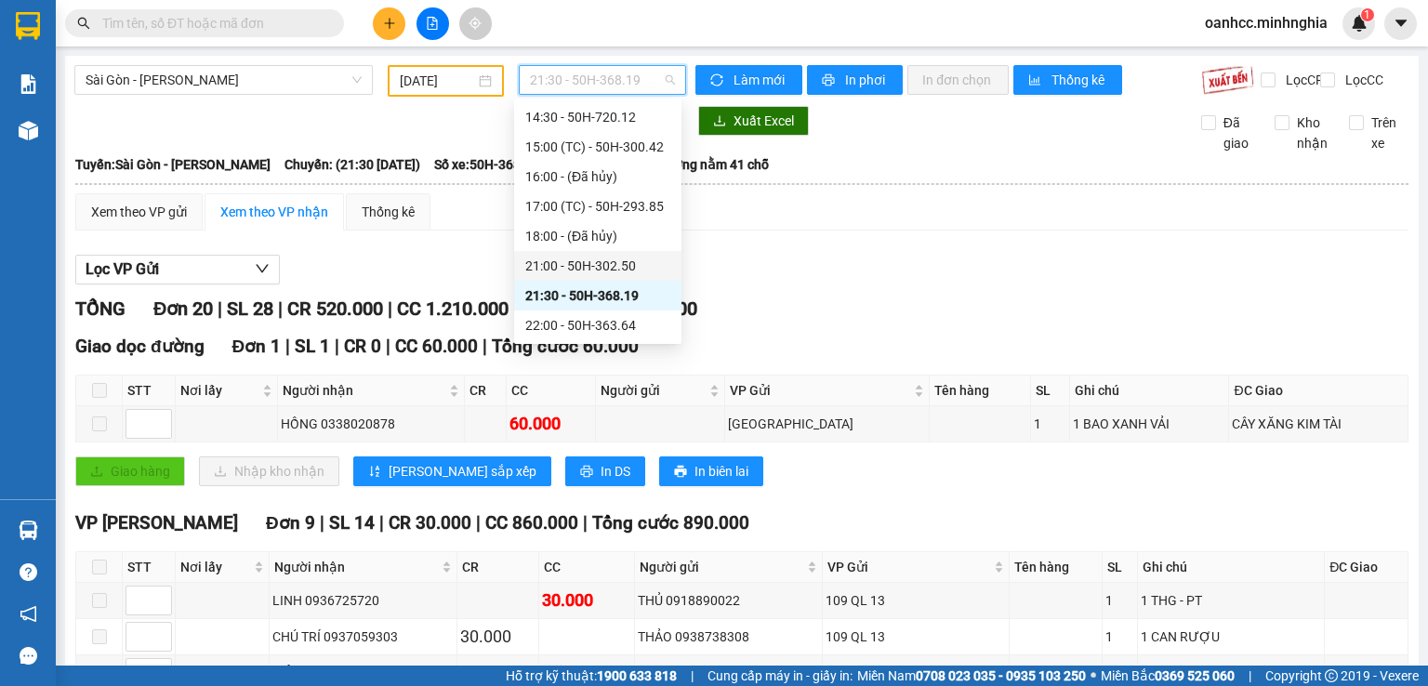
click at [573, 264] on div "21:00 - 50H-302.50" at bounding box center [597, 266] width 145 height 20
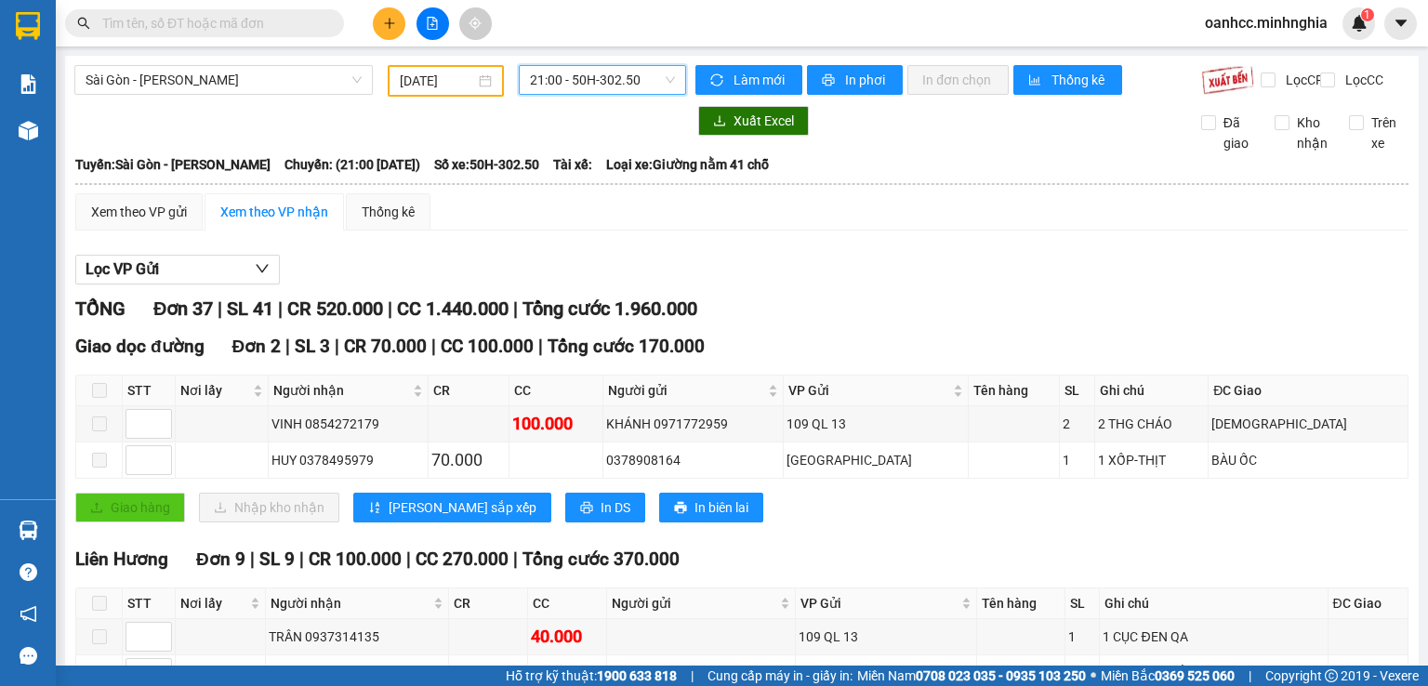
click at [443, 86] on input "[DATE]" at bounding box center [437, 81] width 74 height 20
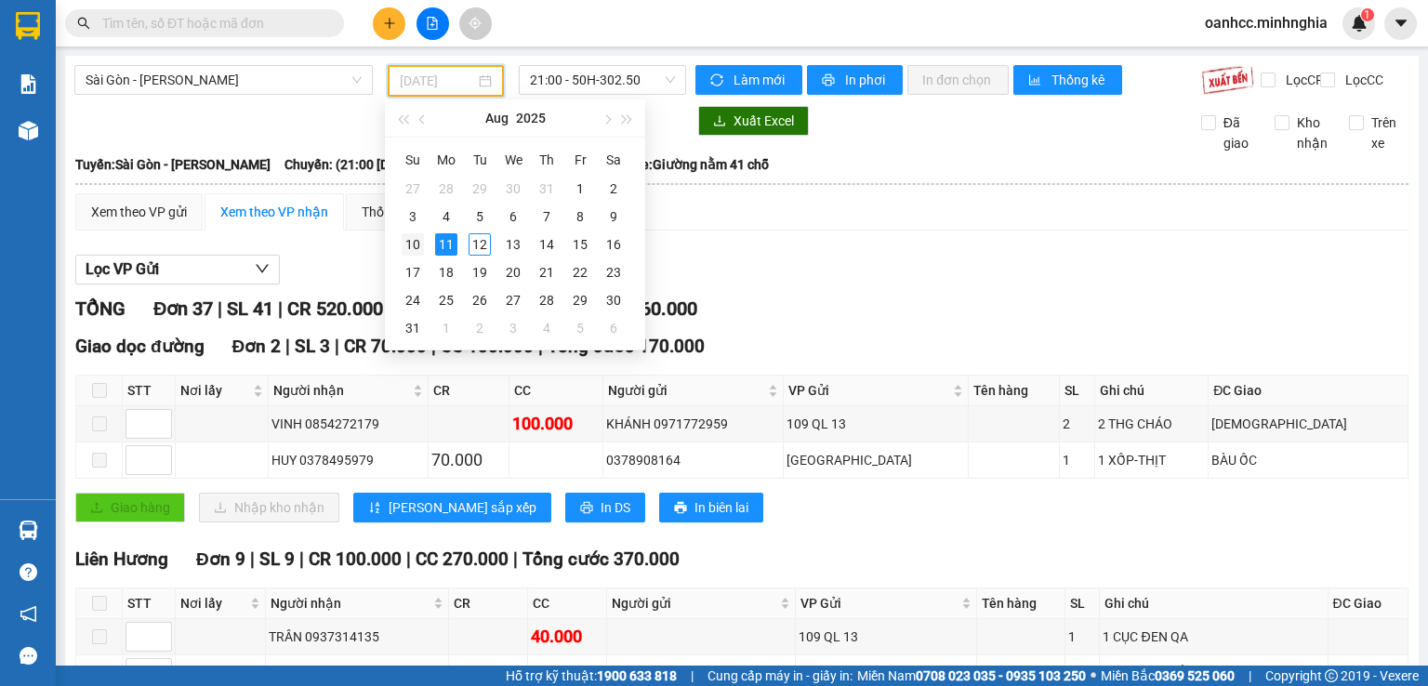
click at [415, 246] on div "10" at bounding box center [413, 244] width 22 height 22
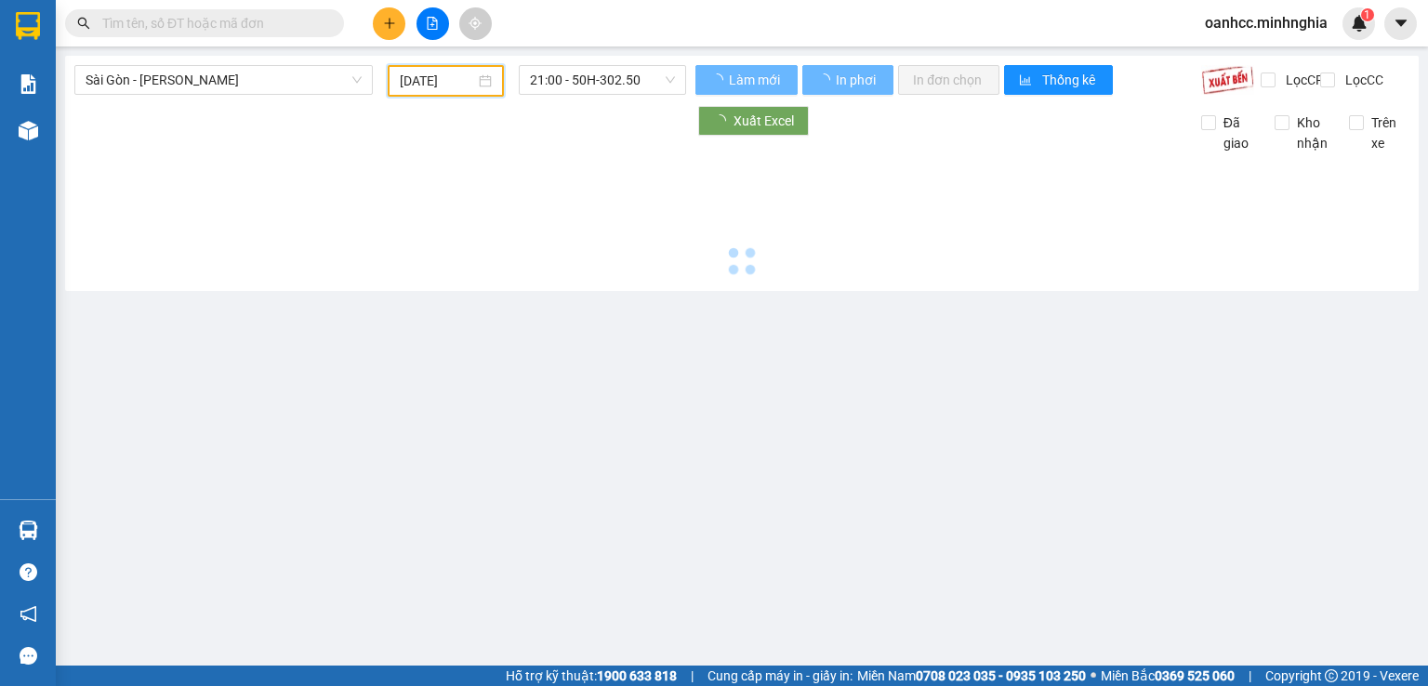
type input "[DATE]"
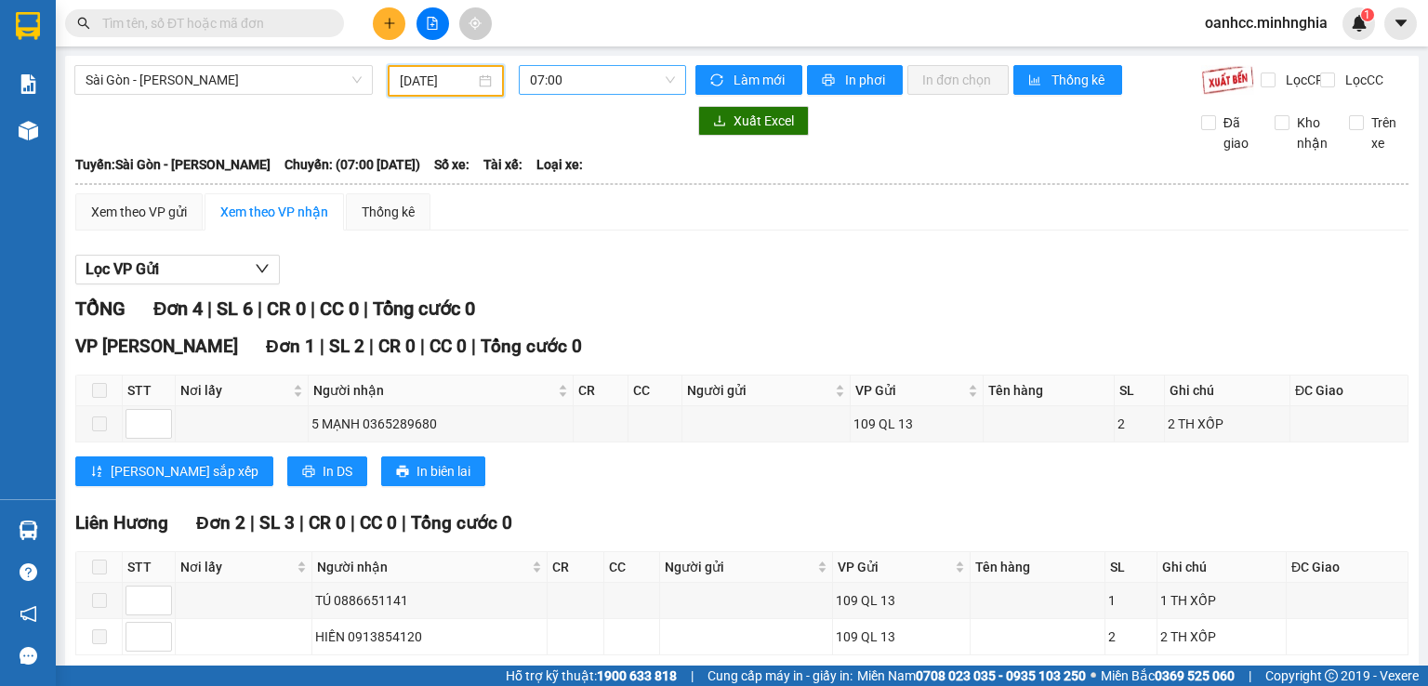
click at [581, 81] on span "07:00" at bounding box center [603, 80] width 146 height 28
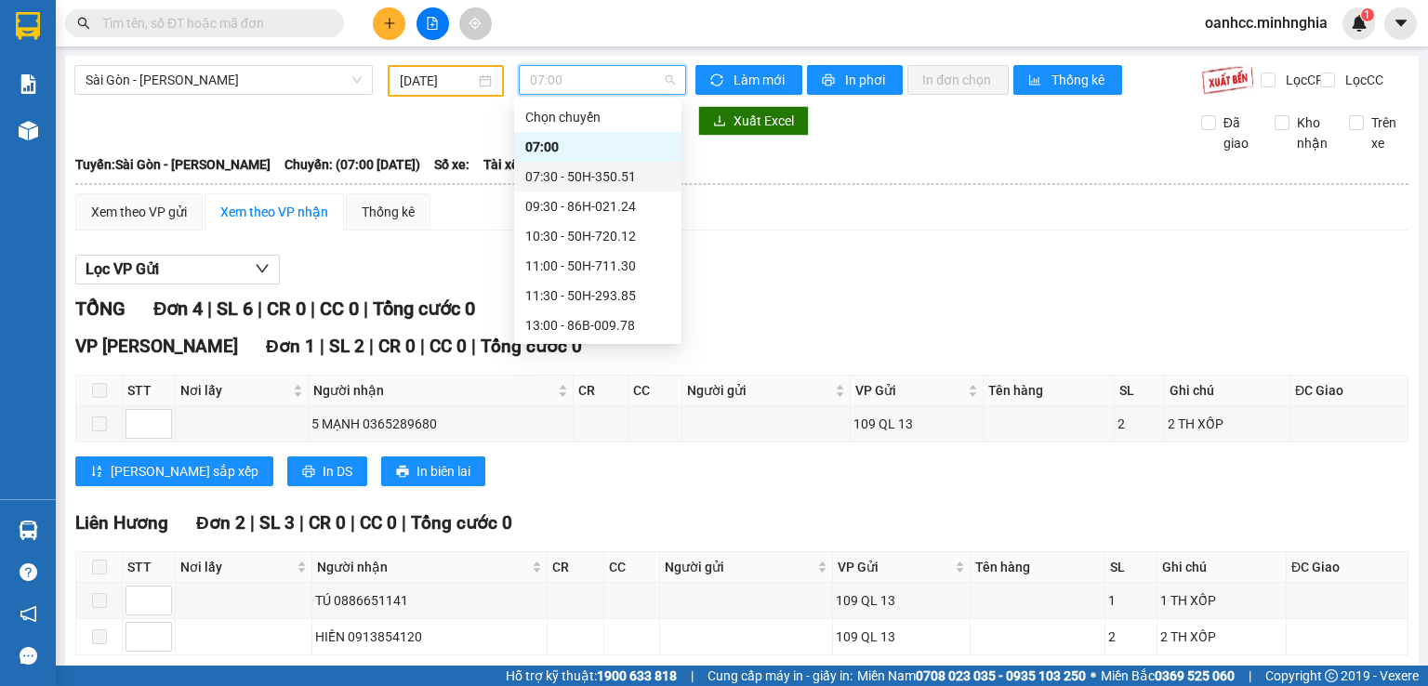
click at [556, 176] on div "07:30 - 50H-350.51" at bounding box center [597, 176] width 145 height 20
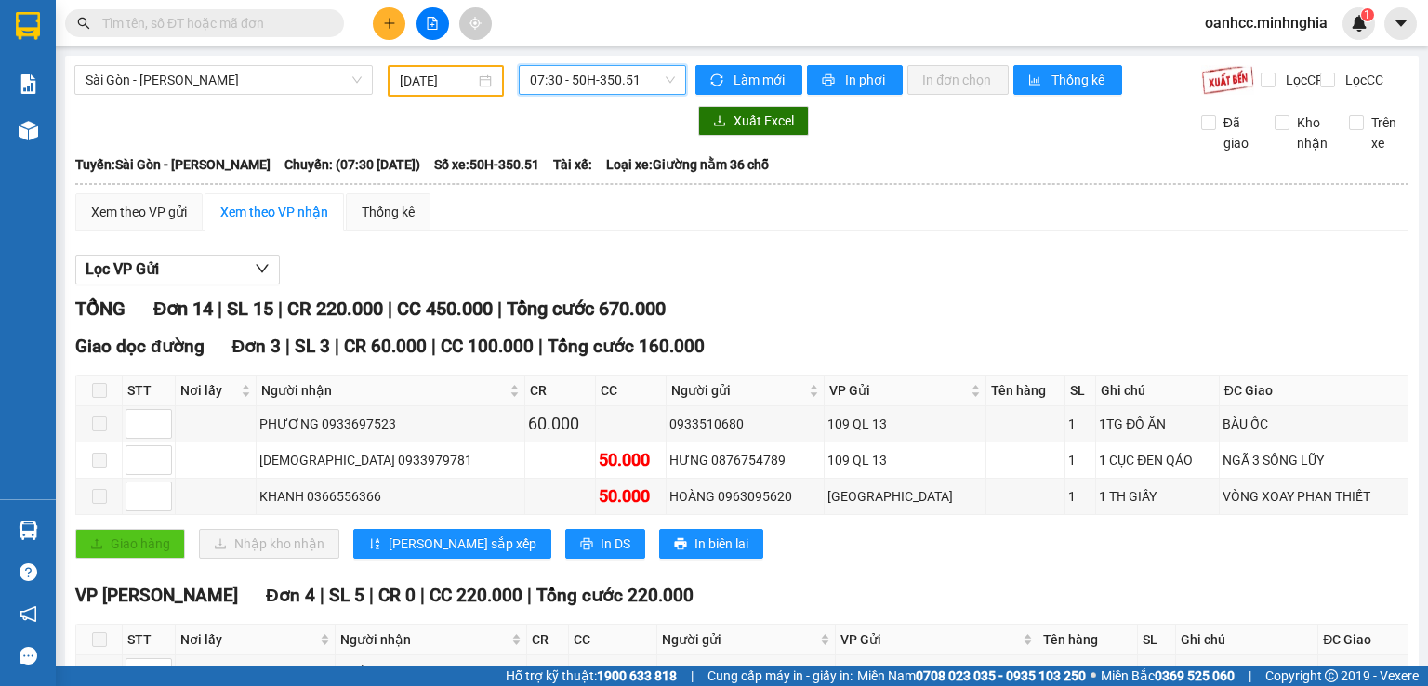
click at [592, 77] on span "07:30 - 50H-350.51" at bounding box center [603, 80] width 146 height 28
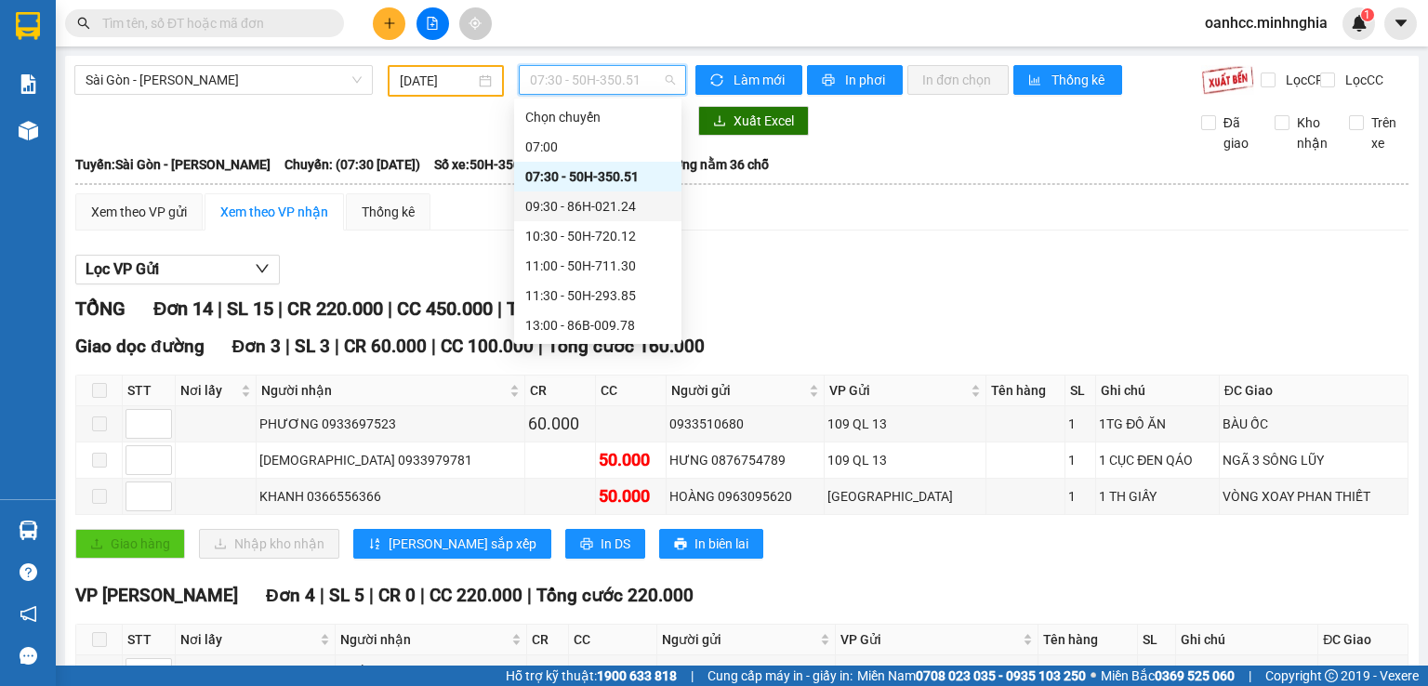
click at [568, 202] on div "09:30 - 86H-021.24" at bounding box center [597, 206] width 145 height 20
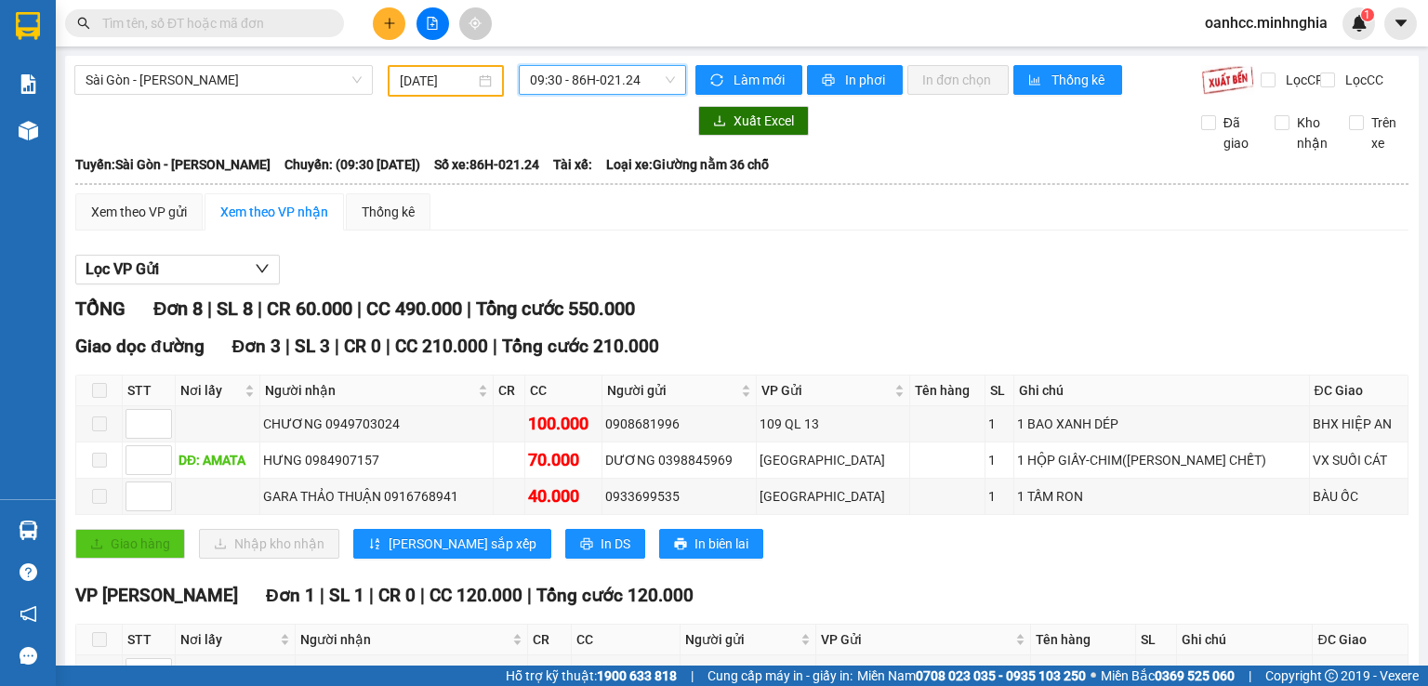
click at [598, 86] on span "09:30 - 86H-021.24" at bounding box center [603, 80] width 146 height 28
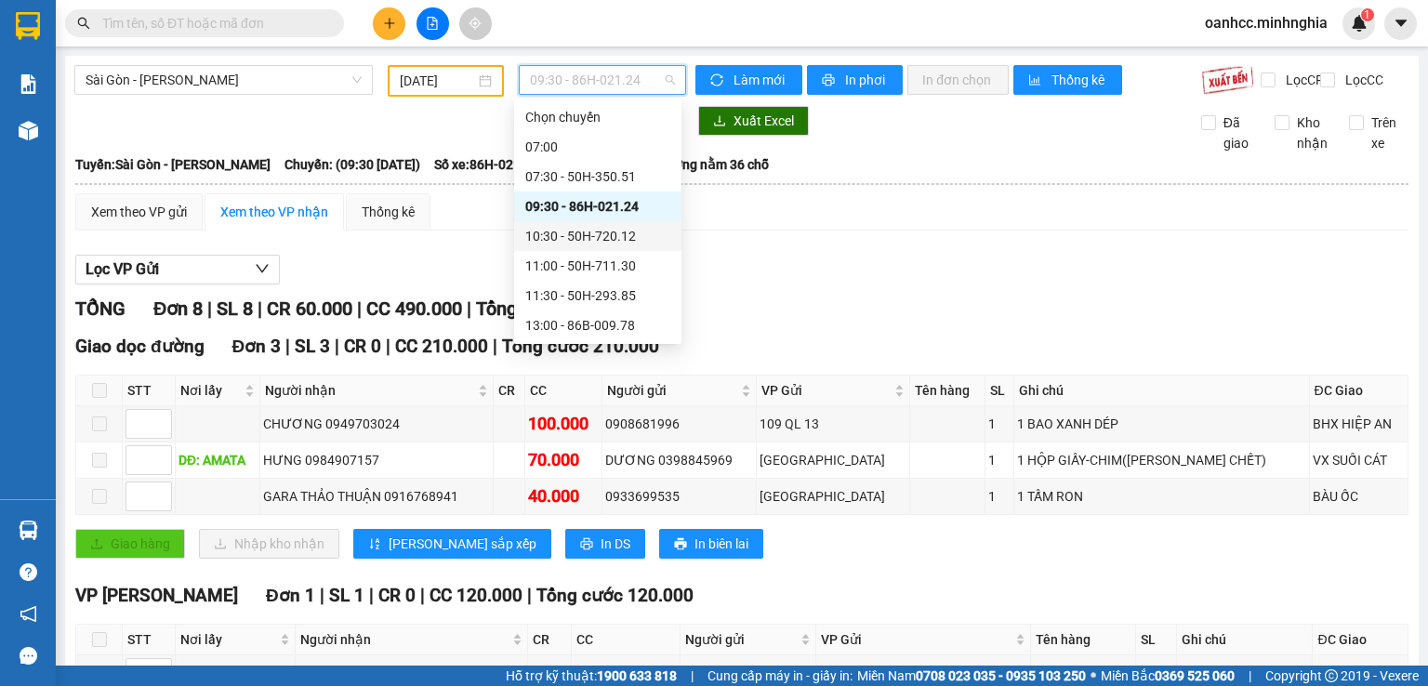
click at [565, 238] on div "10:30 - 50H-720.12" at bounding box center [597, 236] width 145 height 20
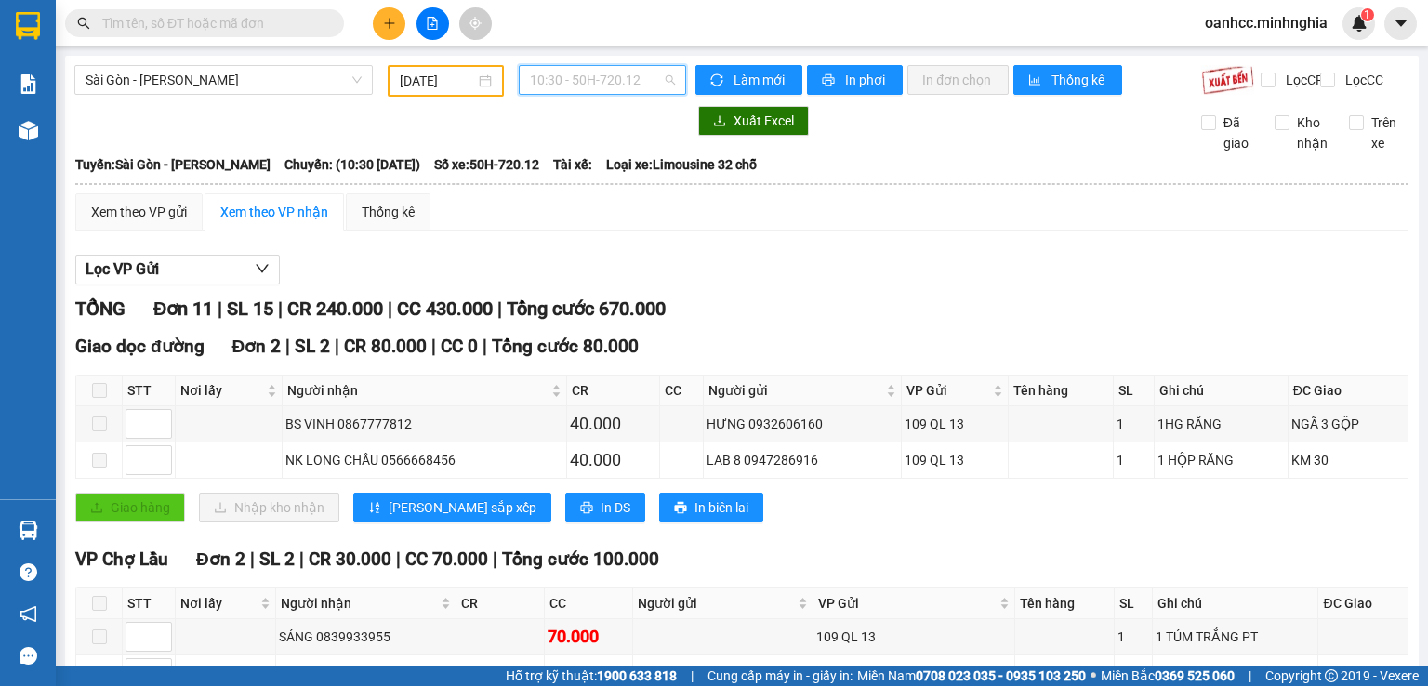
click at [587, 89] on span "10:30 - 50H-720.12" at bounding box center [603, 80] width 146 height 28
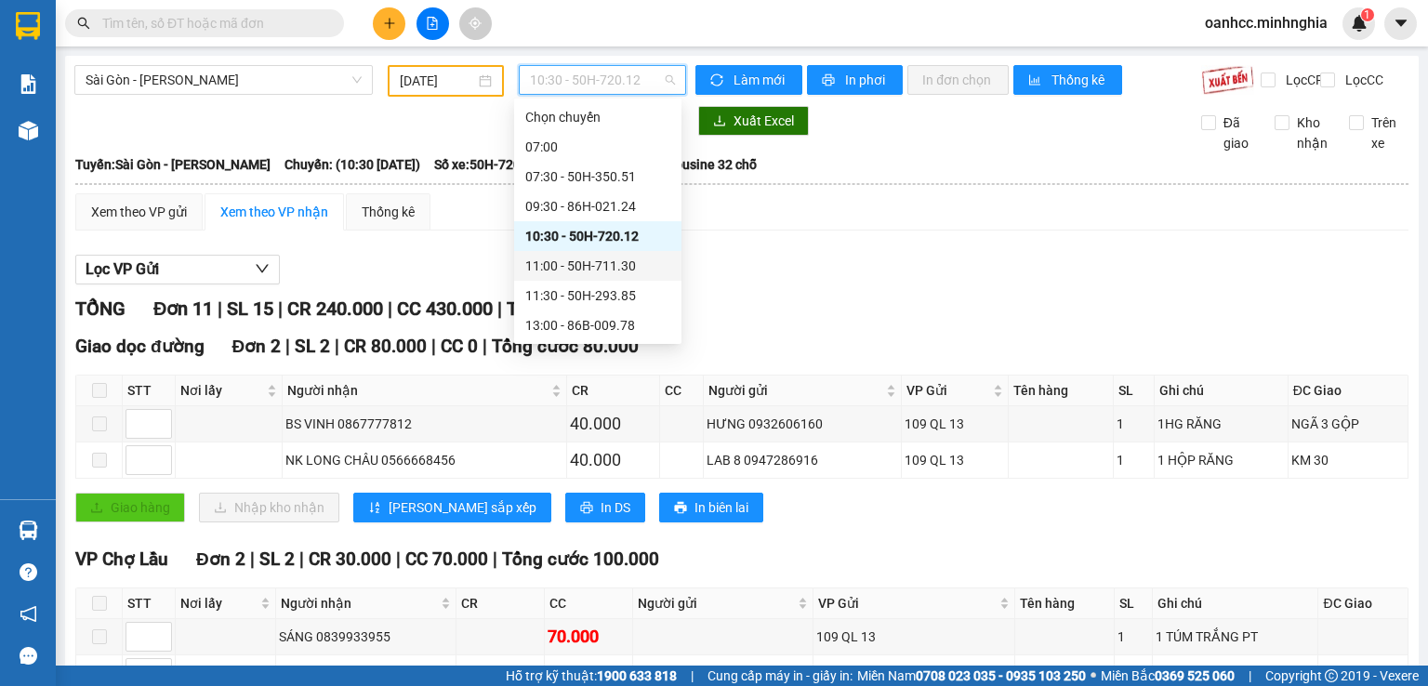
click at [575, 261] on div "11:00 - 50H-711.30" at bounding box center [597, 266] width 145 height 20
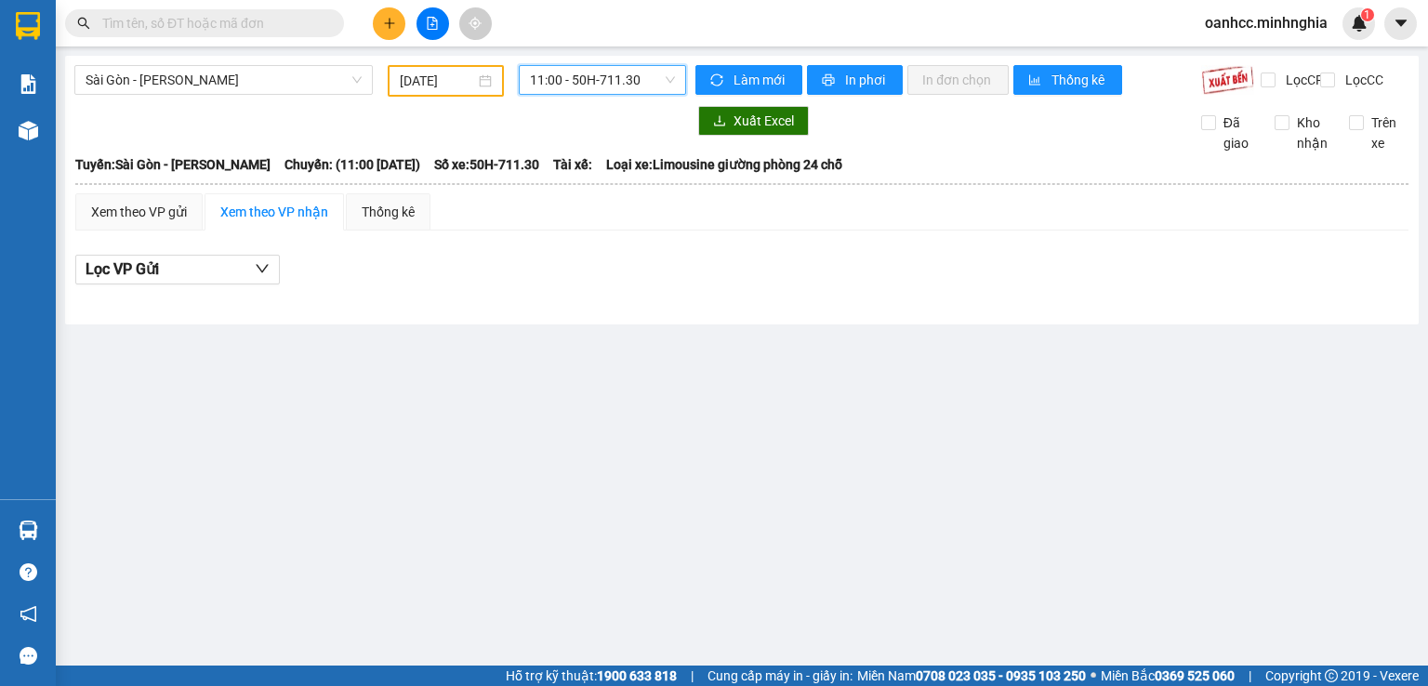
click at [576, 83] on span "11:00 - 50H-711.30" at bounding box center [603, 80] width 146 height 28
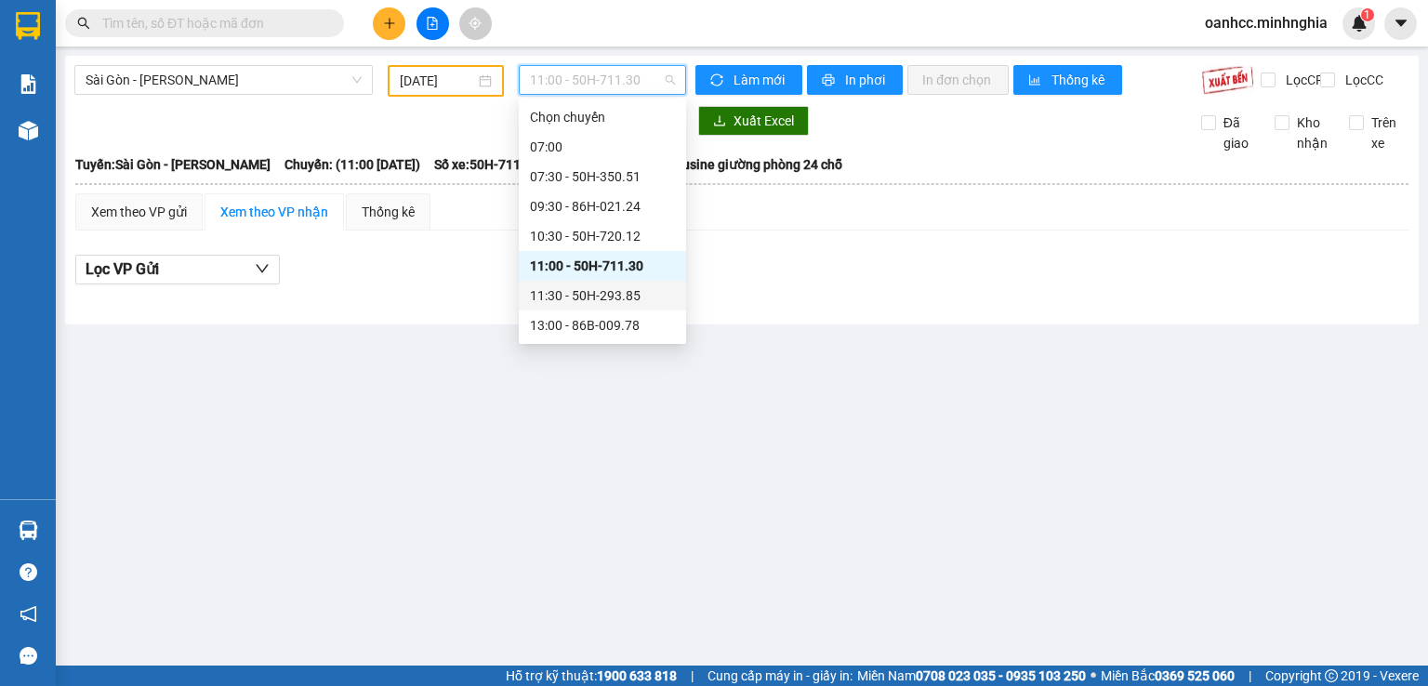
click at [565, 296] on div "11:30 - 50H-293.85" at bounding box center [602, 295] width 145 height 20
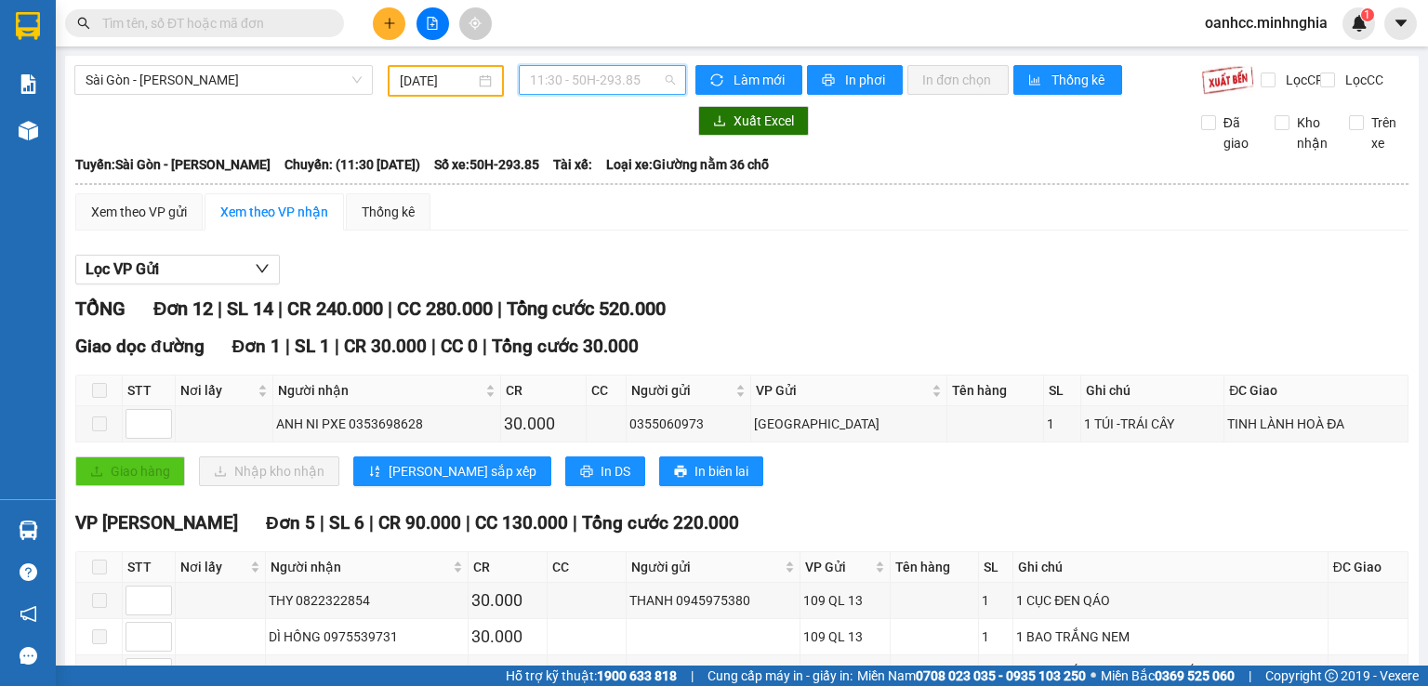
click at [599, 83] on span "11:30 - 50H-293.85" at bounding box center [603, 80] width 146 height 28
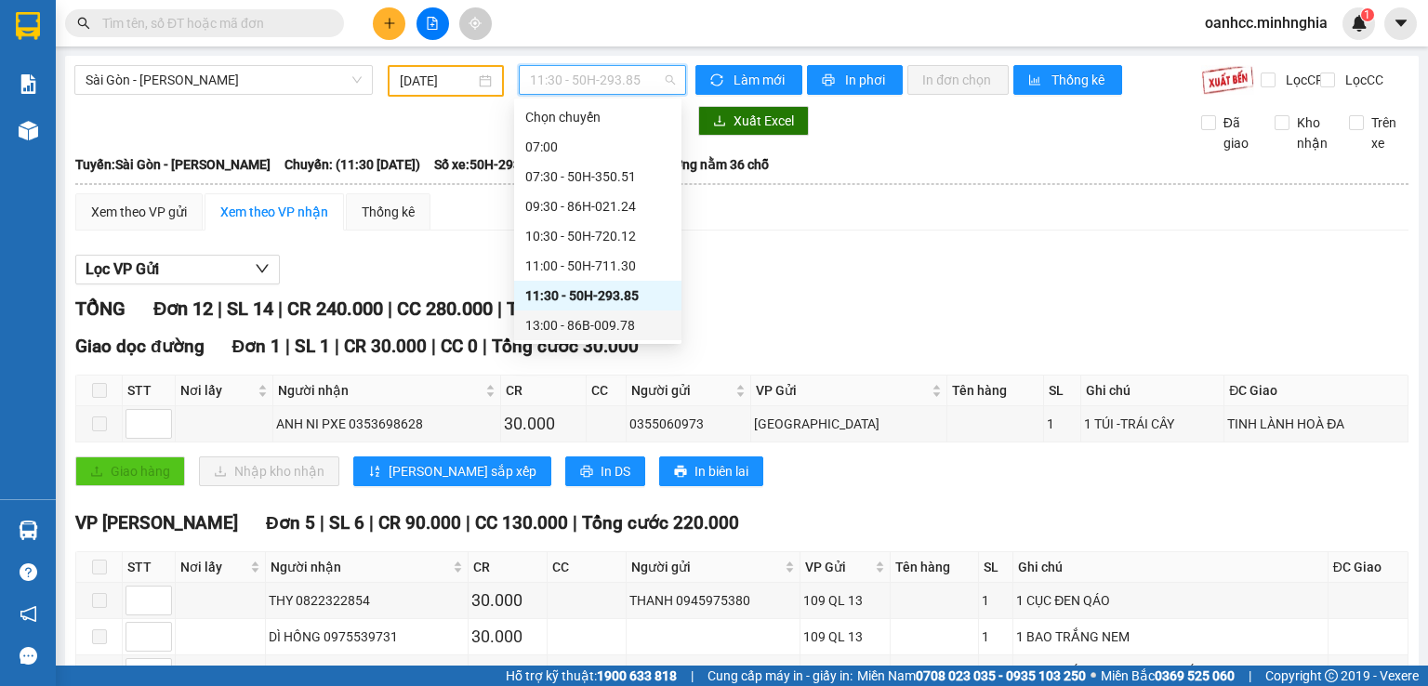
click at [564, 323] on div "13:00 - 86B-009.78" at bounding box center [597, 325] width 145 height 20
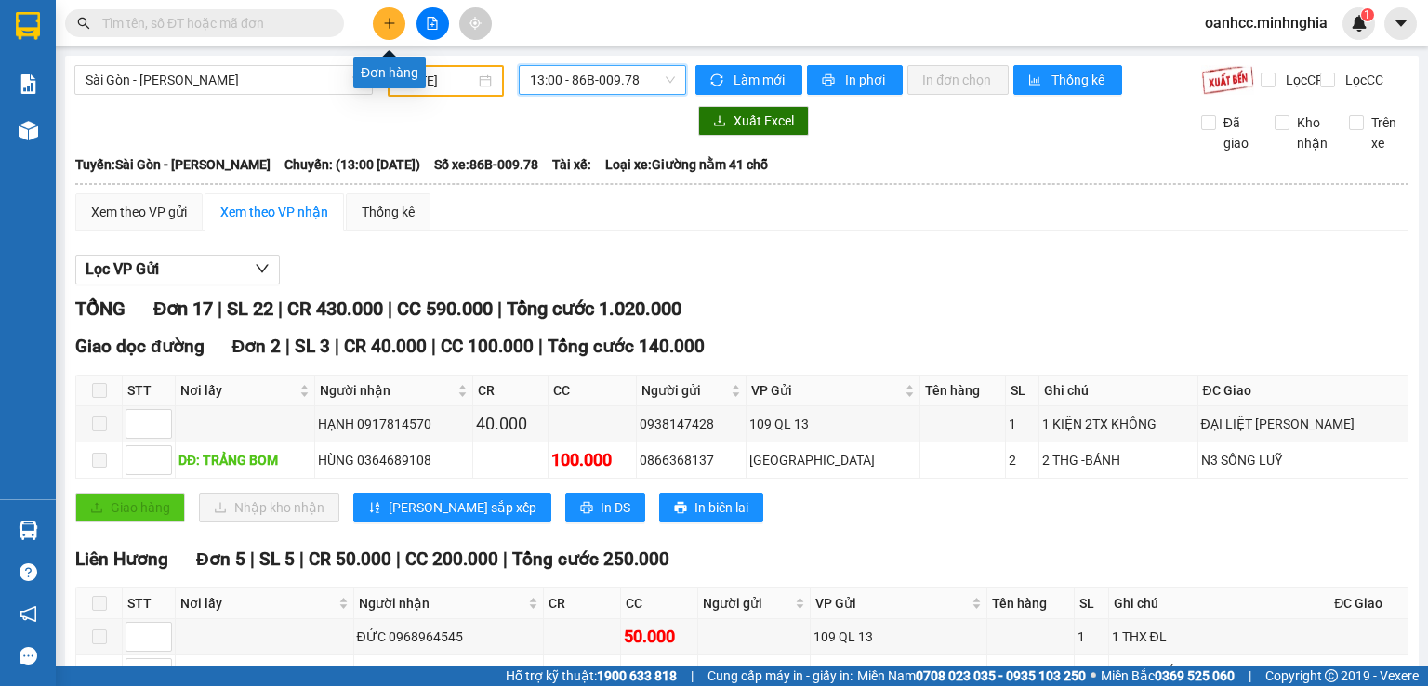
click at [386, 24] on icon "plus" at bounding box center [389, 23] width 13 height 13
